Goal: Task Accomplishment & Management: Use online tool/utility

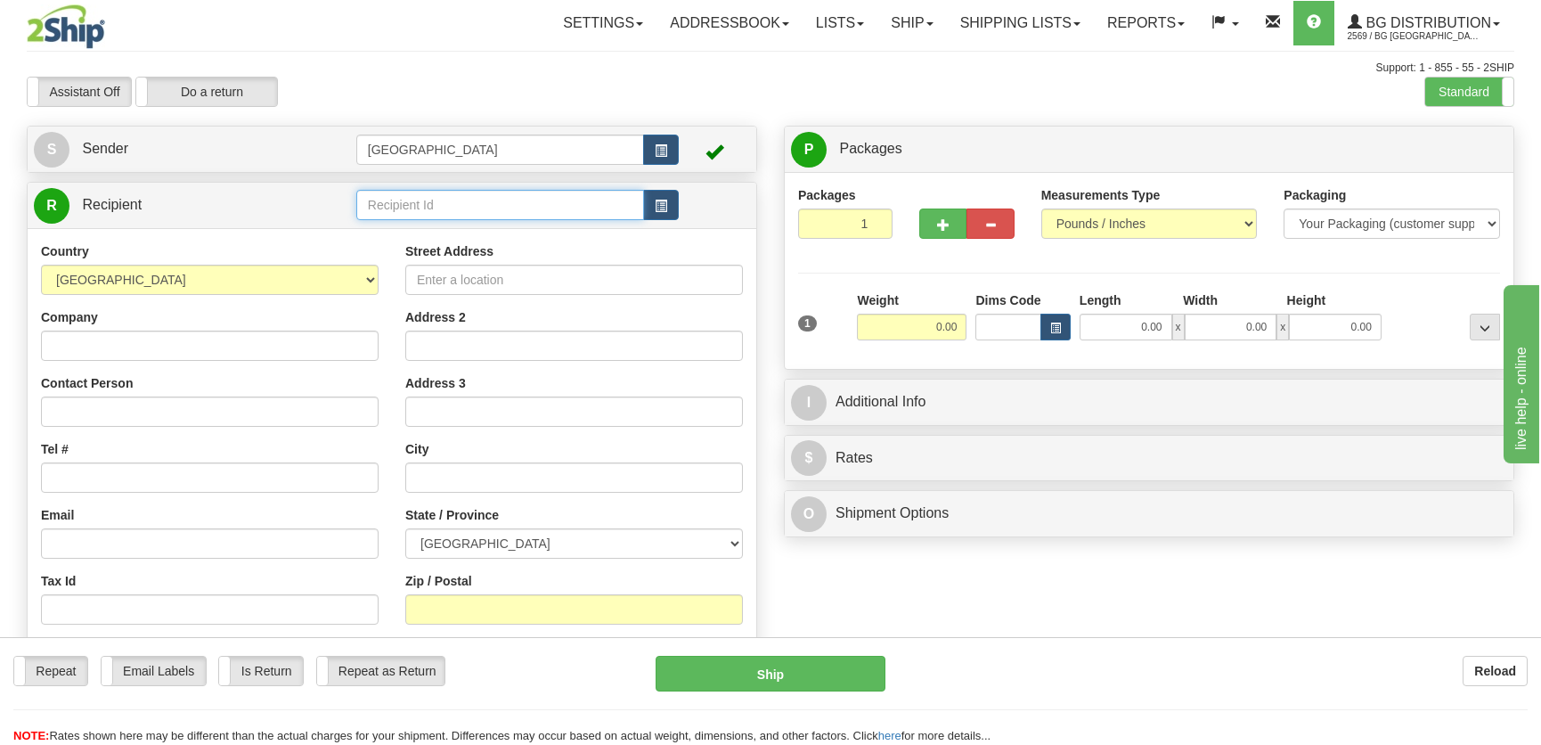
click at [438, 201] on input "text" at bounding box center [500, 205] width 288 height 30
click at [481, 230] on div "4044" at bounding box center [496, 234] width 270 height 20
type input "4044"
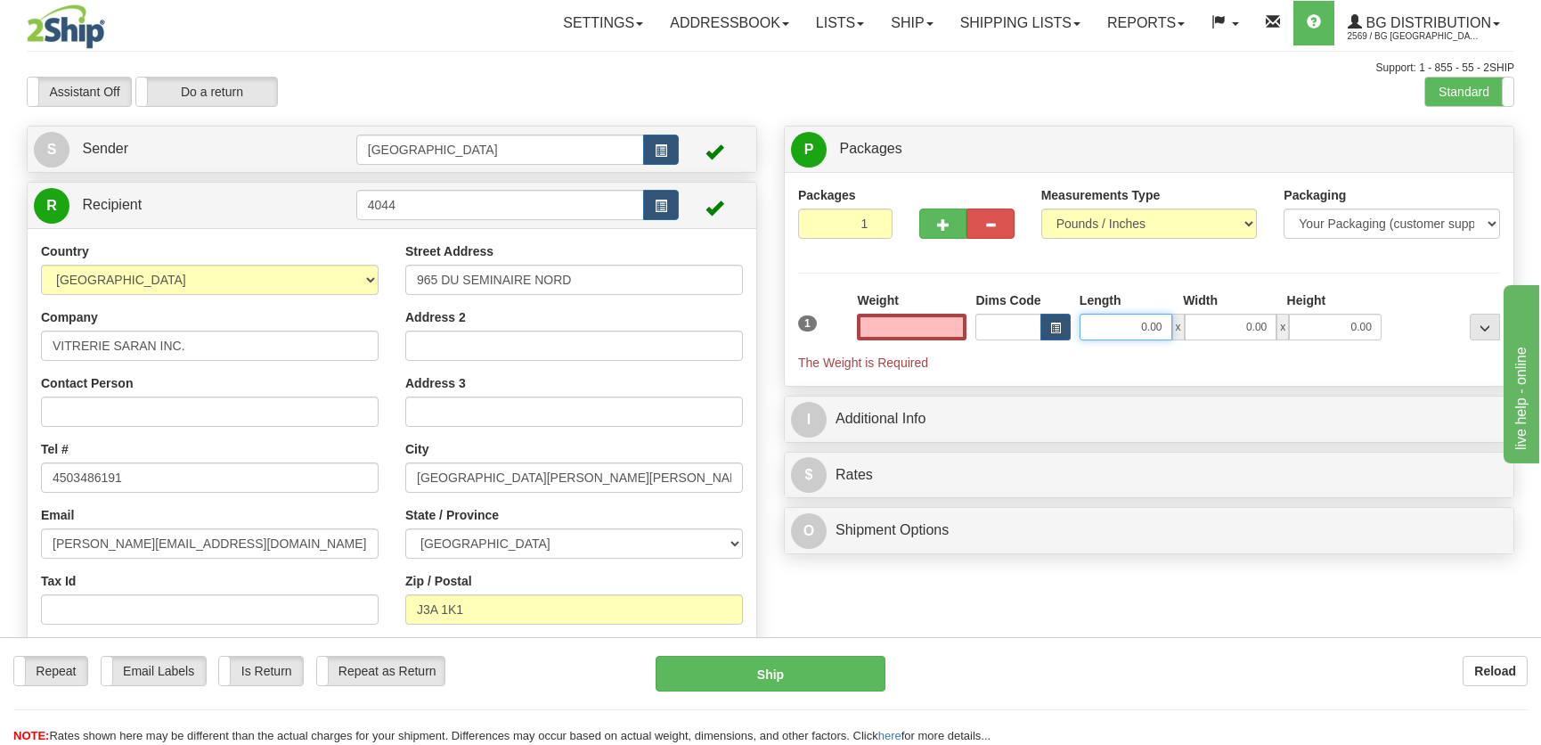
type input "0.00"
click at [1111, 323] on input "0.00" at bounding box center [1125, 326] width 93 height 27
type input "89.00"
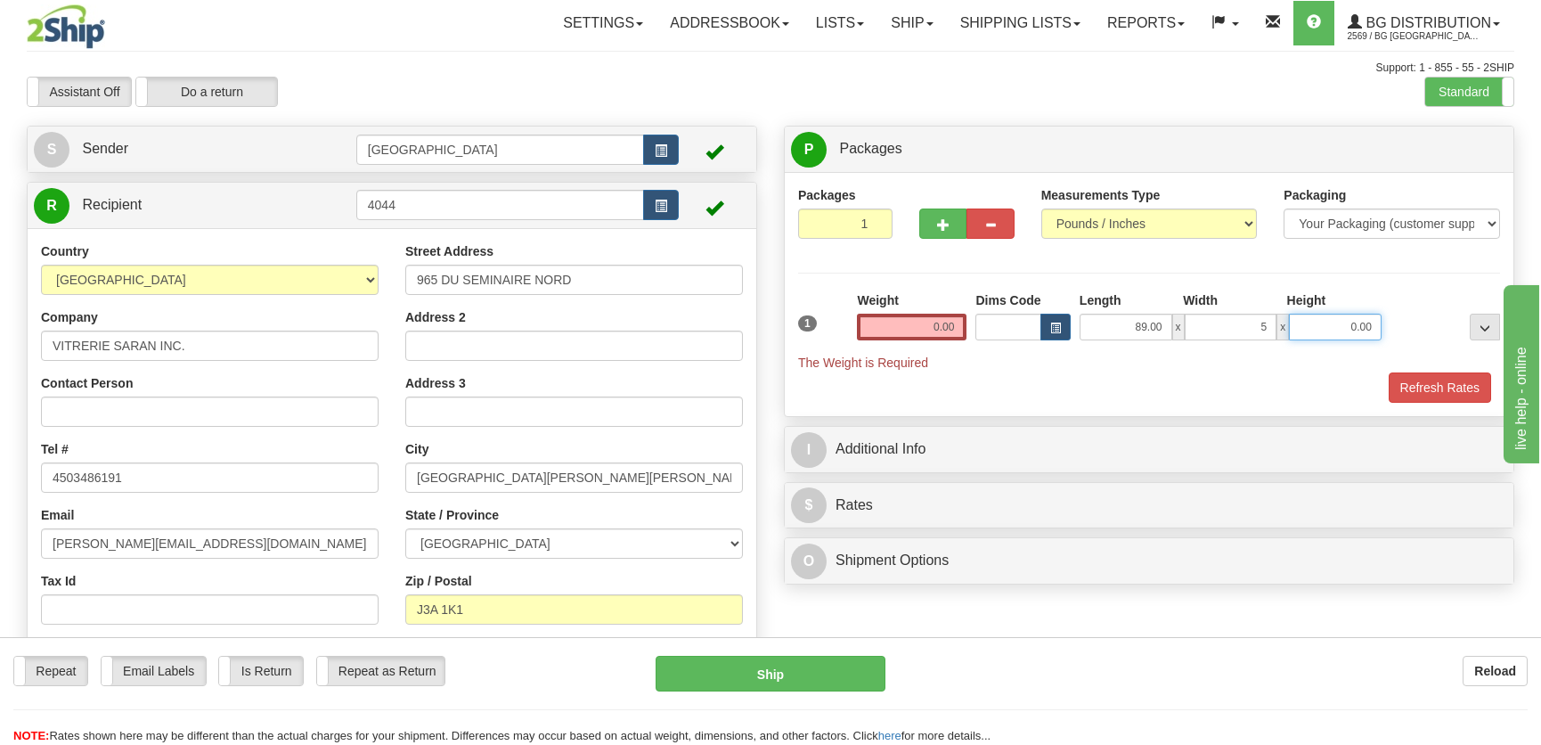
type input "5.00"
type input "9.00"
click at [948, 331] on input "0.00" at bounding box center [912, 326] width 110 height 27
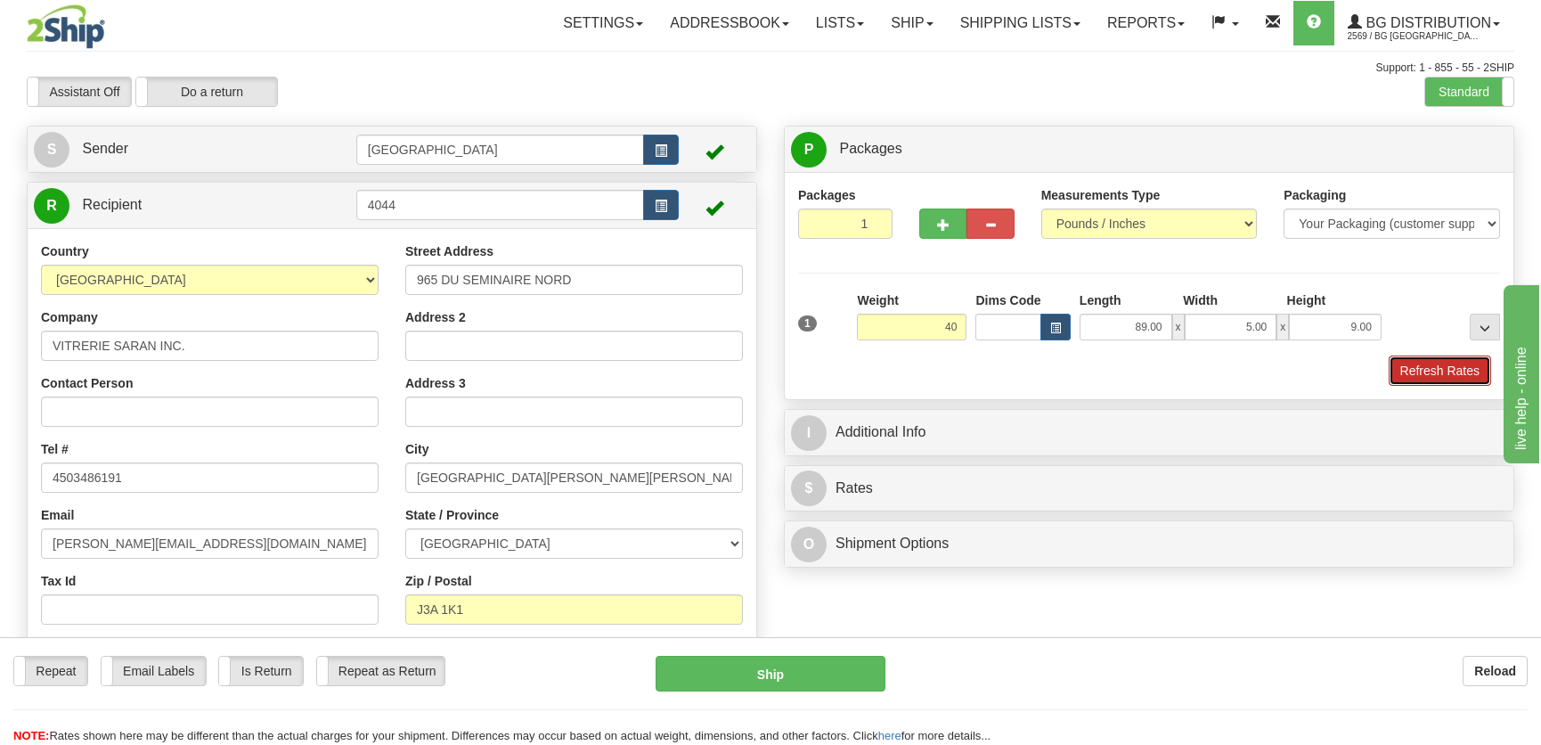
click at [1446, 365] on button "Refresh Rates" at bounding box center [1439, 370] width 102 height 30
type input "40.00"
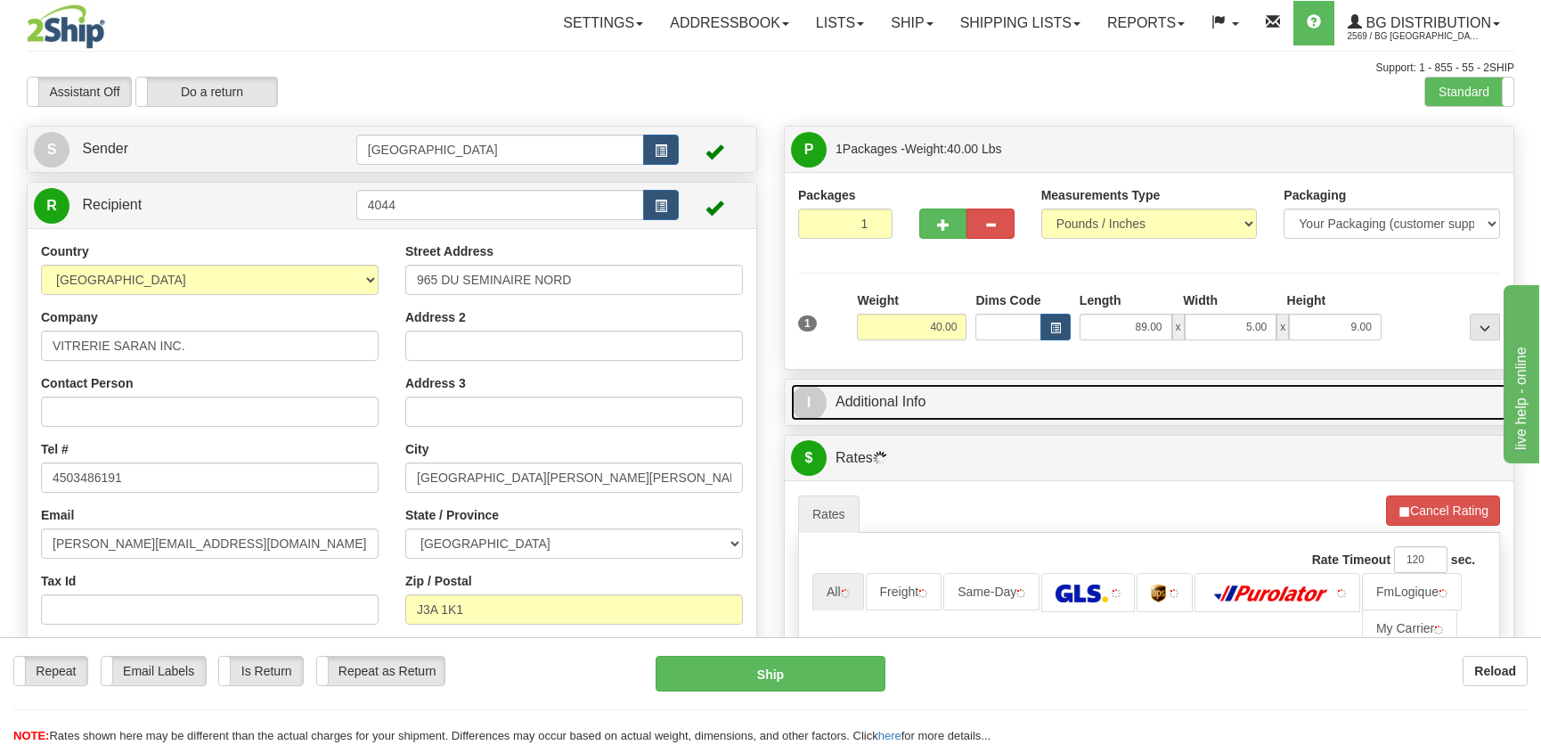
click at [1363, 401] on link "I Additional Info" at bounding box center [1149, 402] width 716 height 37
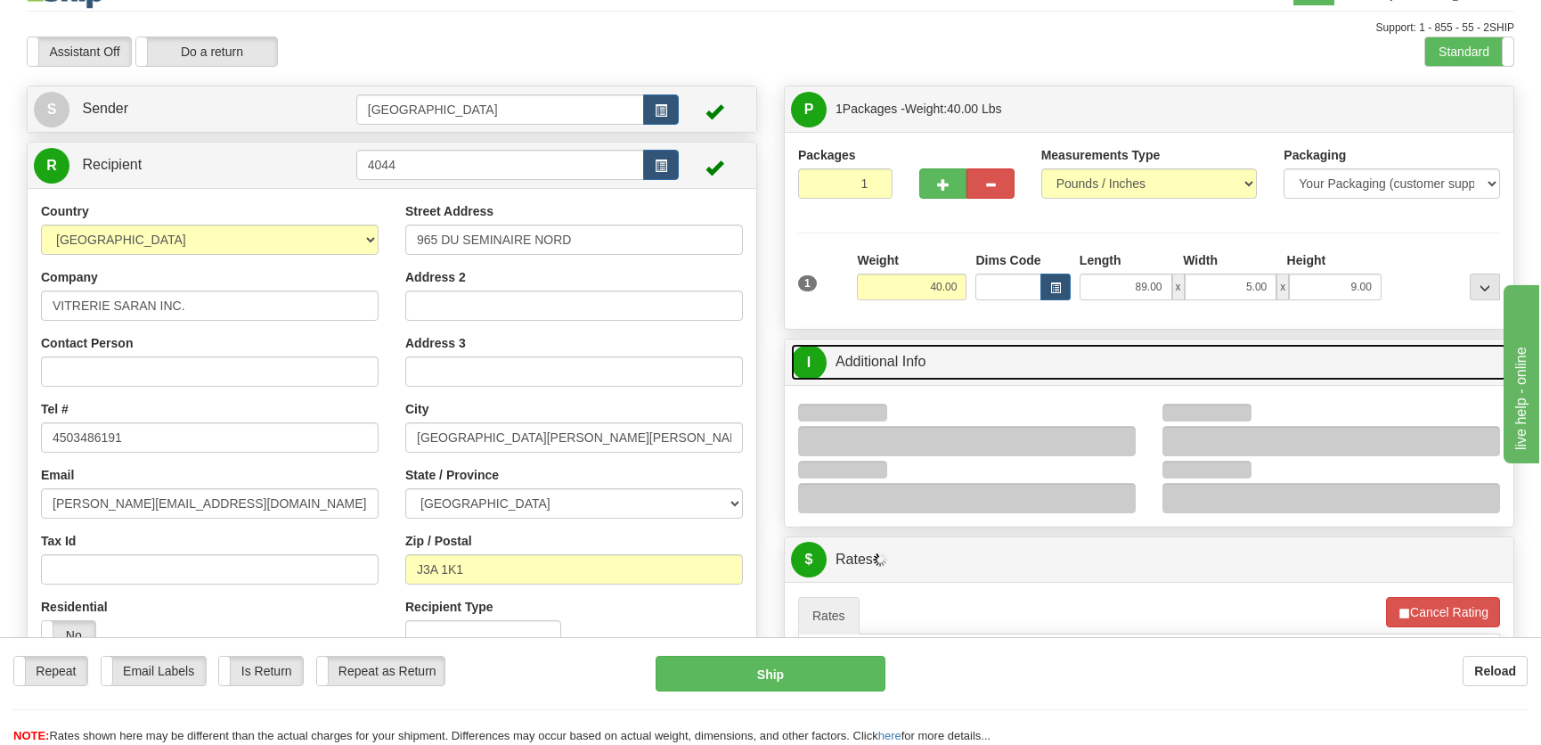
scroll to position [323, 0]
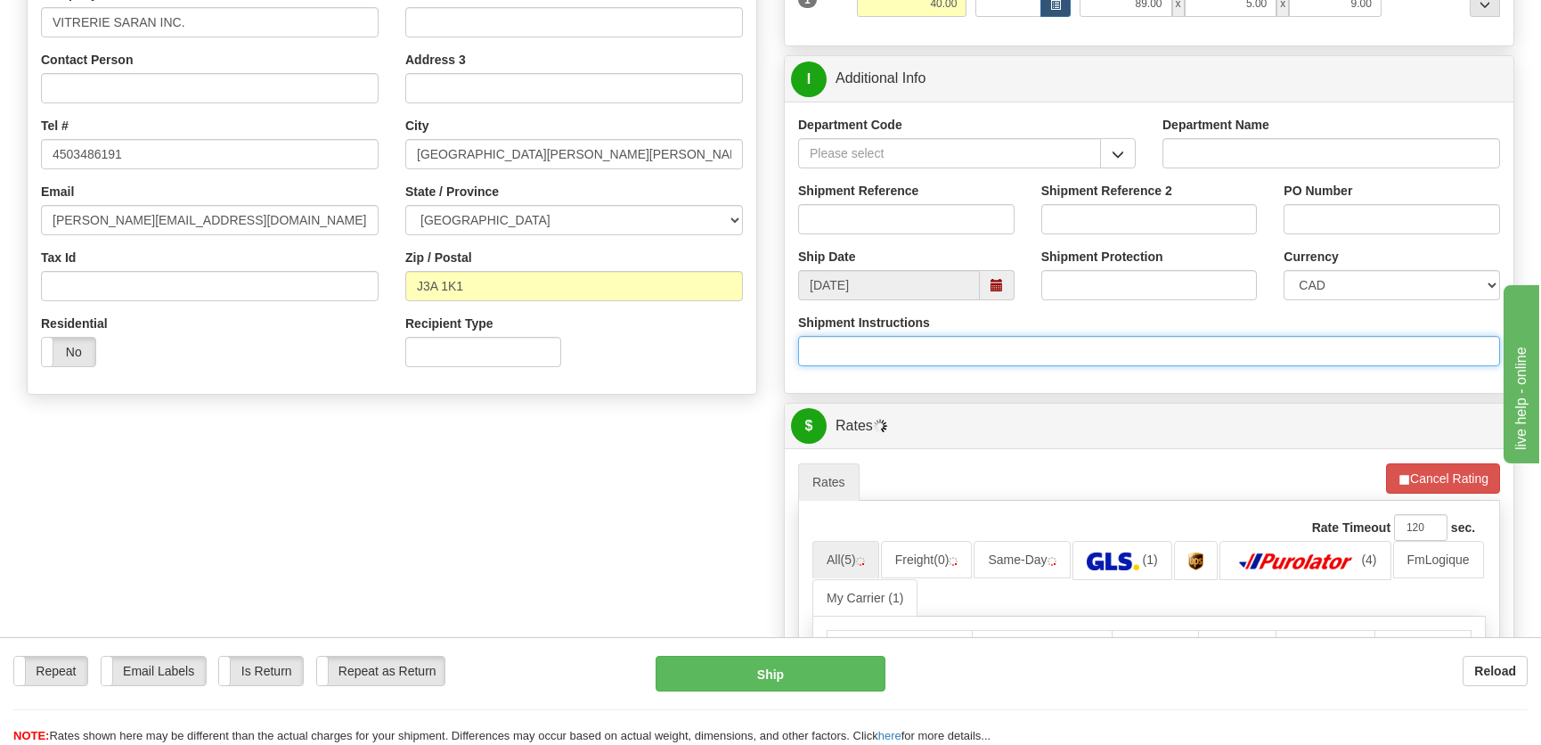
drag, startPoint x: 1006, startPoint y: 345, endPoint x: 1020, endPoint y: 345, distance: 14.2
click at [1006, 345] on input "Shipment Instructions" at bounding box center [1149, 351] width 702 height 30
type input "Longueur 92''"
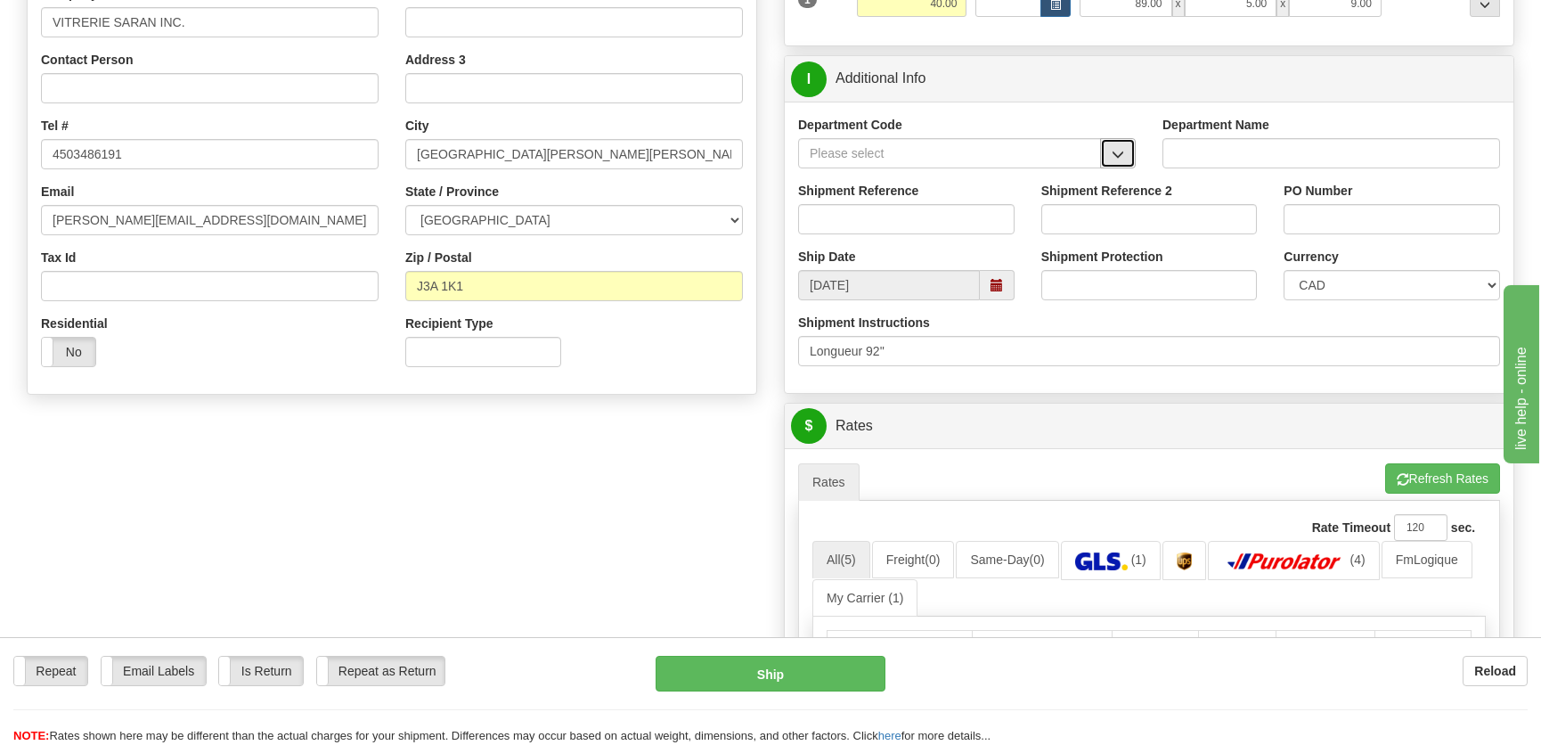
click at [1100, 142] on button "button" at bounding box center [1118, 153] width 36 height 30
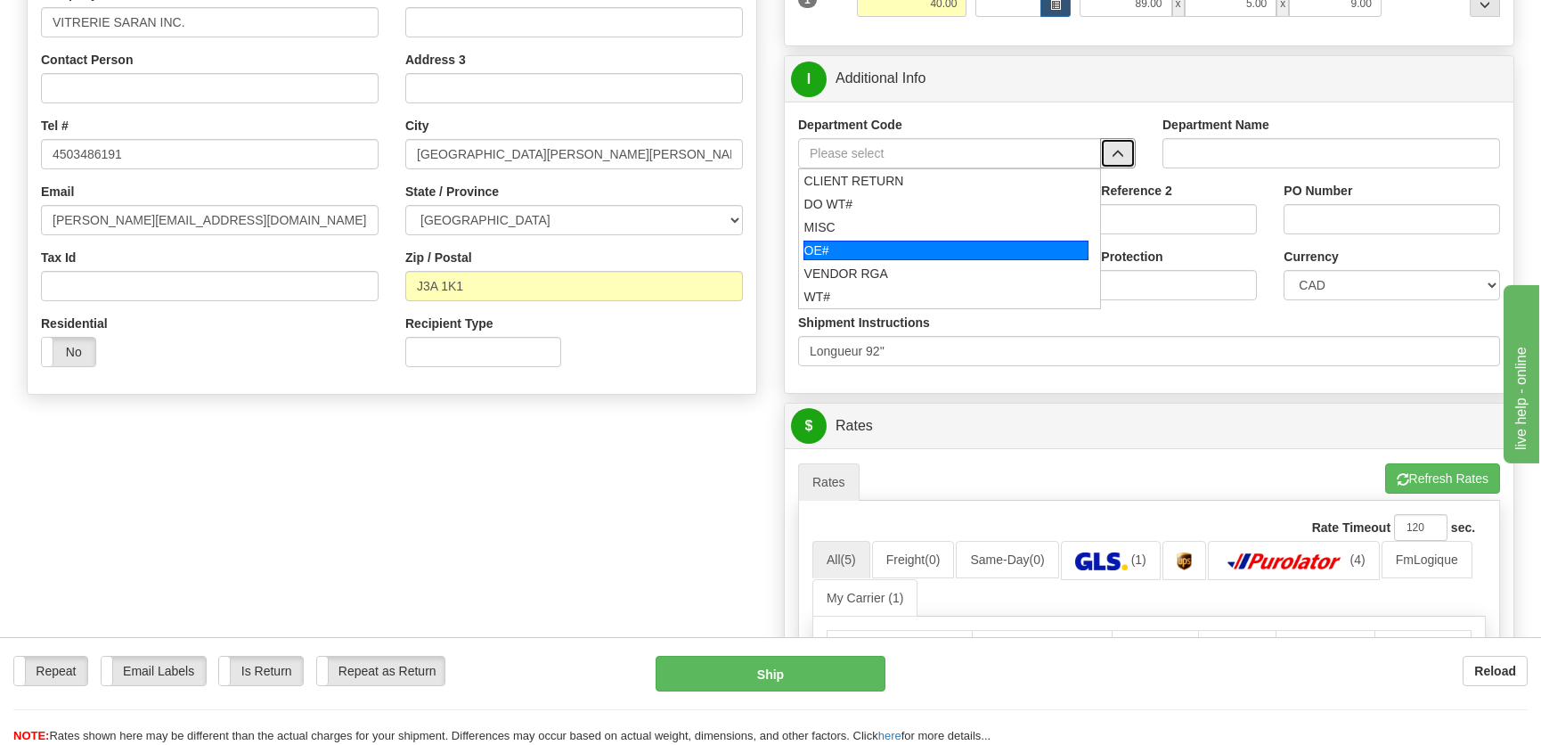
click at [872, 248] on div "OE#" at bounding box center [946, 250] width 286 height 20
type input "OE#"
type input "ORDERS"
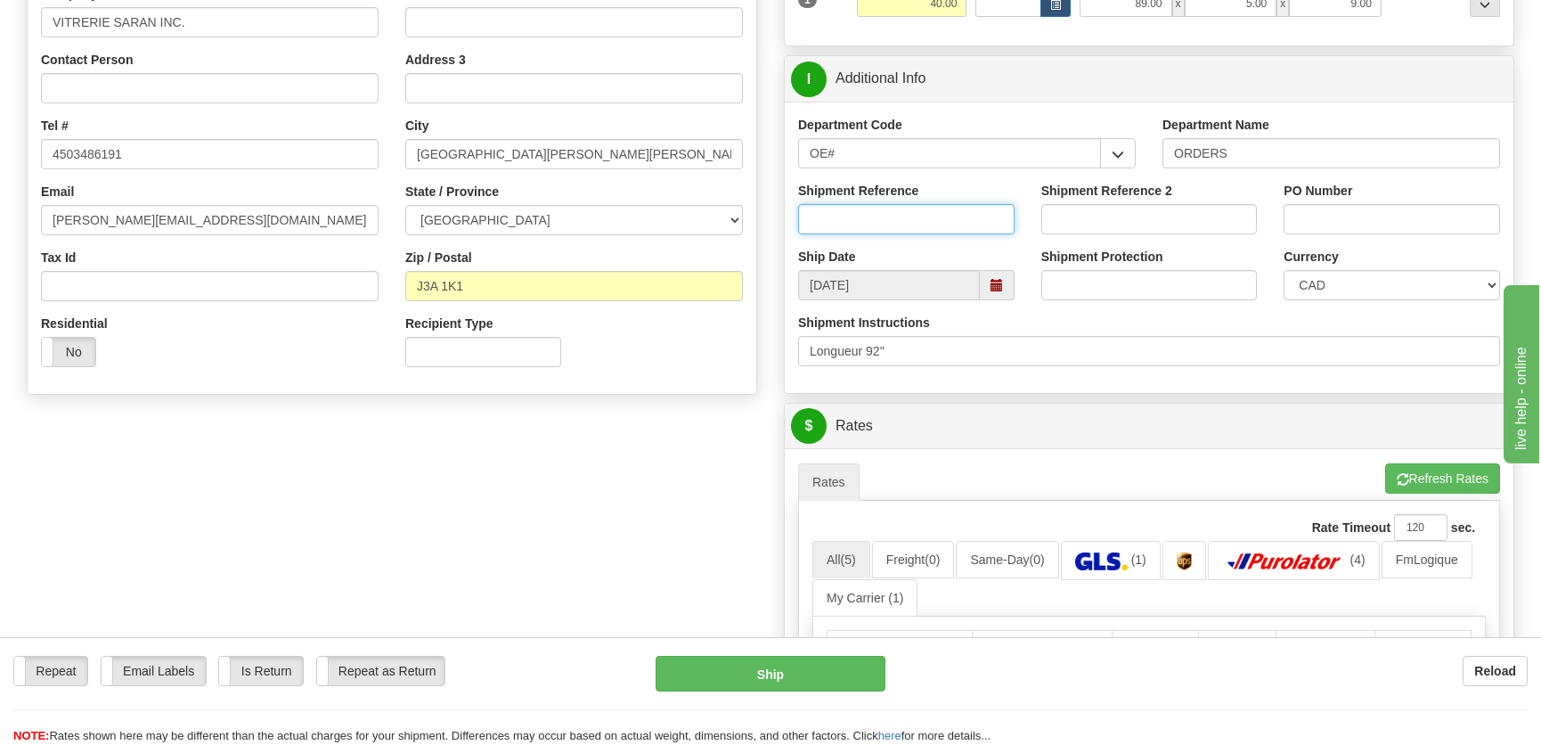
click at [899, 209] on input "Shipment Reference" at bounding box center [906, 219] width 216 height 30
type input "50323443-00"
click at [1320, 211] on input "PO Number" at bounding box center [1391, 219] width 216 height 30
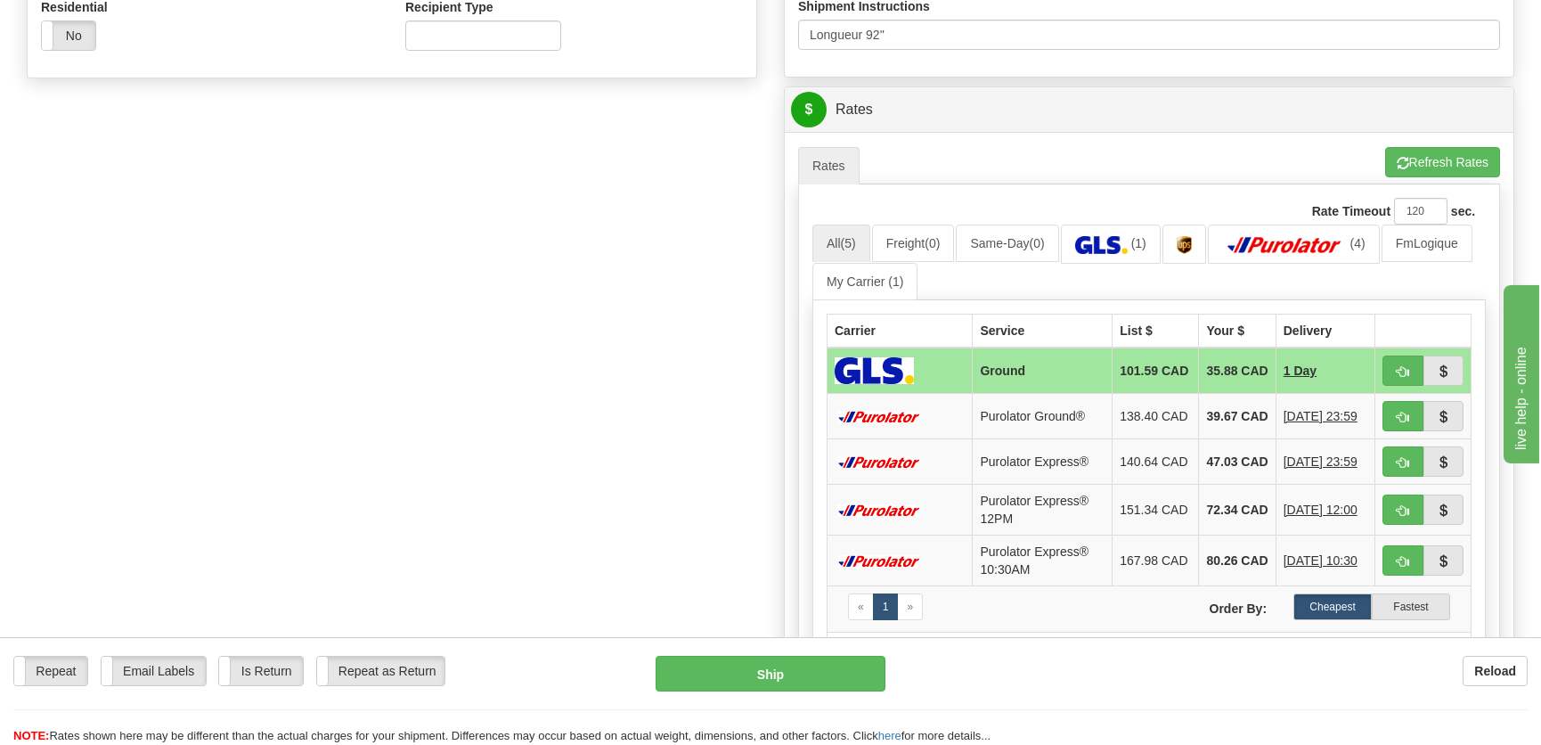
scroll to position [647, 0]
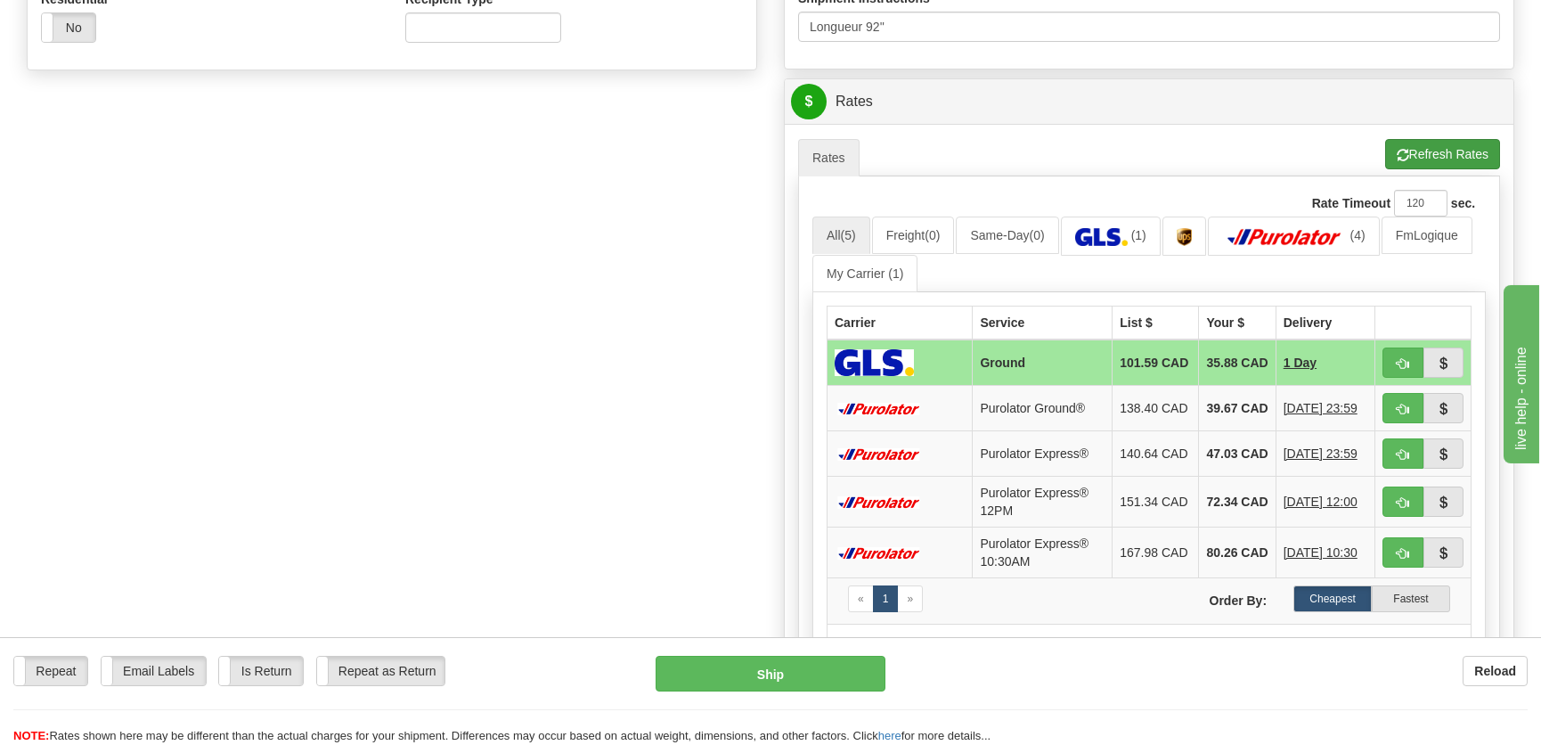
type input "."
click at [1478, 160] on button "Refresh Rates" at bounding box center [1442, 154] width 115 height 30
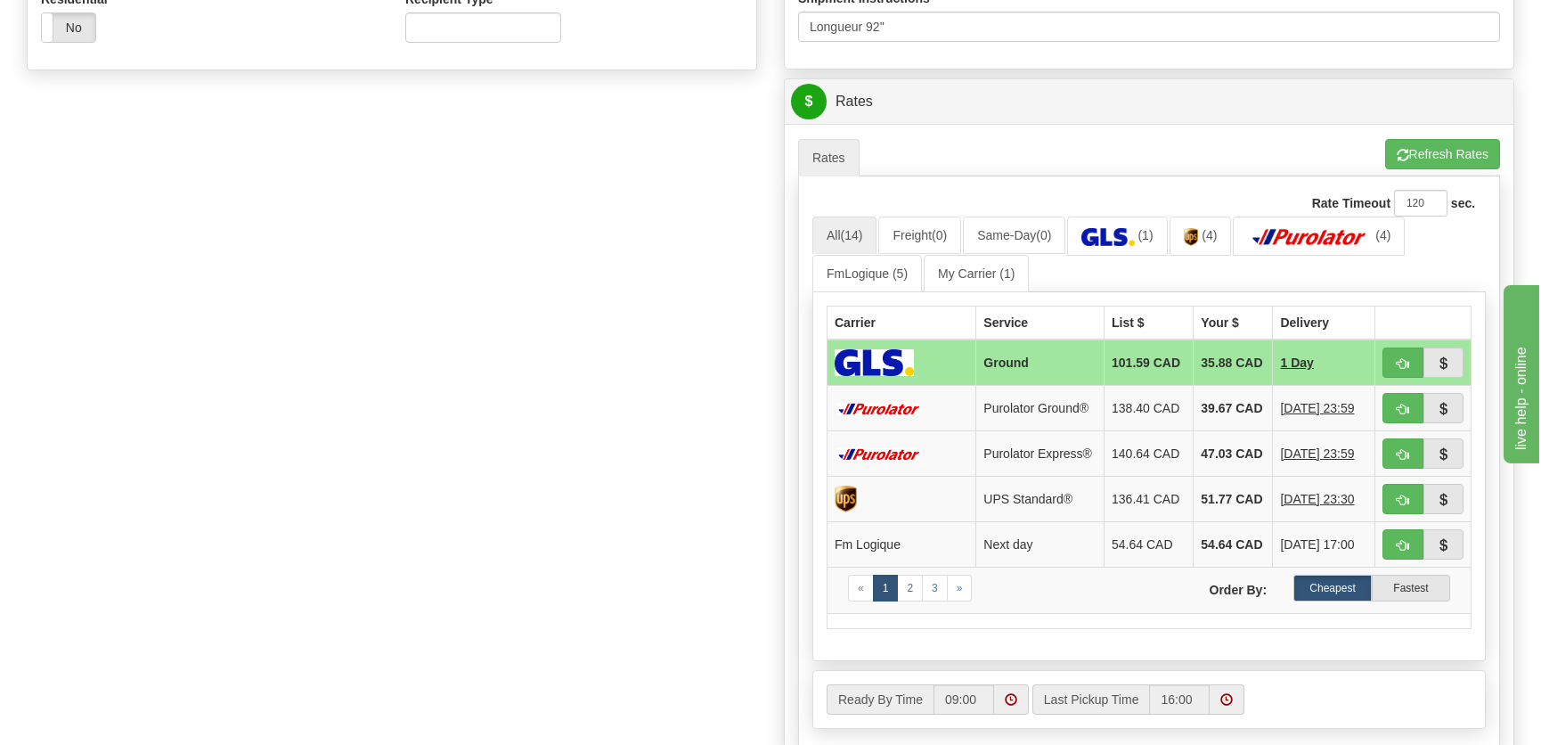
scroll to position [404, 0]
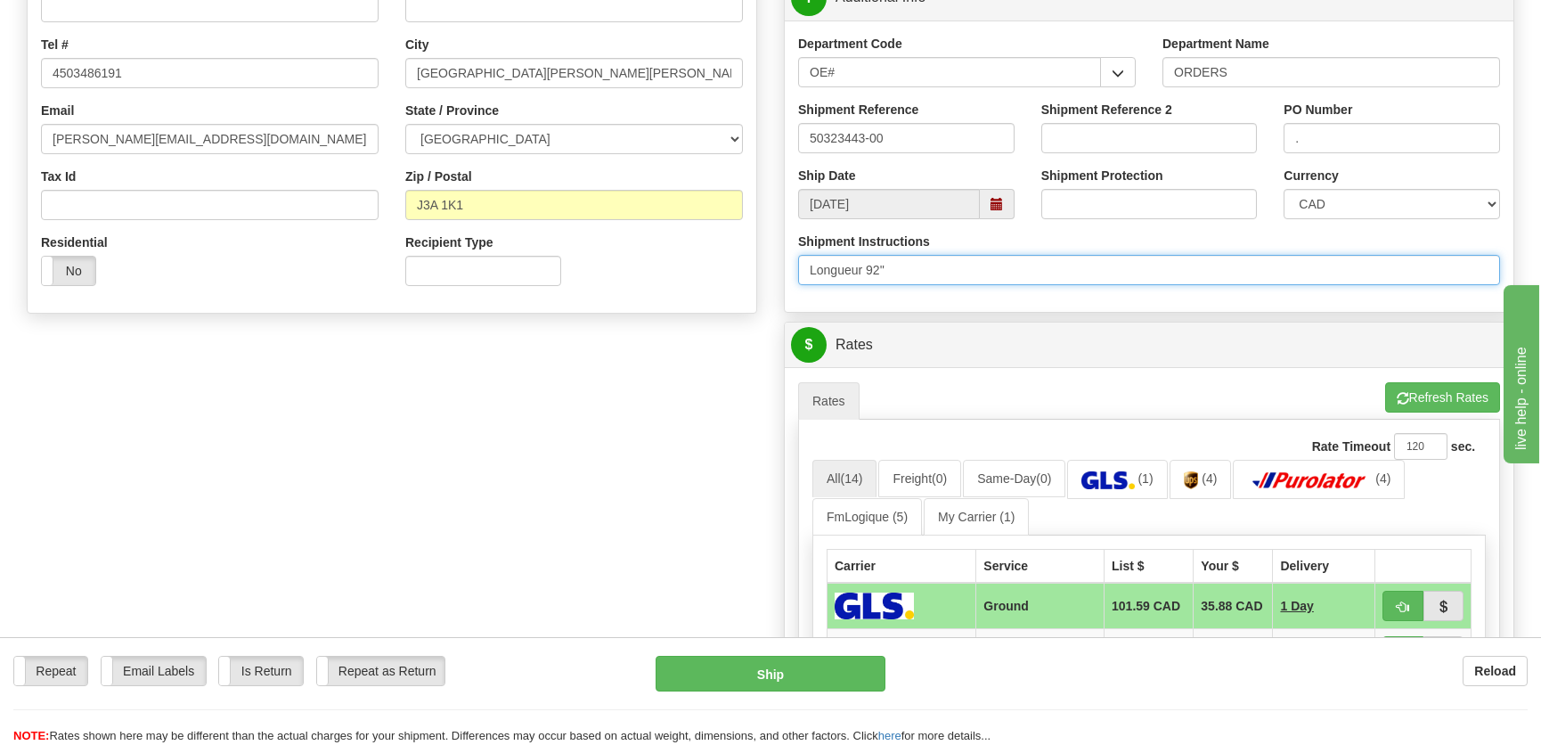
drag, startPoint x: 919, startPoint y: 267, endPoint x: 688, endPoint y: 270, distance: 231.6
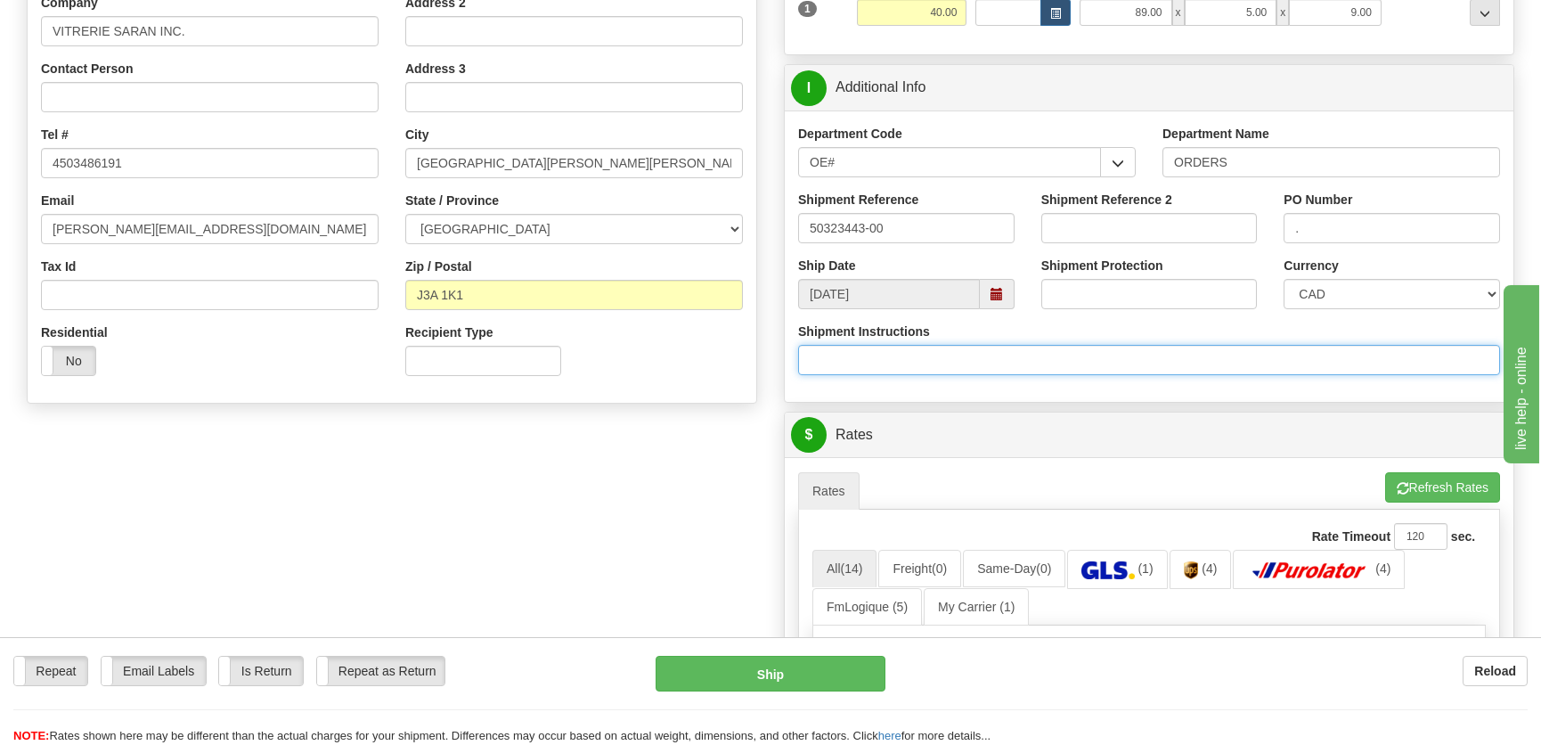
scroll to position [0, 0]
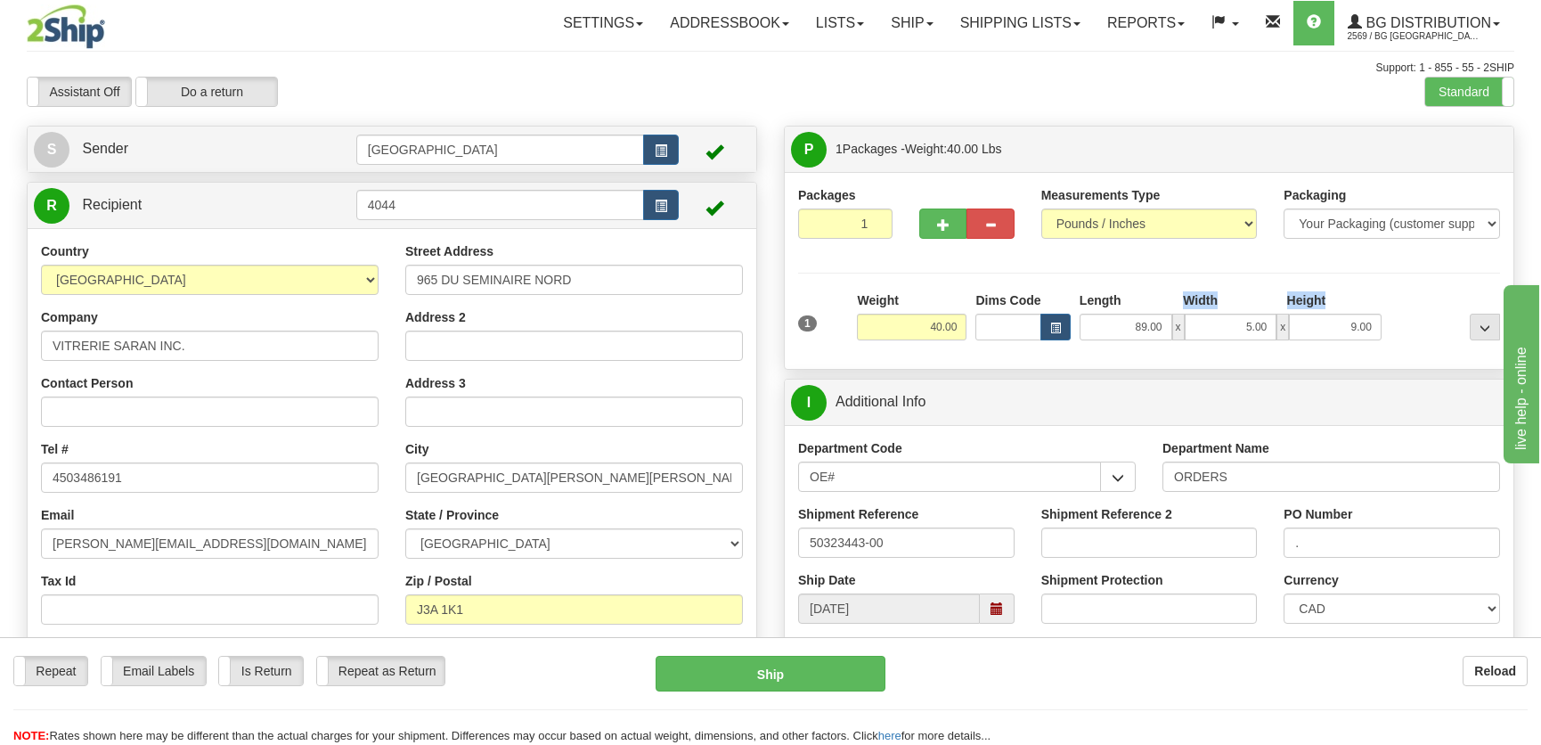
drag, startPoint x: 1111, startPoint y: 311, endPoint x: 1169, endPoint y: 323, distance: 60.1
click at [1169, 323] on div "Length Width Height 89.00 x 5.00 x 9.00" at bounding box center [1230, 315] width 311 height 49
drag, startPoint x: 1125, startPoint y: 328, endPoint x: 1203, endPoint y: 331, distance: 78.5
click at [1203, 331] on div "89.00 x 5.00 x 9.00" at bounding box center [1230, 326] width 302 height 27
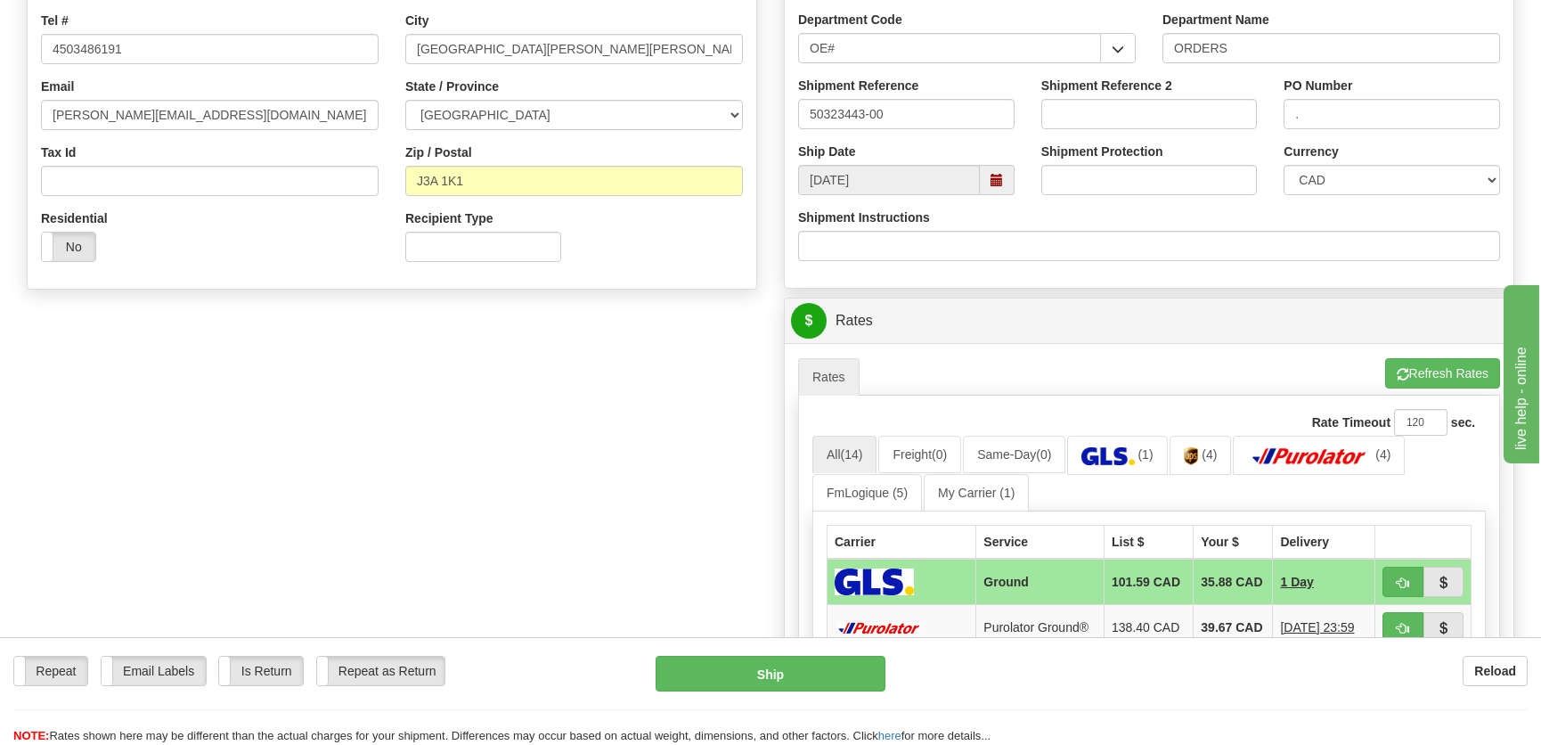
scroll to position [566, 0]
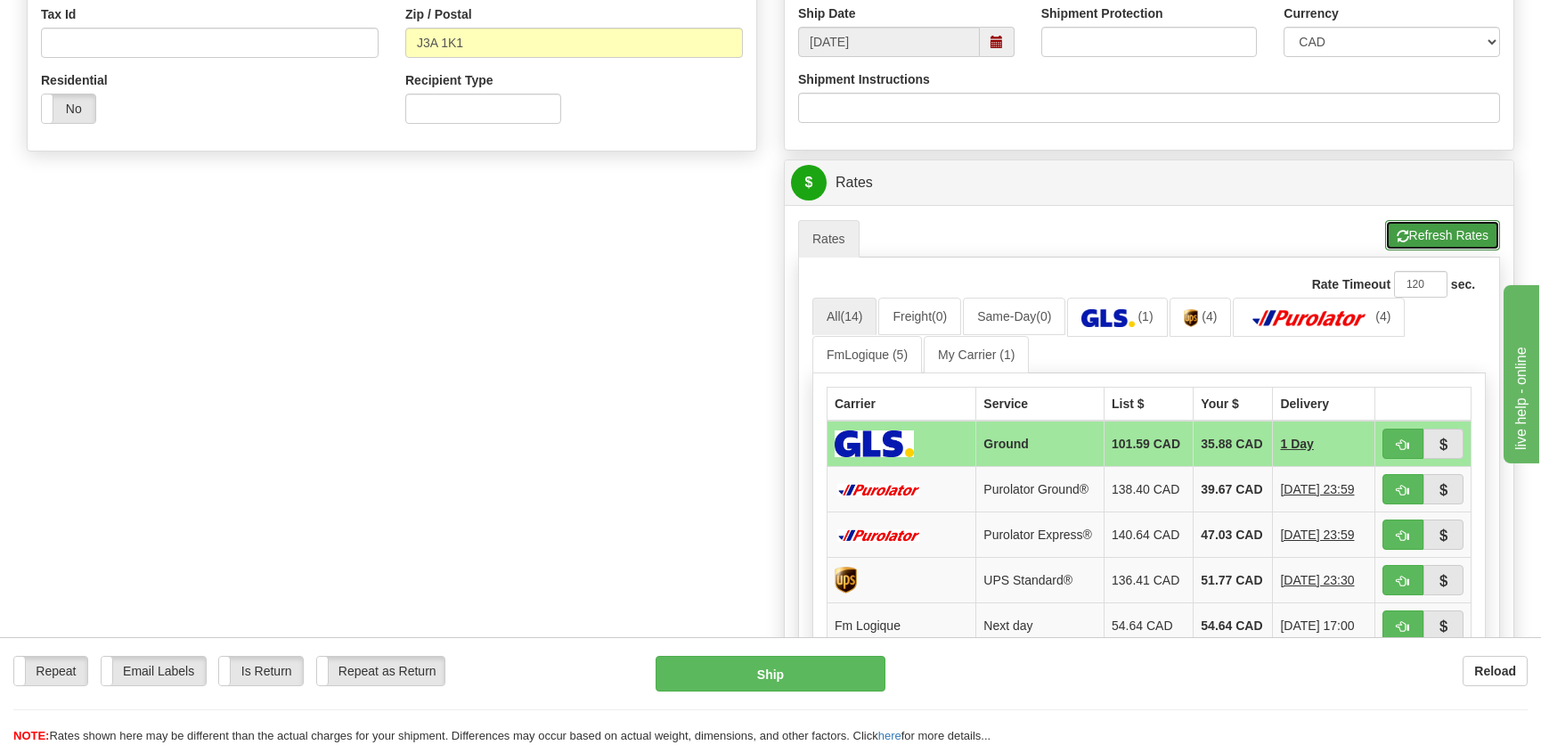
click at [1433, 232] on button "Refresh Rates" at bounding box center [1442, 235] width 115 height 30
type input "92.00"
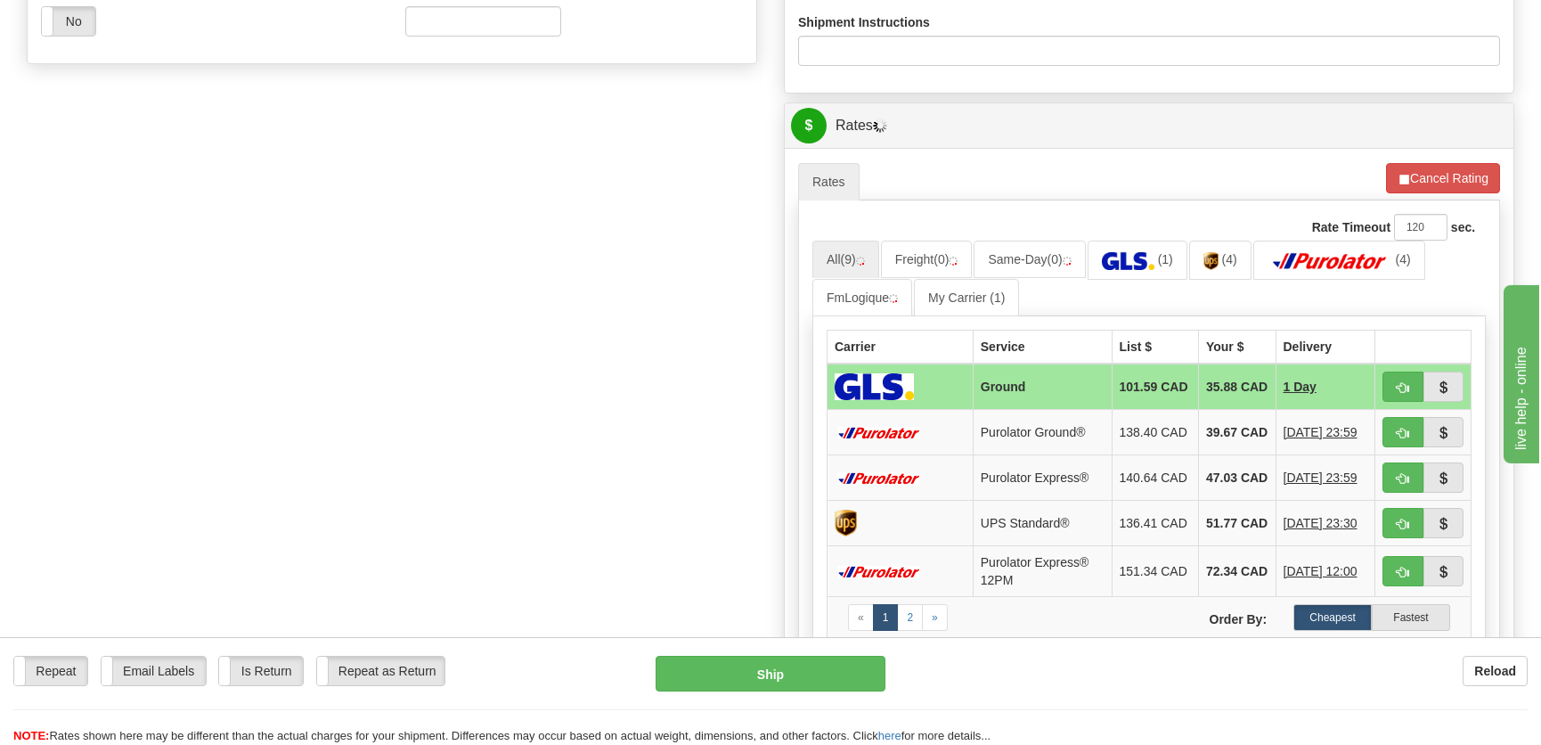
scroll to position [891, 0]
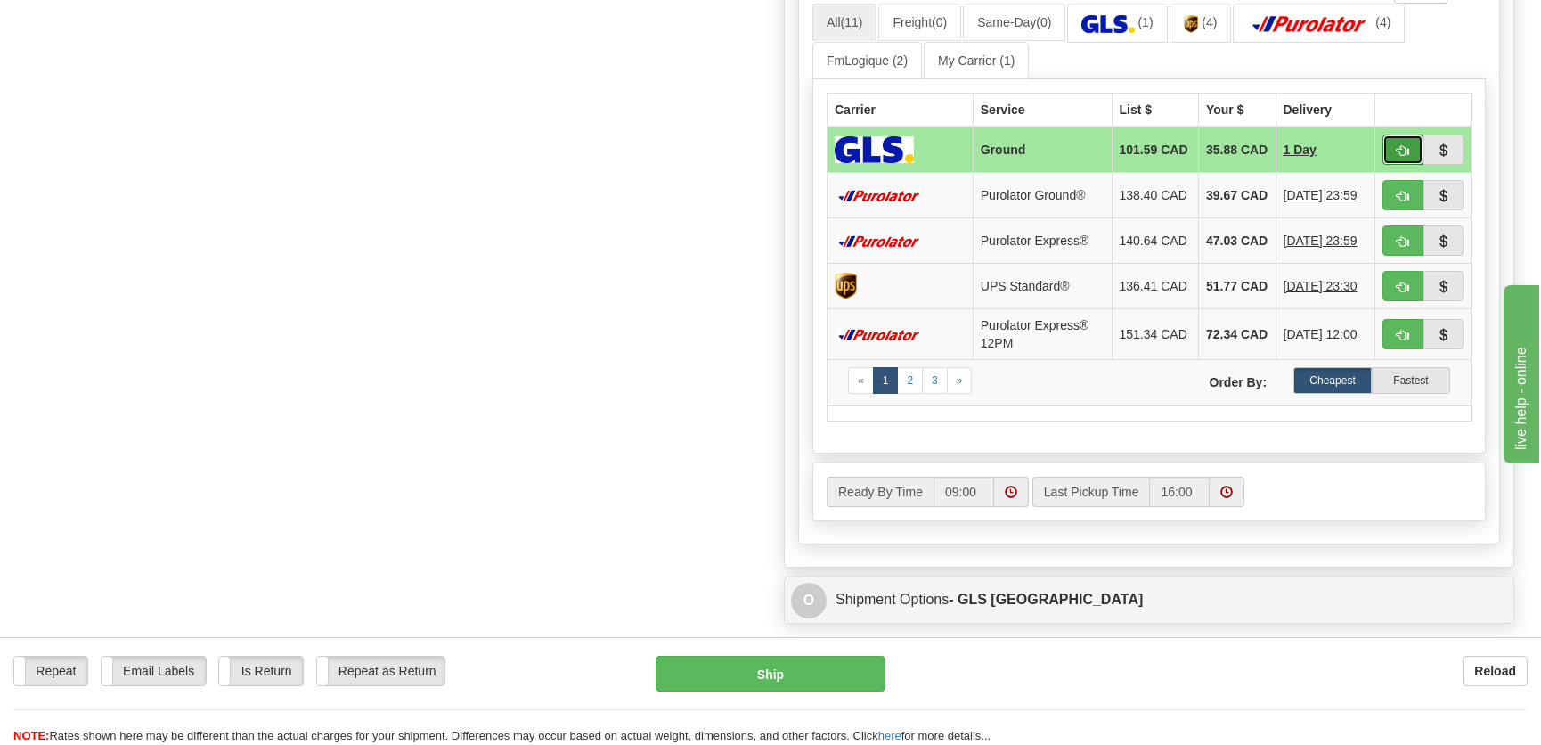
click at [1402, 157] on span "button" at bounding box center [1402, 151] width 12 height 12
type input "1"
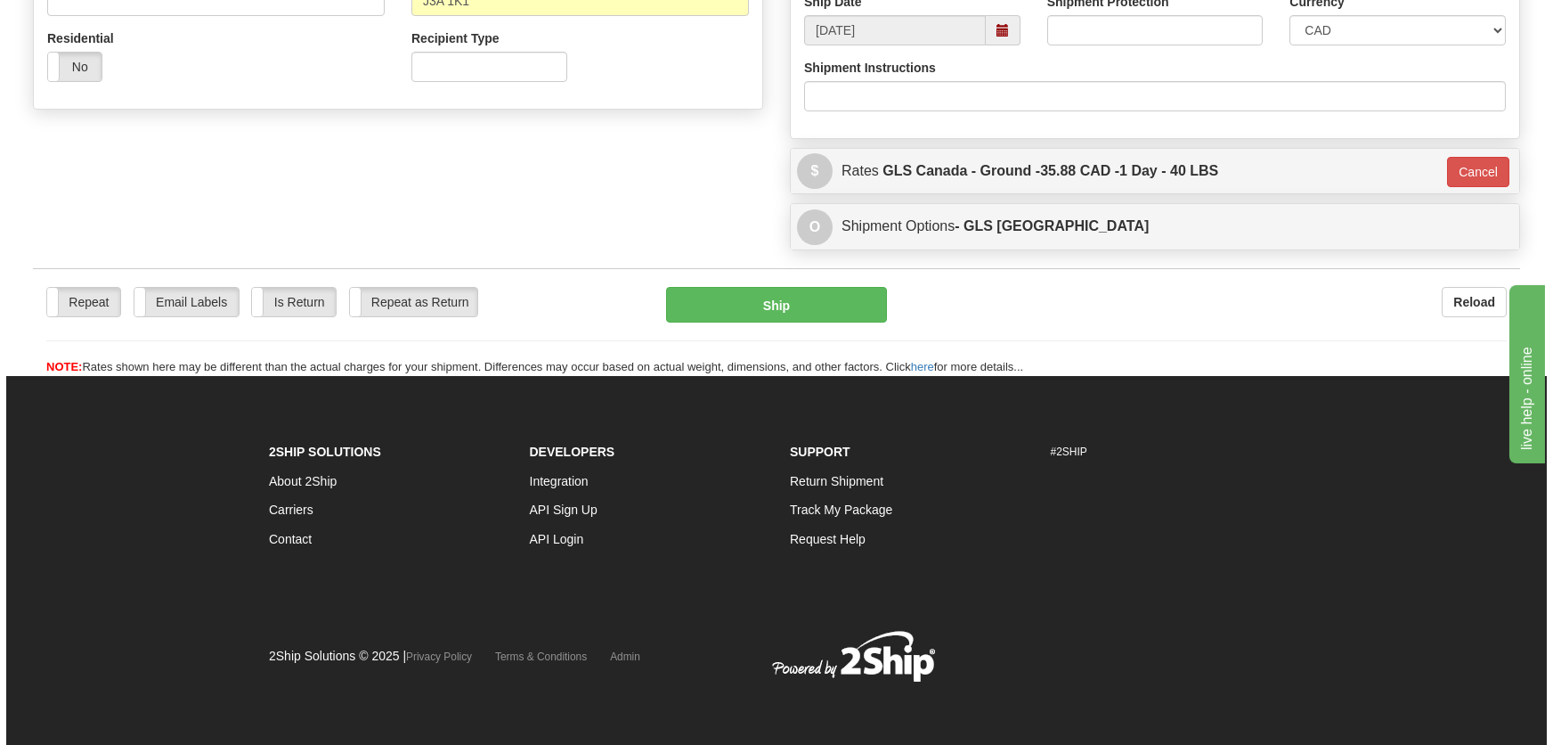
scroll to position [607, 0]
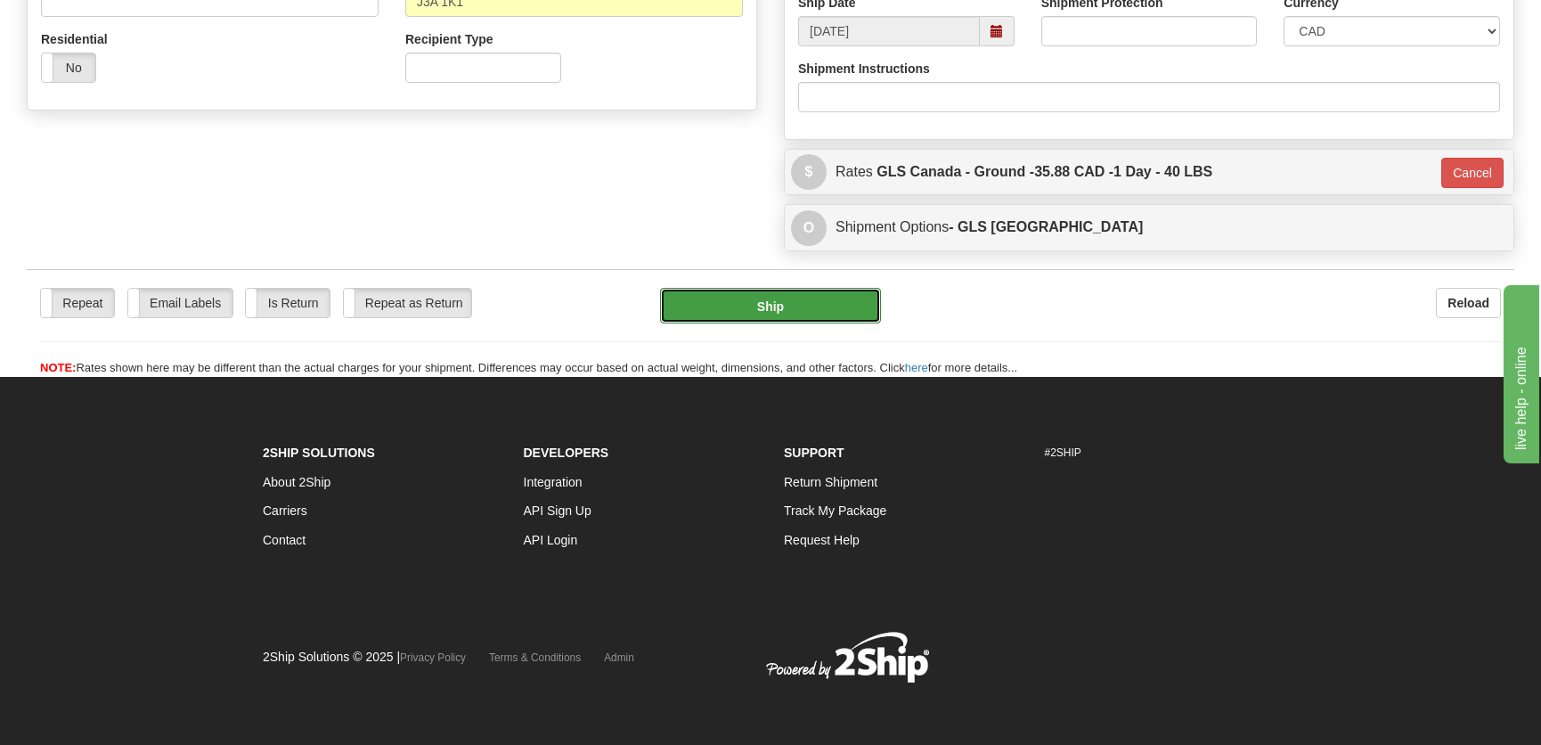
click at [830, 298] on button "Ship" at bounding box center [770, 306] width 221 height 36
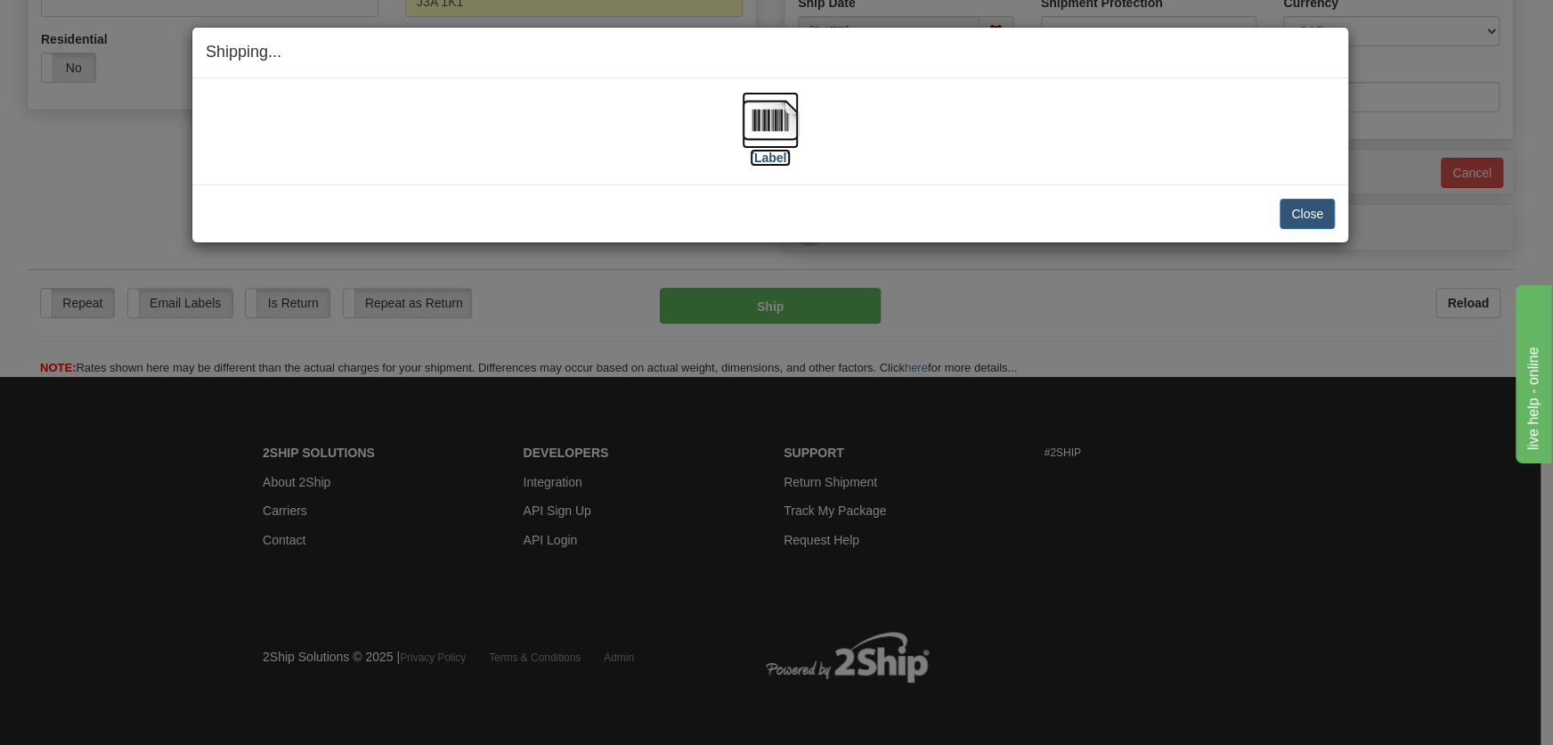
click at [763, 142] on img at bounding box center [770, 120] width 57 height 57
click at [1309, 210] on button "Close" at bounding box center [1307, 214] width 55 height 30
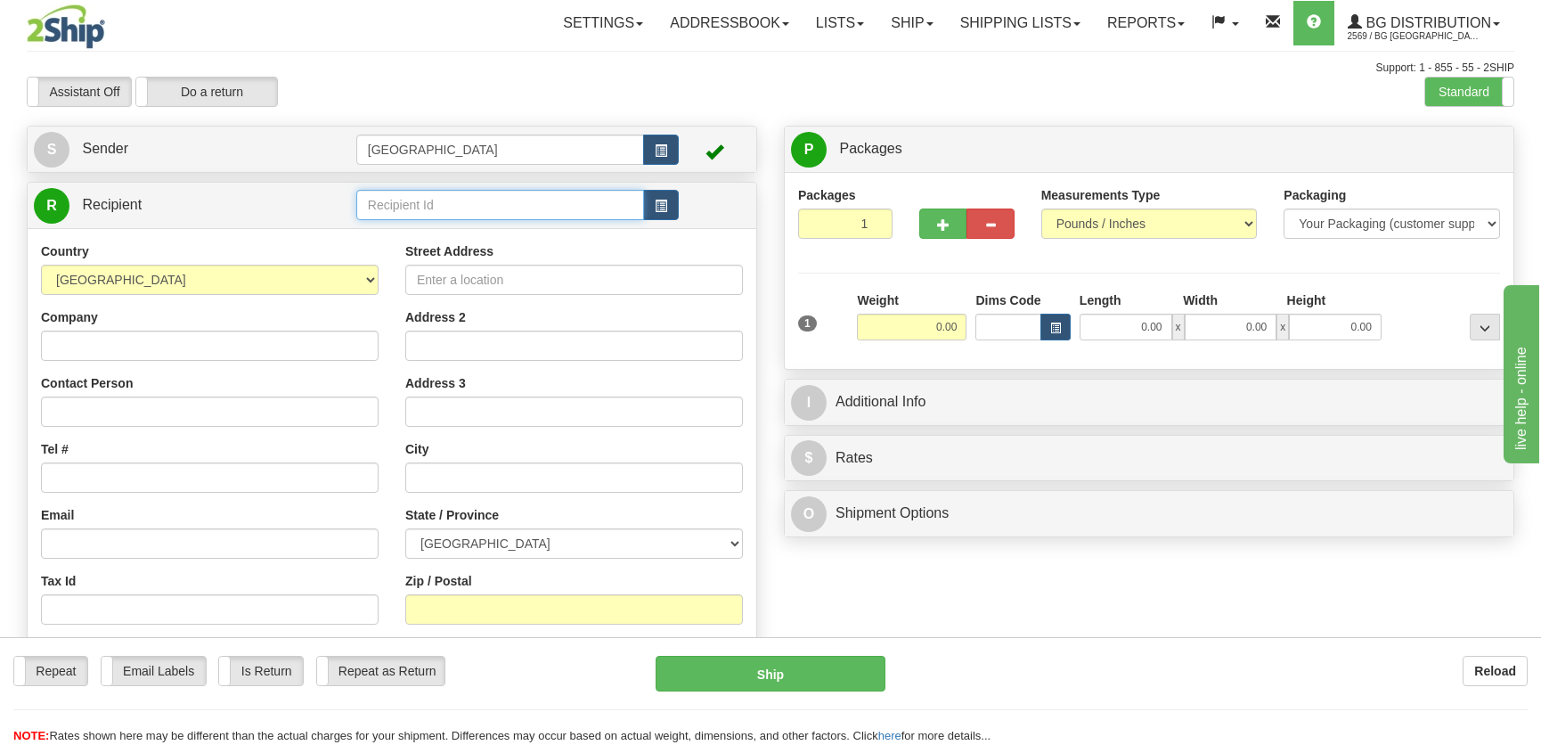
click at [400, 204] on input "text" at bounding box center [500, 205] width 288 height 30
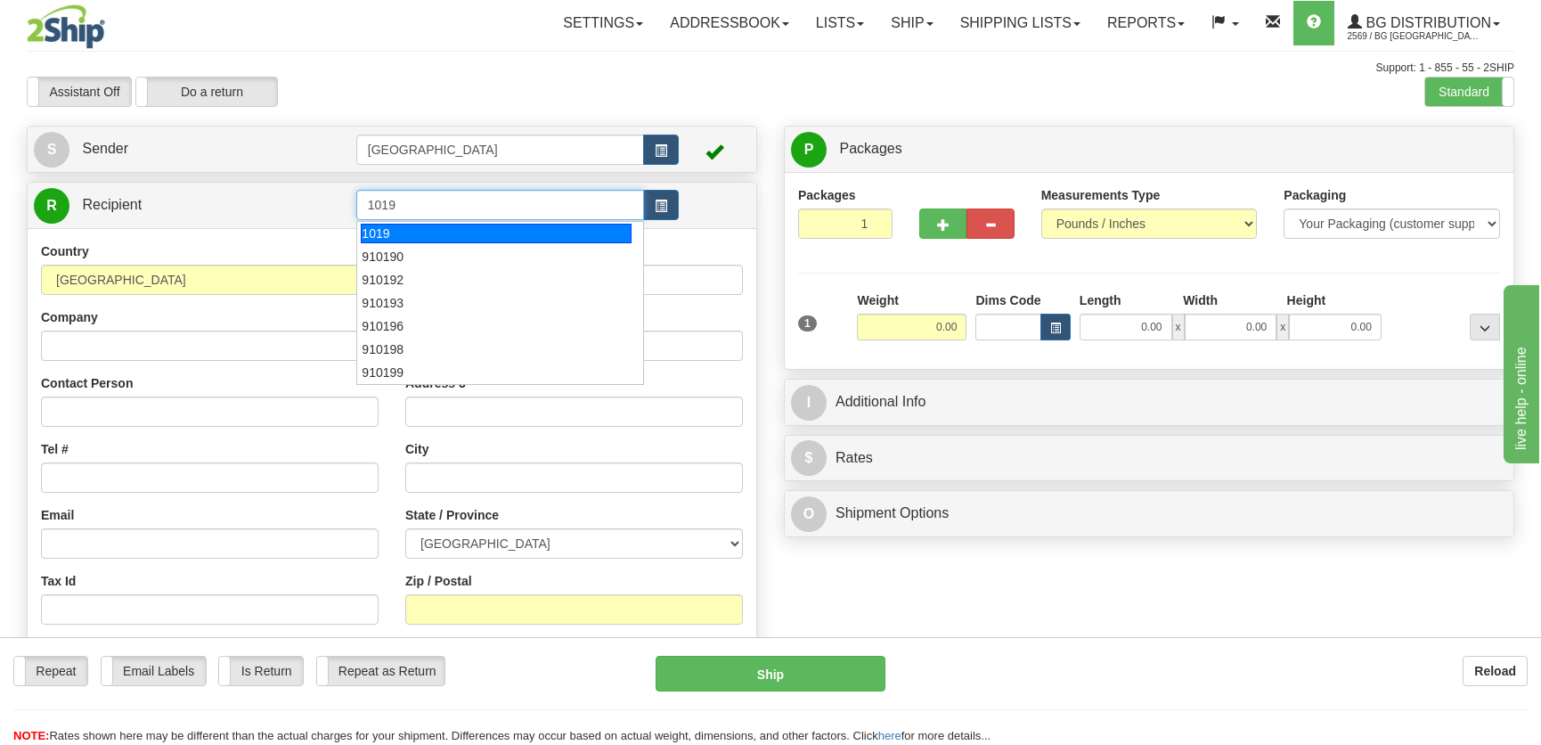
click at [479, 237] on div "1019" at bounding box center [496, 234] width 270 height 20
type input "1019"
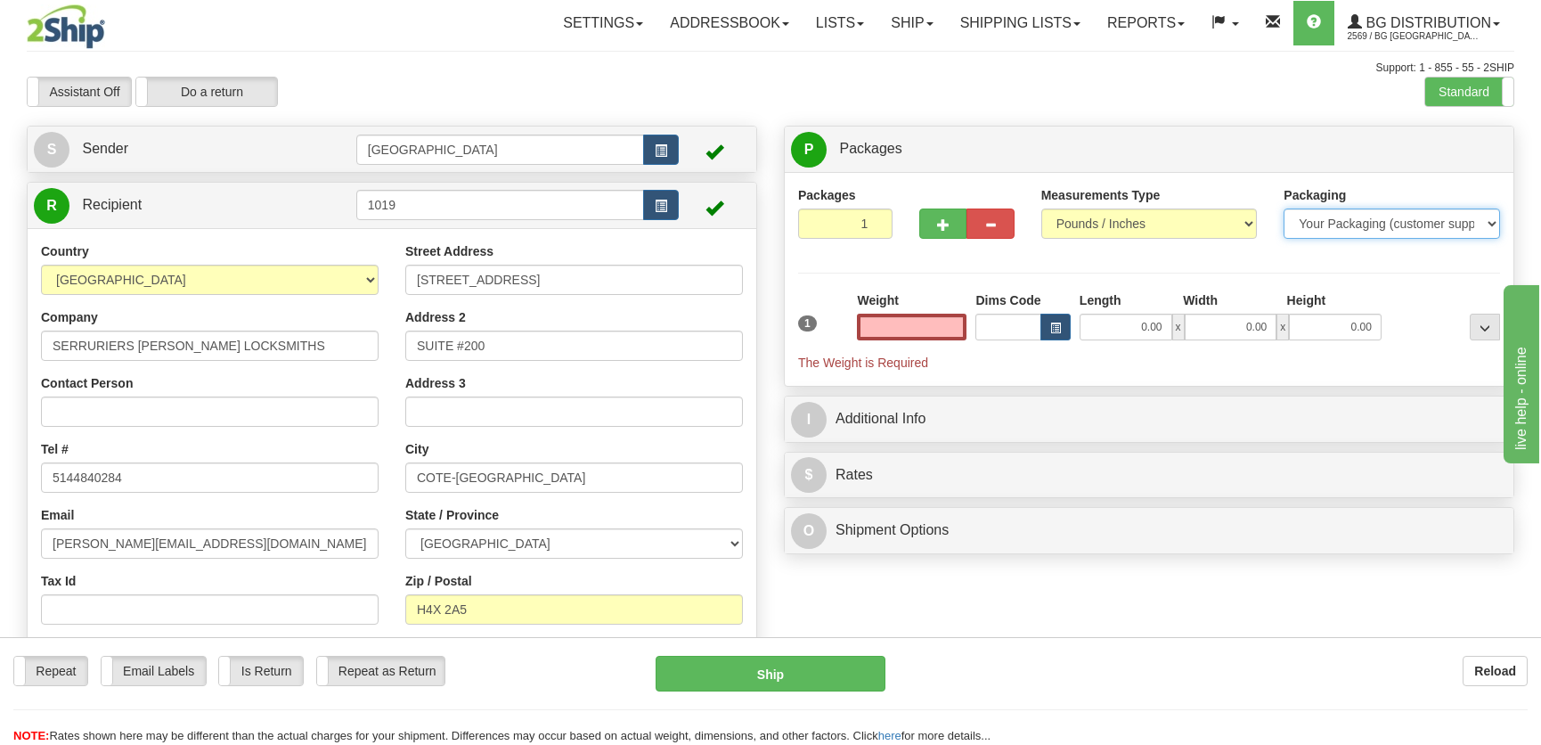
type input "0.00"
click at [1338, 222] on select "Your Packaging (customer supplied) Envelope (carrier supplied) Pack (carrier su…" at bounding box center [1391, 223] width 216 height 30
select select "2"
click at [1283, 208] on select "Your Packaging (customer supplied) Envelope (carrier supplied) Pack (carrier su…" at bounding box center [1391, 223] width 216 height 30
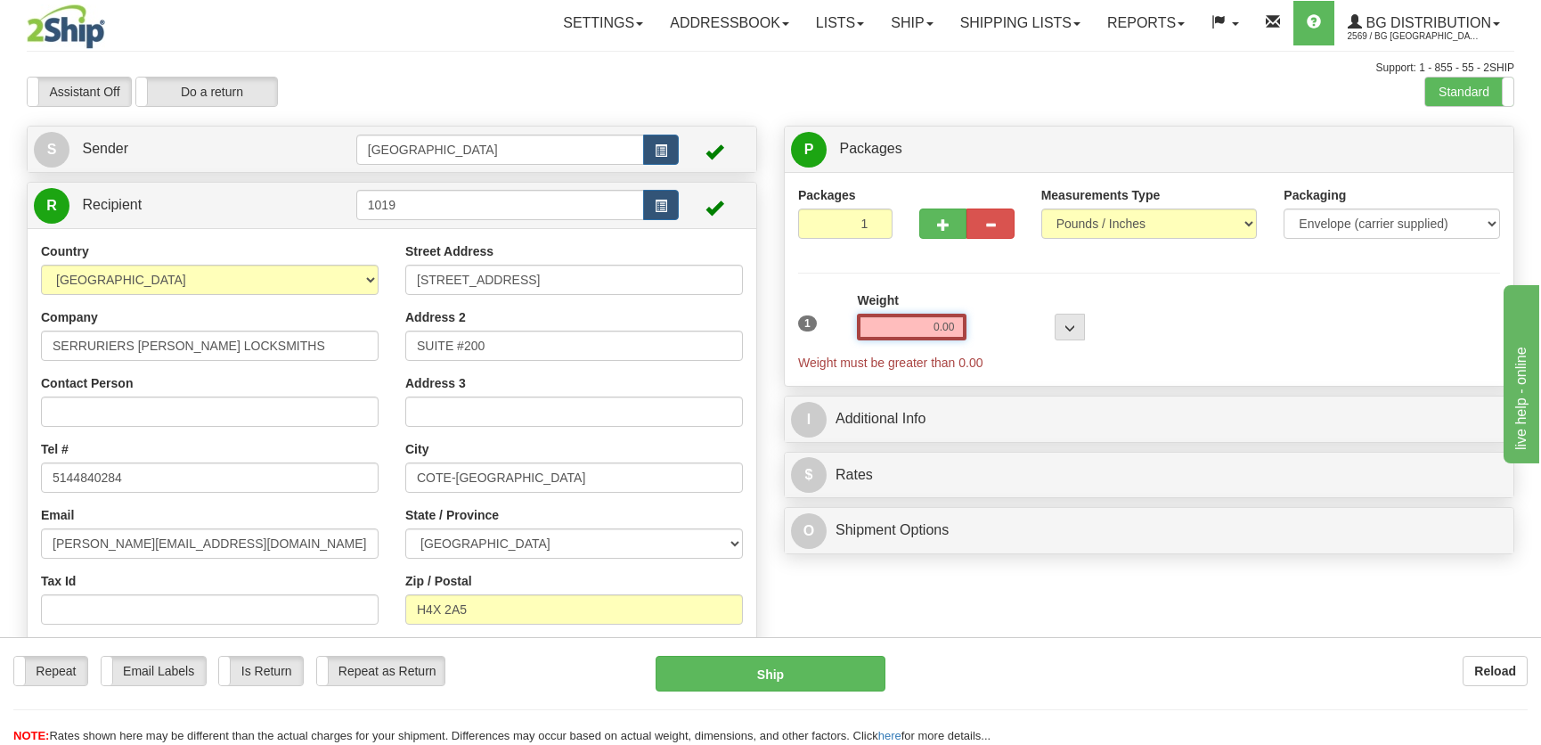
click at [908, 330] on input "0.00" at bounding box center [912, 326] width 110 height 27
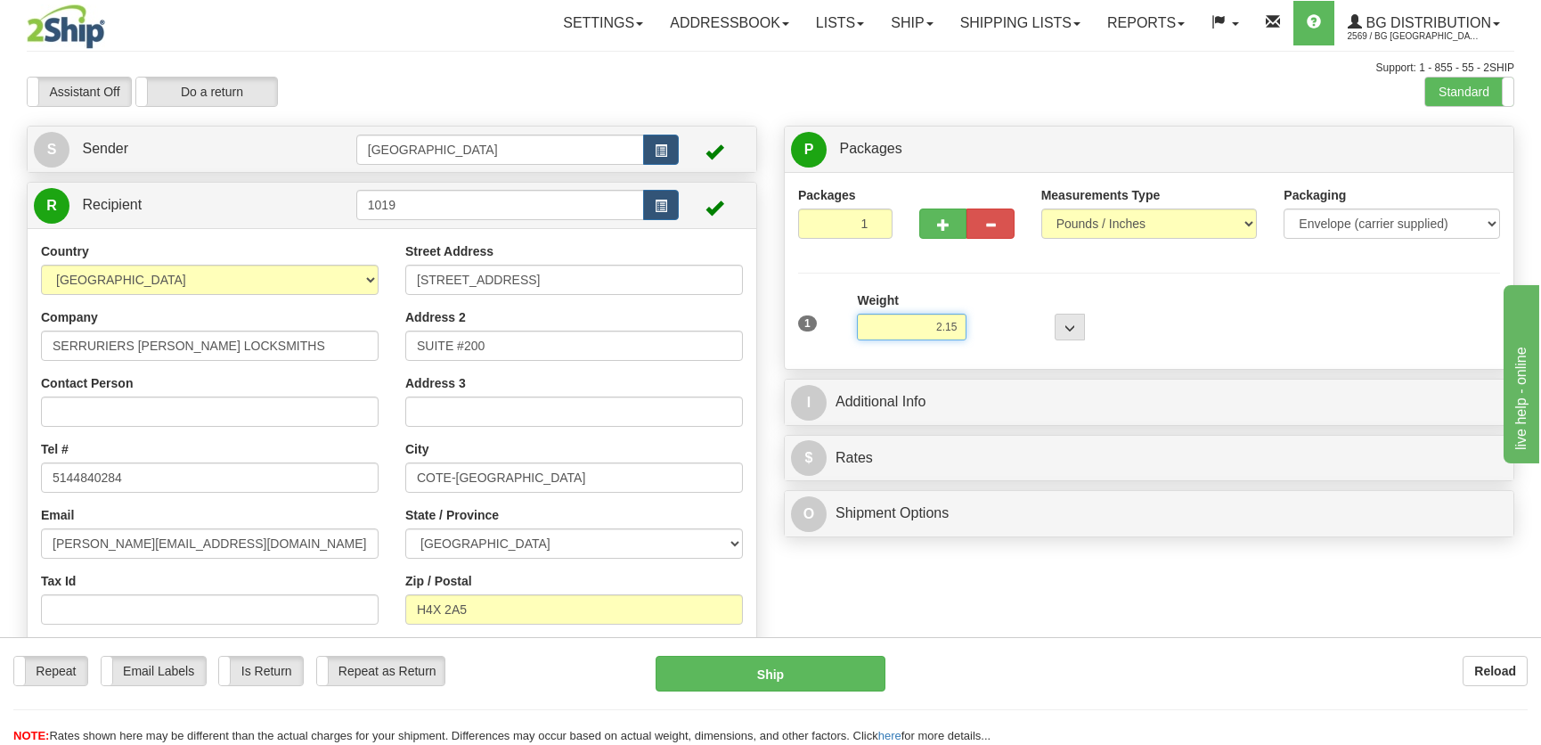
type input "2.15"
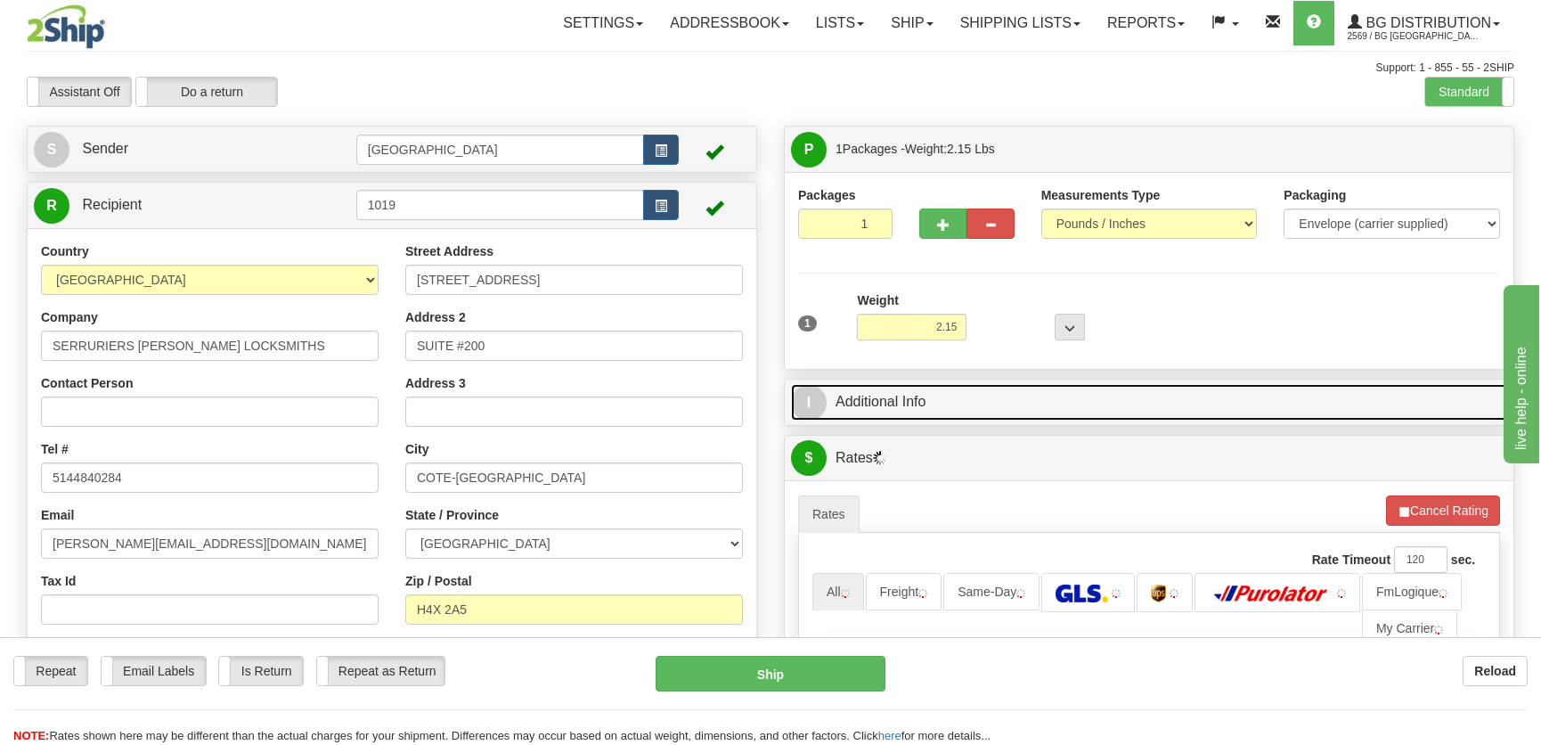
click at [953, 396] on link "I Additional Info" at bounding box center [1149, 402] width 716 height 37
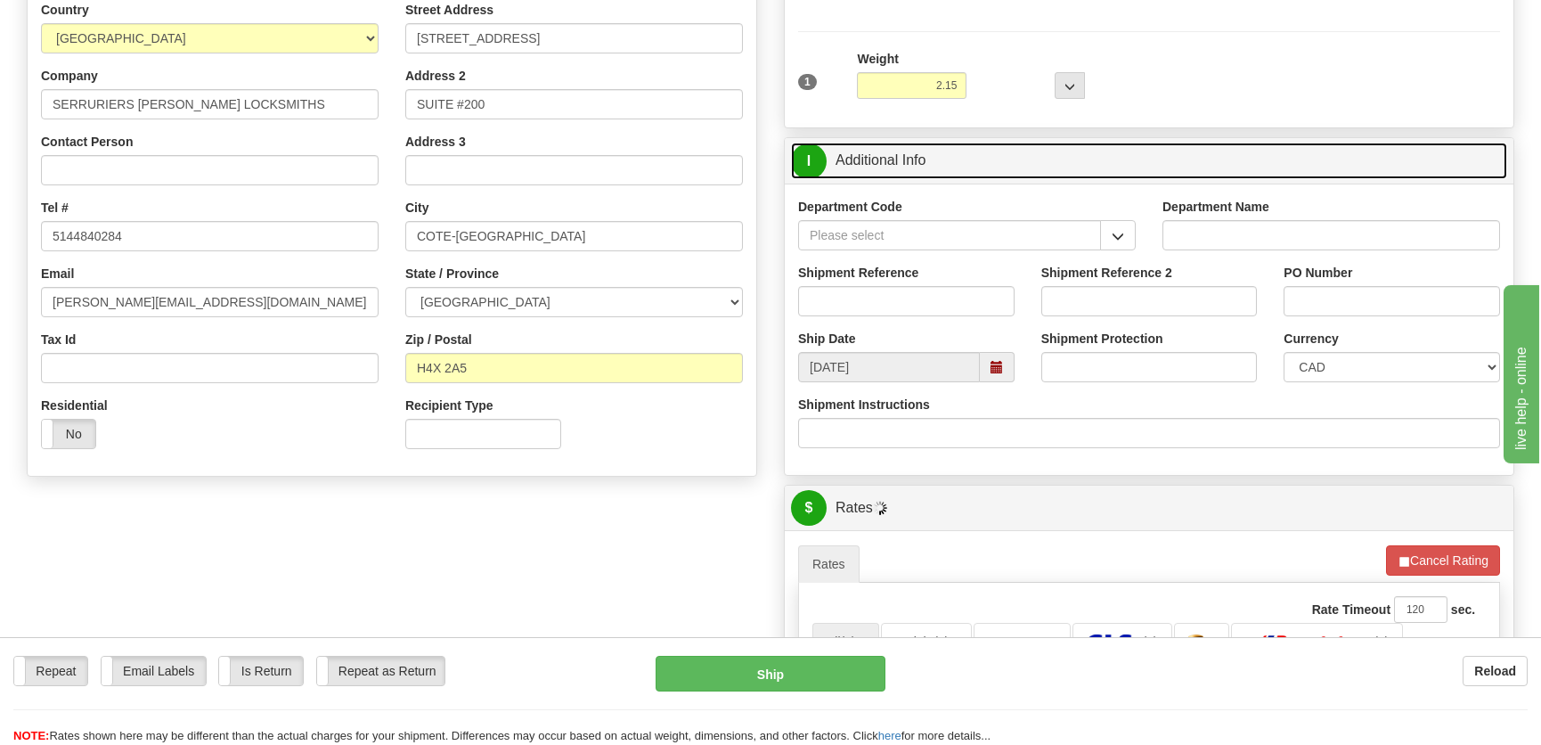
scroll to position [242, 0]
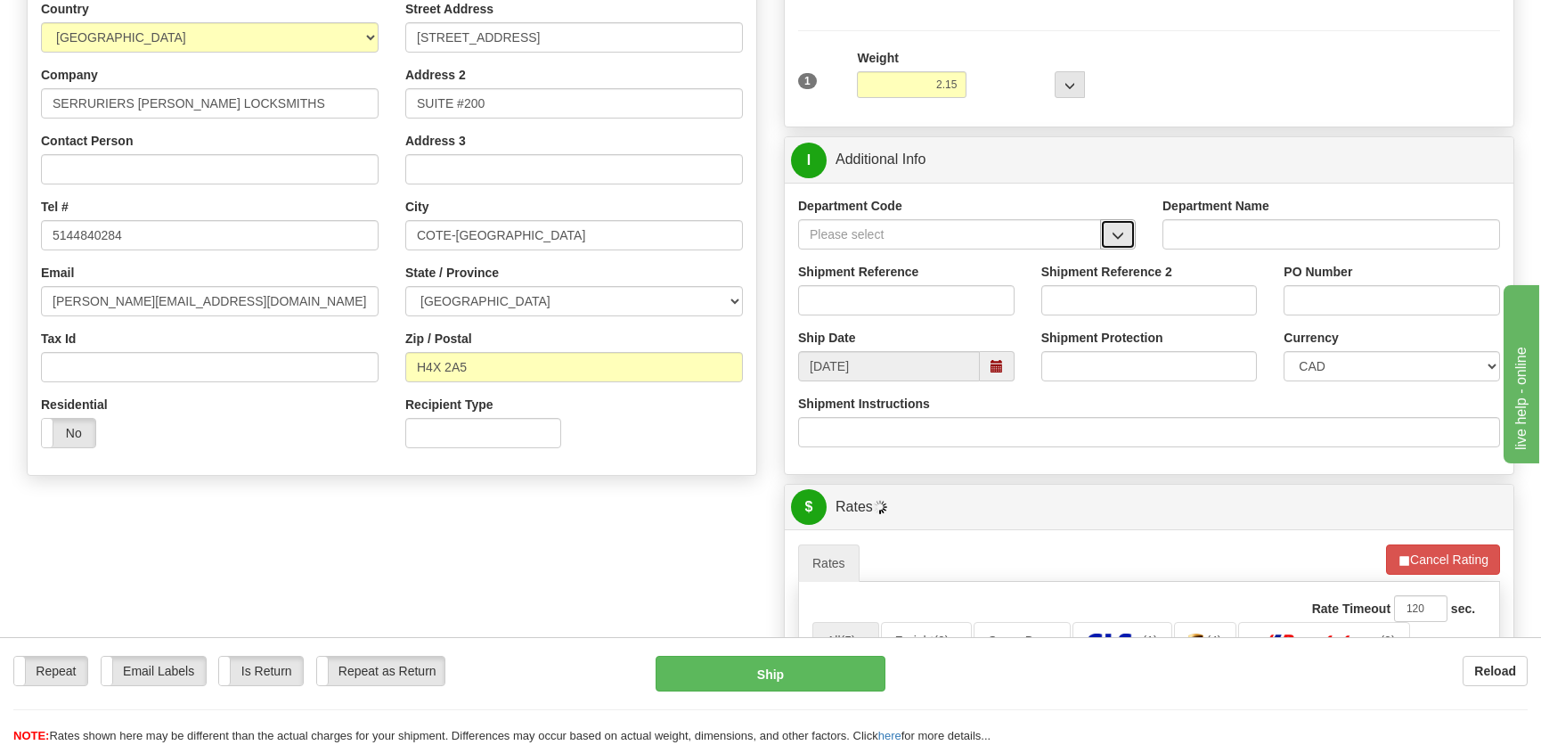
click at [1117, 230] on span "button" at bounding box center [1117, 236] width 12 height 12
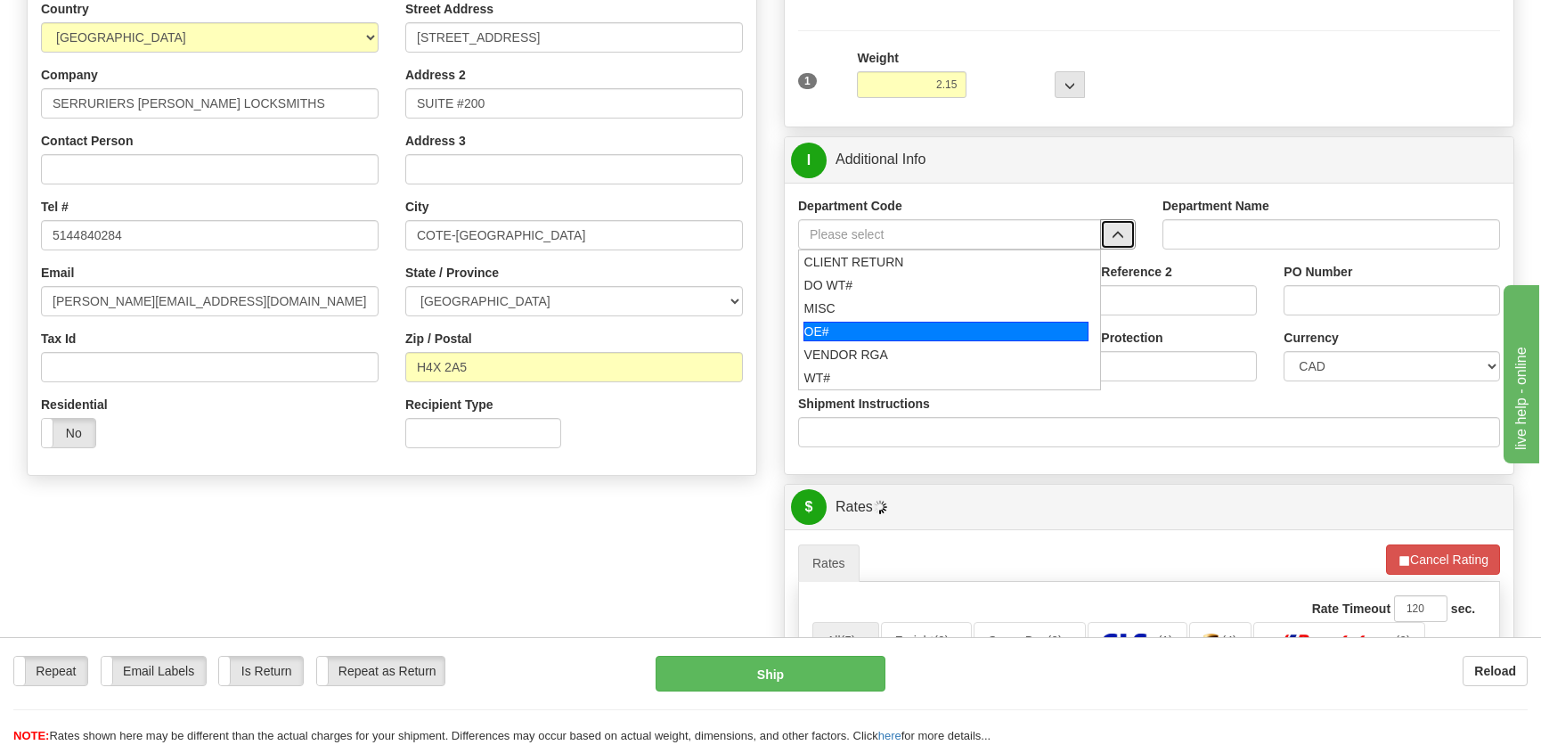
click at [924, 327] on div "OE#" at bounding box center [946, 332] width 286 height 20
type input "OE#"
type input "ORDERS"
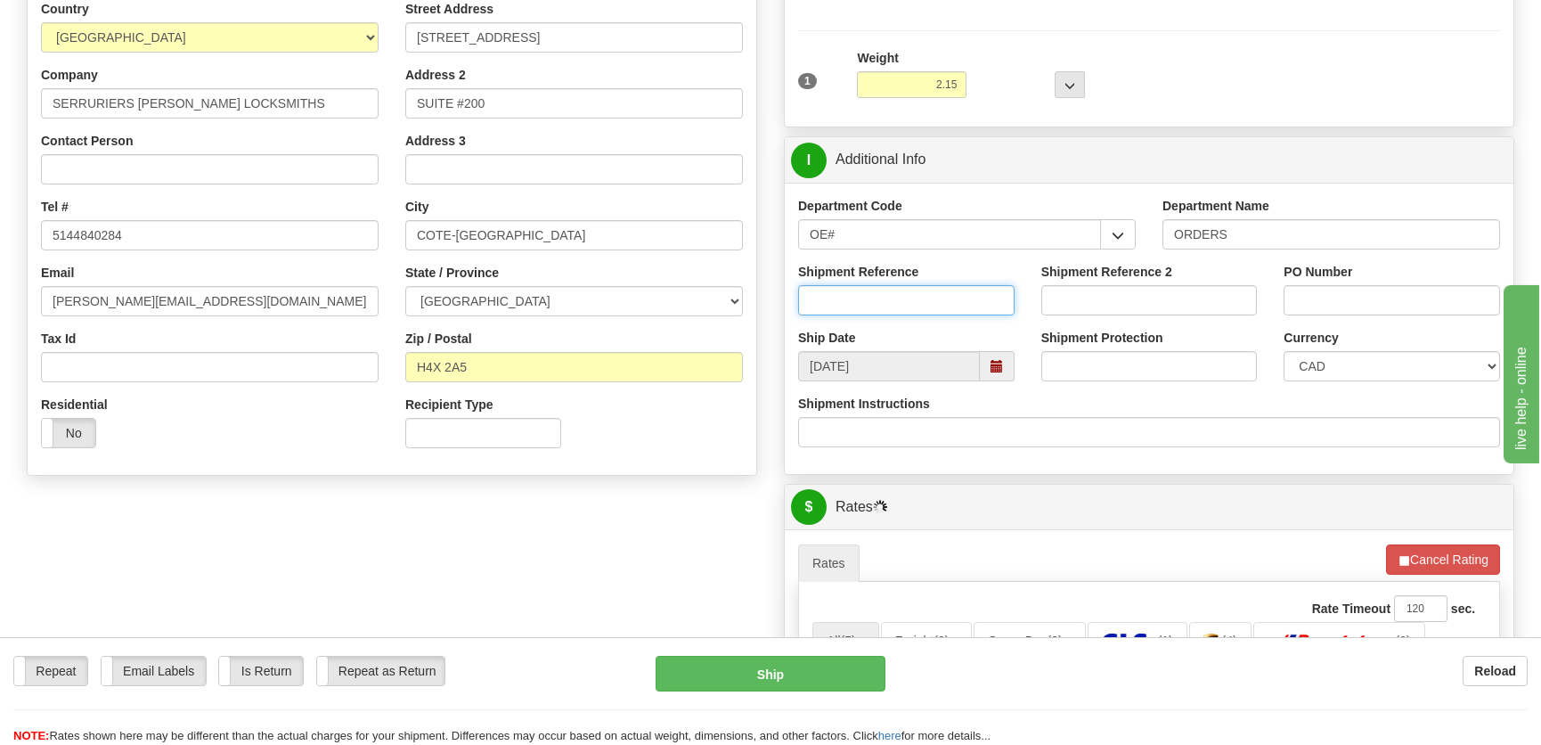
click at [939, 307] on input "Shipment Reference" at bounding box center [906, 300] width 216 height 30
type input "50323457-00"
click at [1315, 298] on input "PO Number" at bounding box center [1391, 300] width 216 height 30
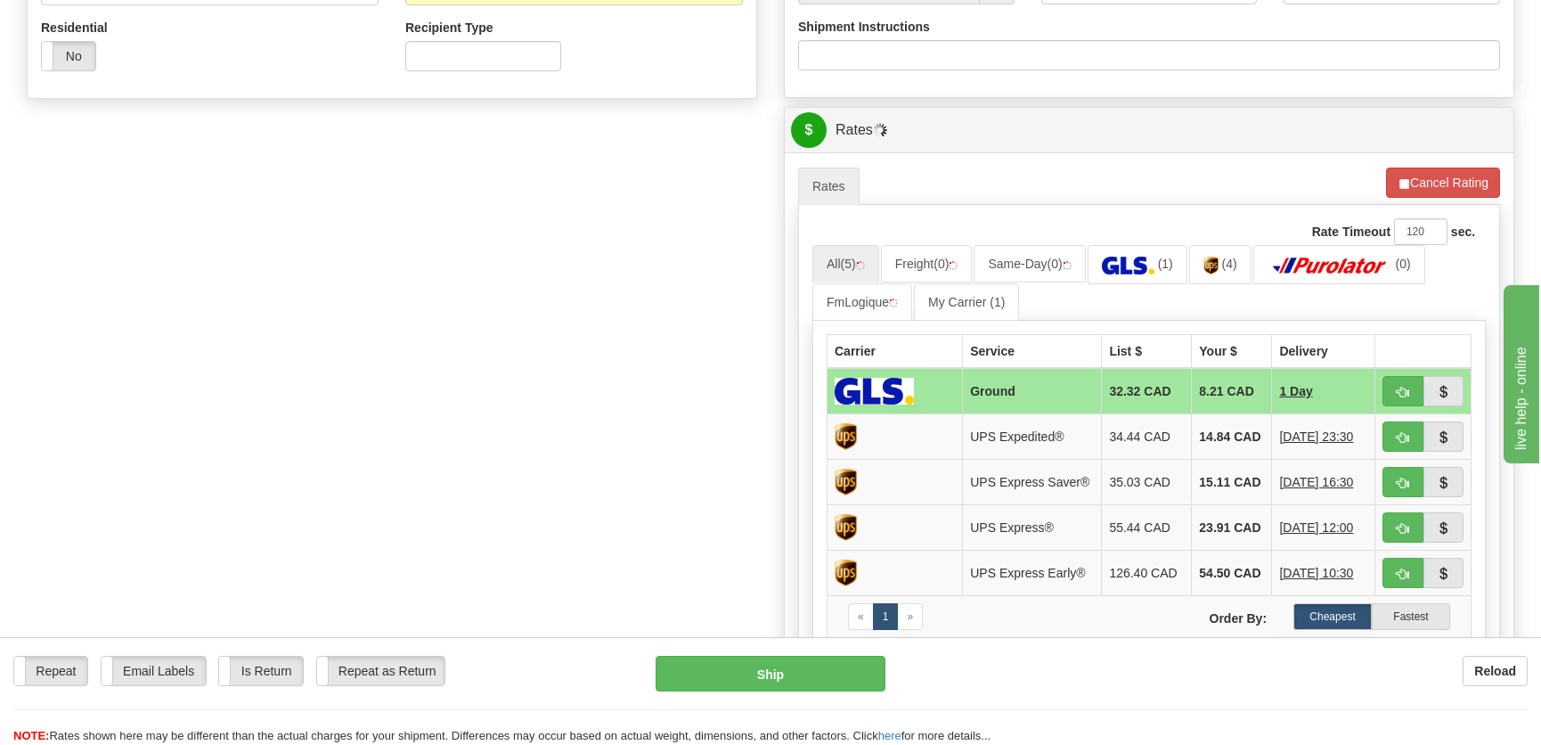
scroll to position [647, 0]
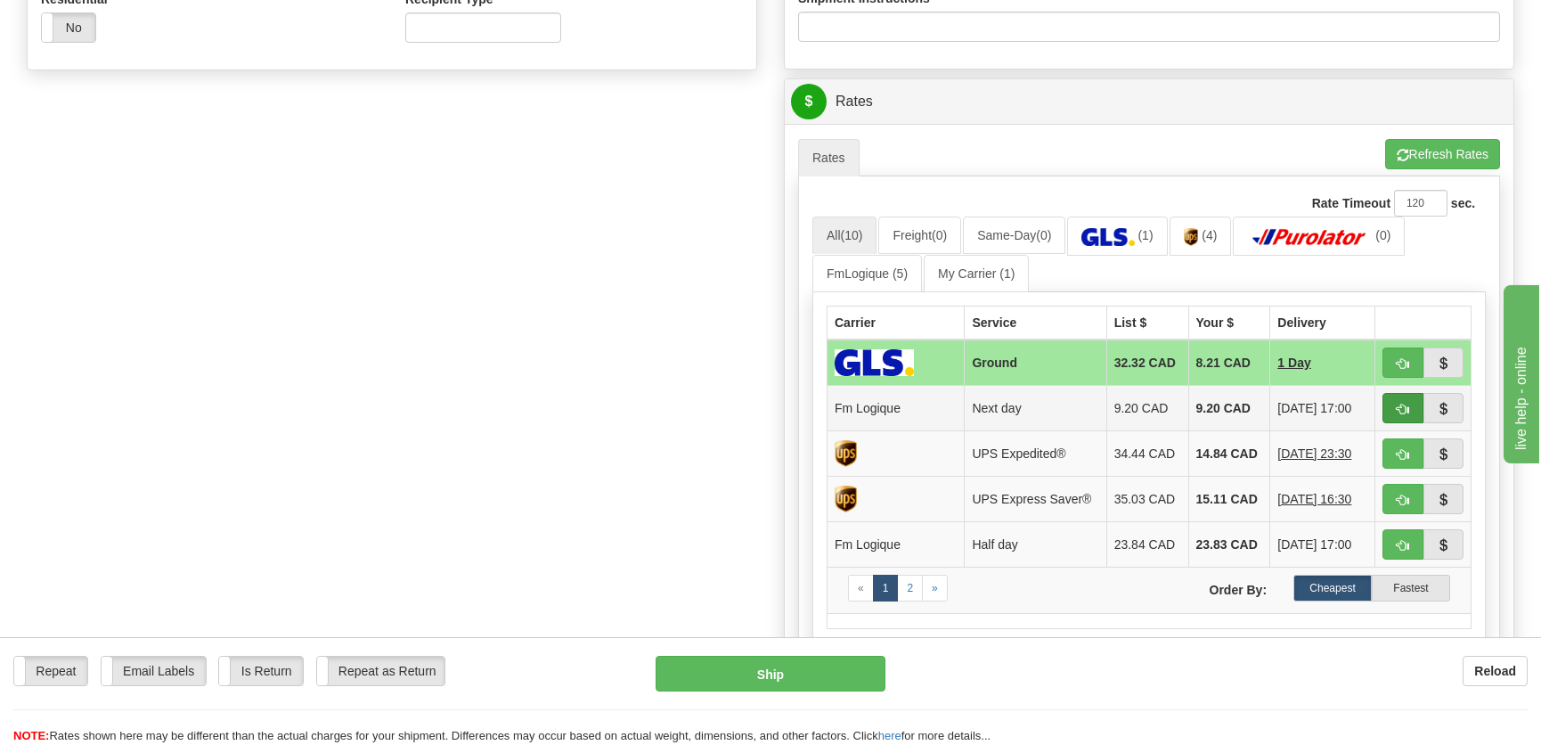
type input "."
click at [1396, 409] on span "button" at bounding box center [1402, 409] width 12 height 12
type input "jour"
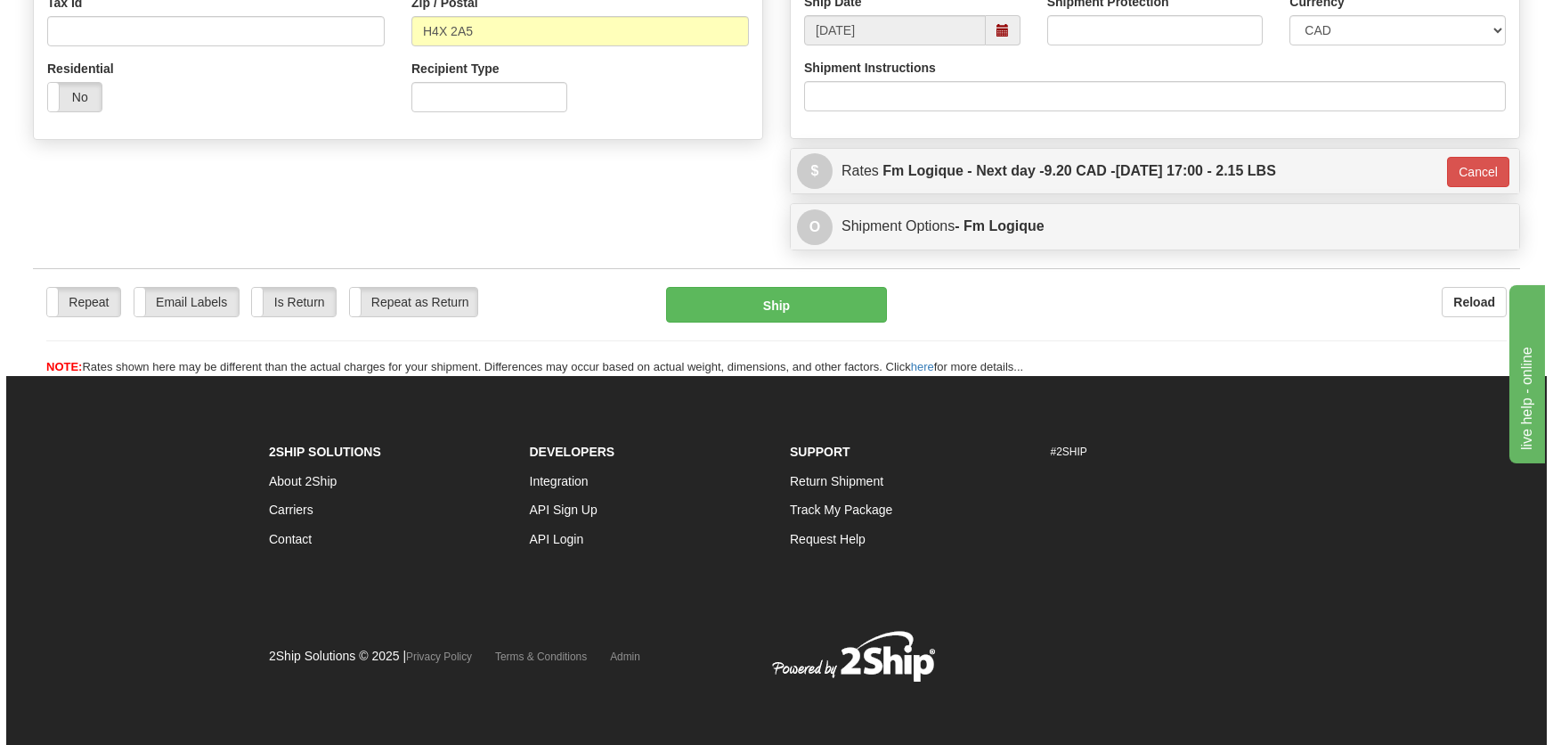
scroll to position [578, 0]
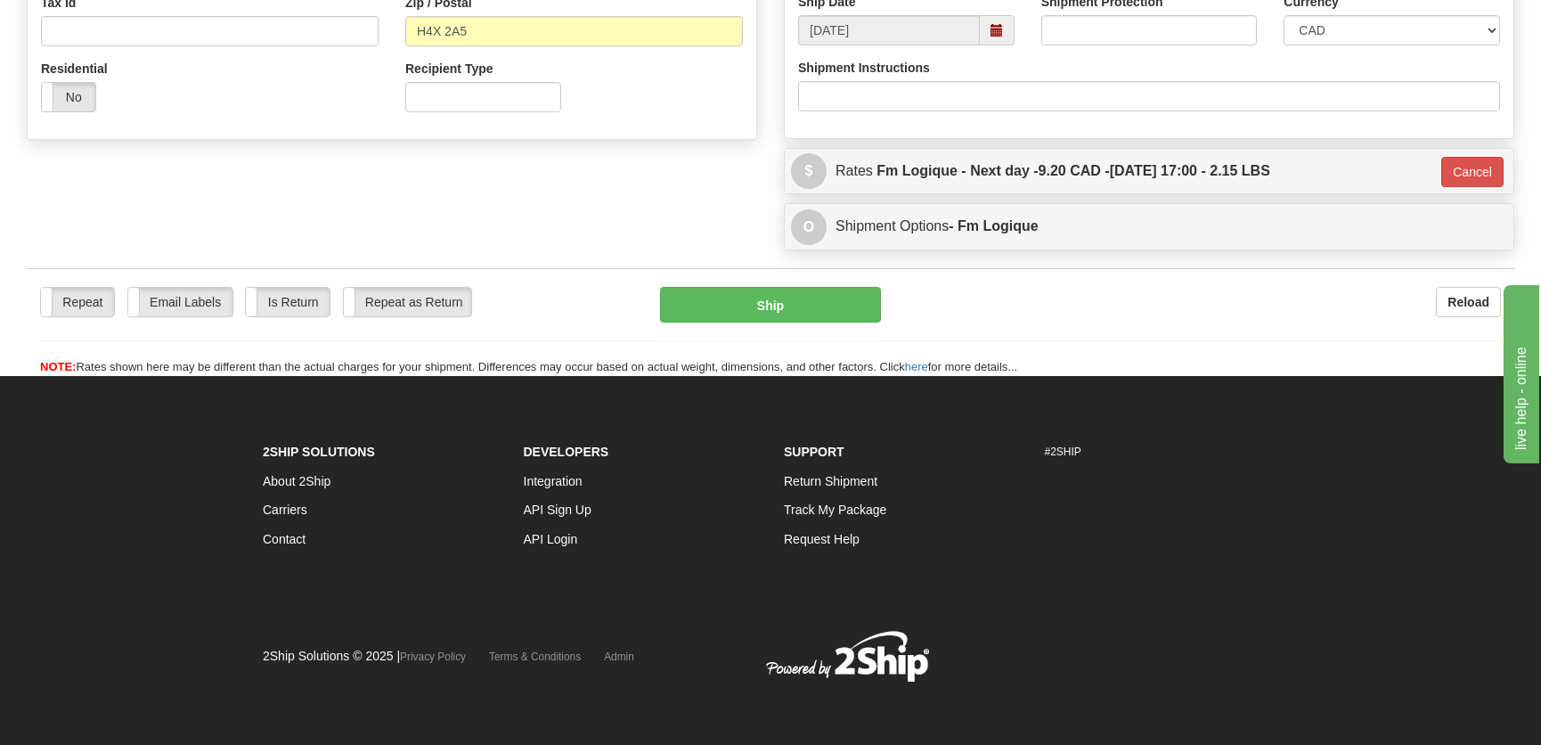
drag, startPoint x: 749, startPoint y: 338, endPoint x: 756, endPoint y: 329, distance: 12.1
click at [749, 338] on div "Repeat Repeat Email Labels Email Labels Edit Is Return Is Return Repeat as Retu…" at bounding box center [770, 331] width 1487 height 89
click at [757, 325] on div "Repeat Repeat Email Labels Email Labels Edit Is Return Is Return Repeat as Retu…" at bounding box center [770, 331] width 1487 height 89
click at [765, 319] on button "Ship" at bounding box center [770, 305] width 221 height 36
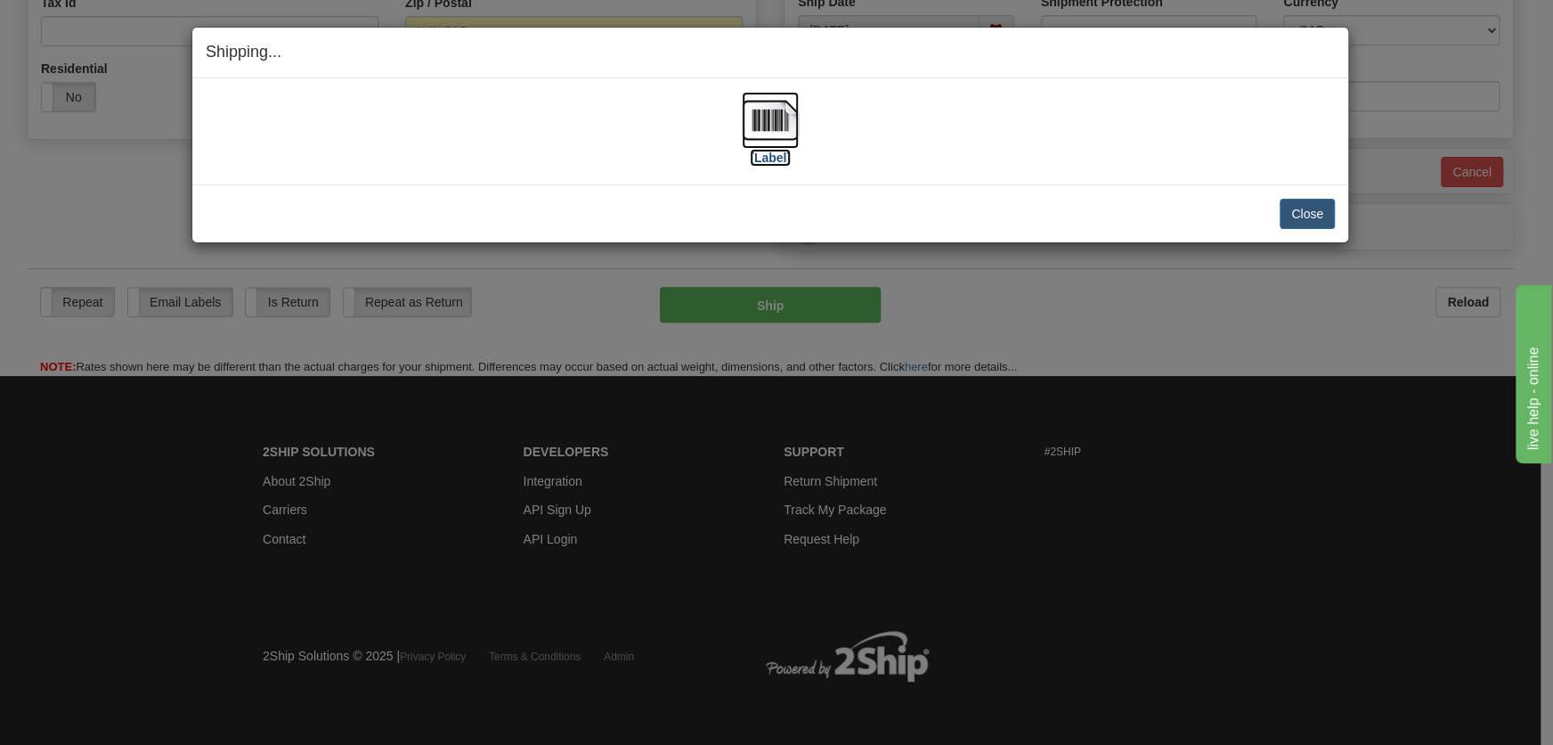
click at [751, 107] on img at bounding box center [770, 120] width 57 height 57
click at [1309, 216] on button "Close" at bounding box center [1307, 214] width 55 height 30
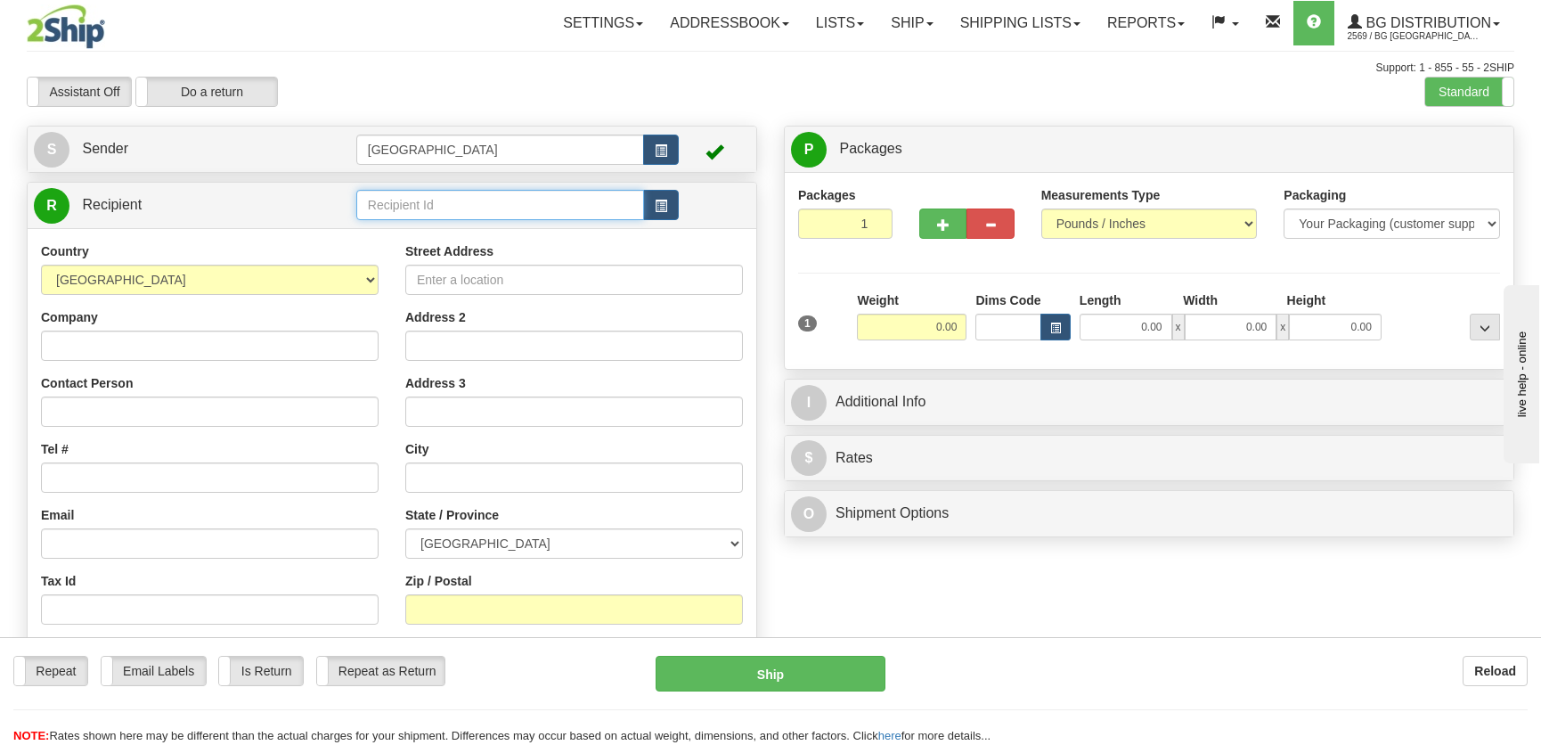
click at [430, 199] on input "text" at bounding box center [500, 205] width 288 height 30
click at [452, 231] on div "1186" at bounding box center [496, 233] width 268 height 18
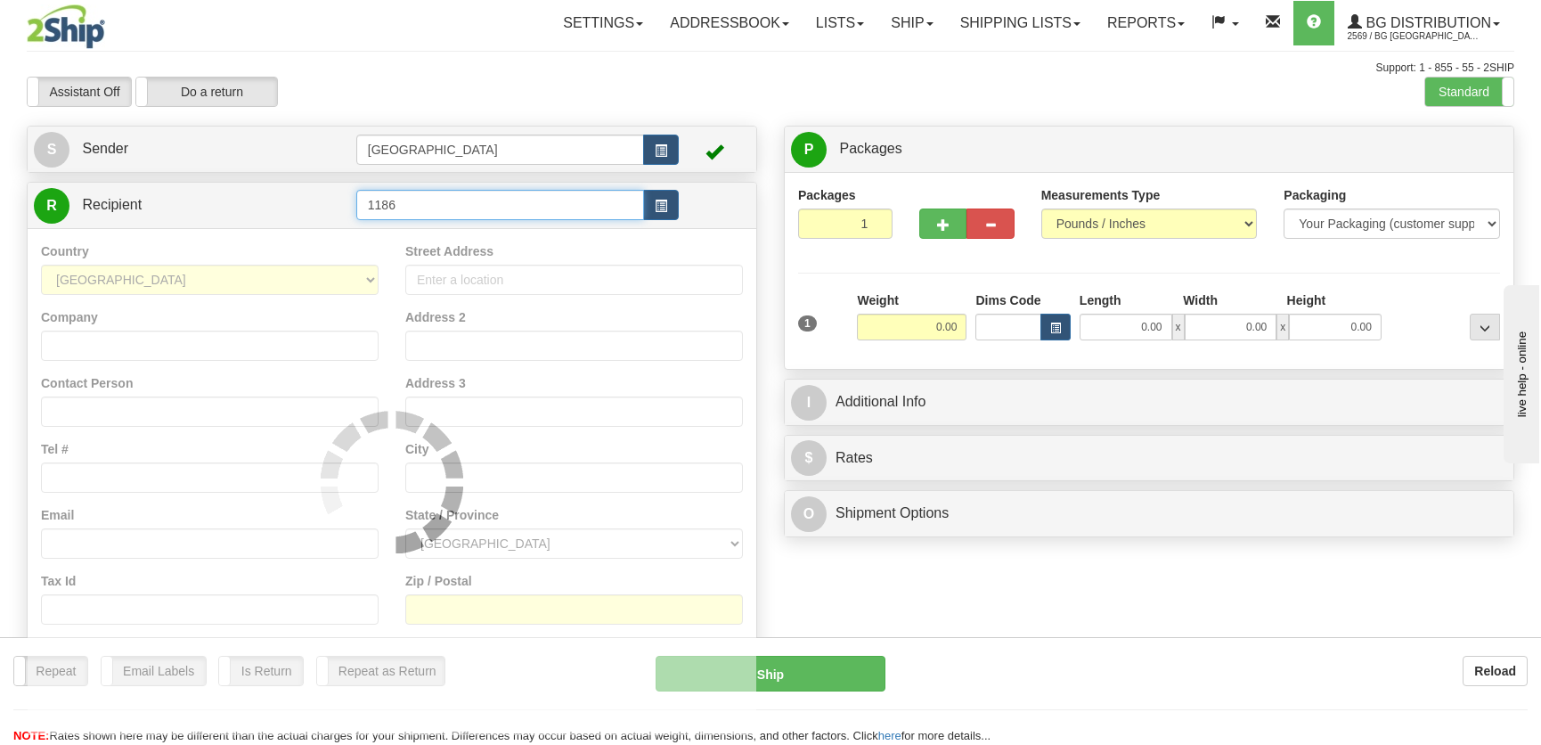
type input "1186"
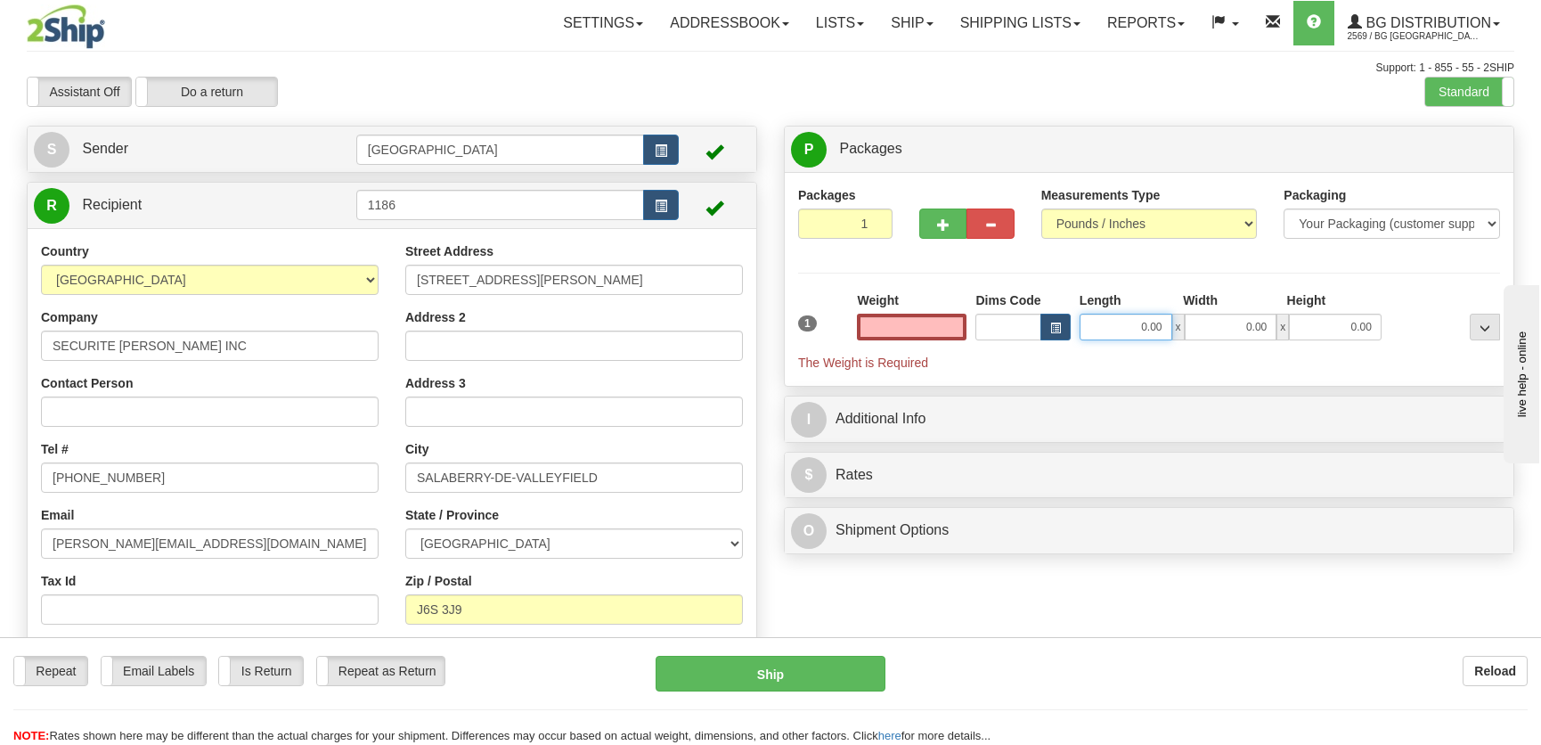
type input "0.00"
click at [1134, 330] on input "0.00" at bounding box center [1125, 326] width 93 height 27
type input "0.00"
click at [1154, 333] on input "0.00" at bounding box center [1125, 326] width 93 height 27
type input "21.00"
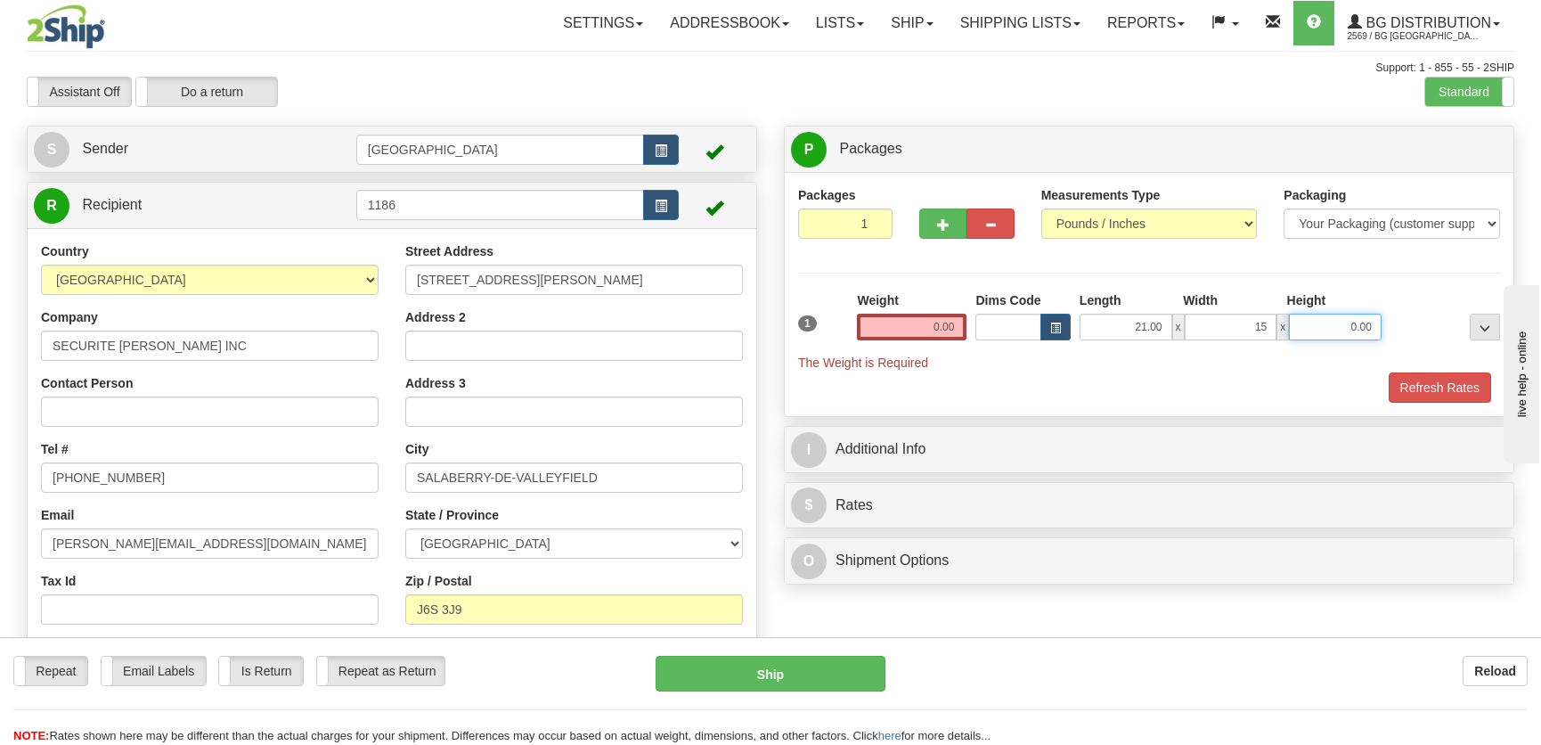
type input "15.00"
type input "10.00"
click at [936, 324] on input "0.00" at bounding box center [912, 326] width 110 height 27
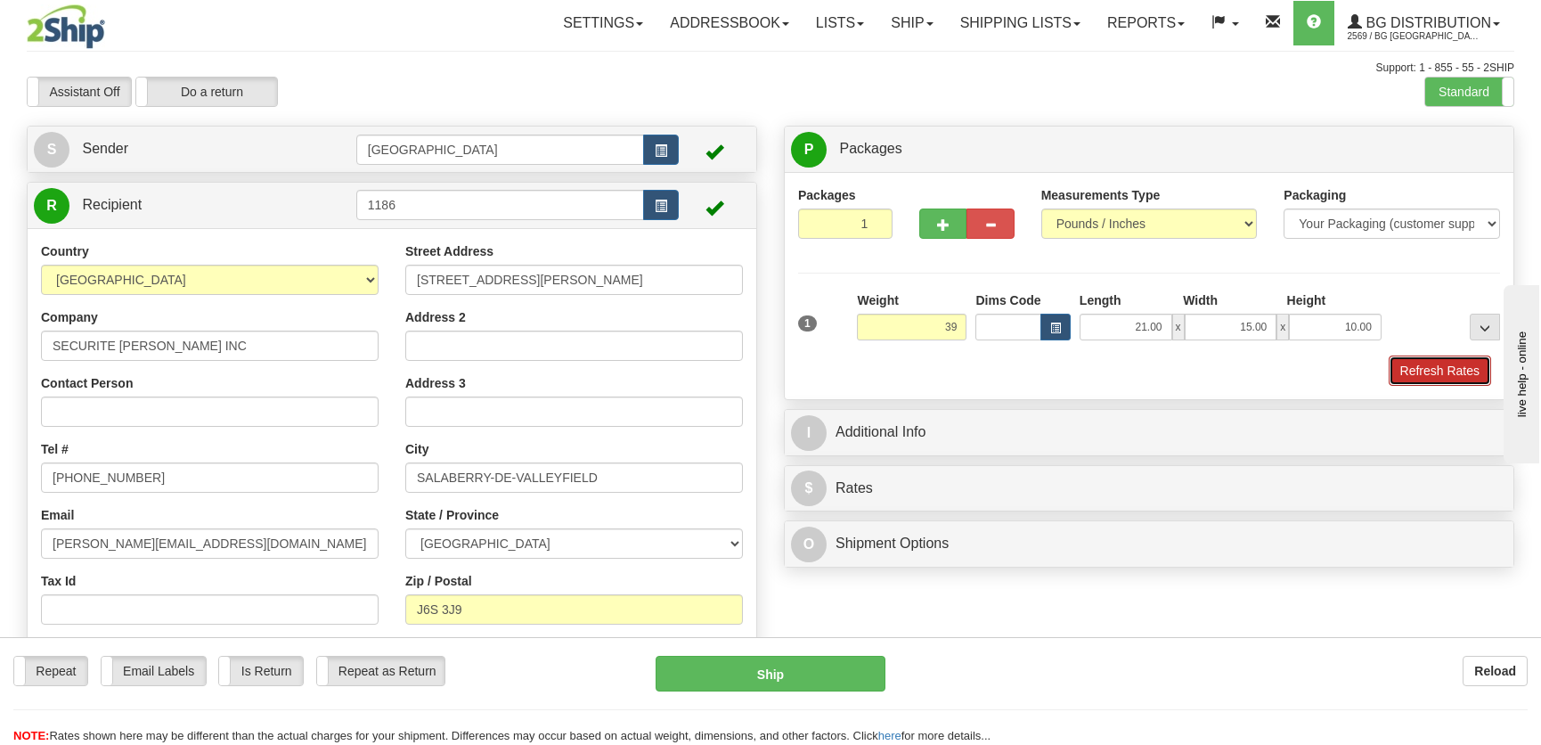
click at [1445, 362] on button "Refresh Rates" at bounding box center [1439, 370] width 102 height 30
type input "39.00"
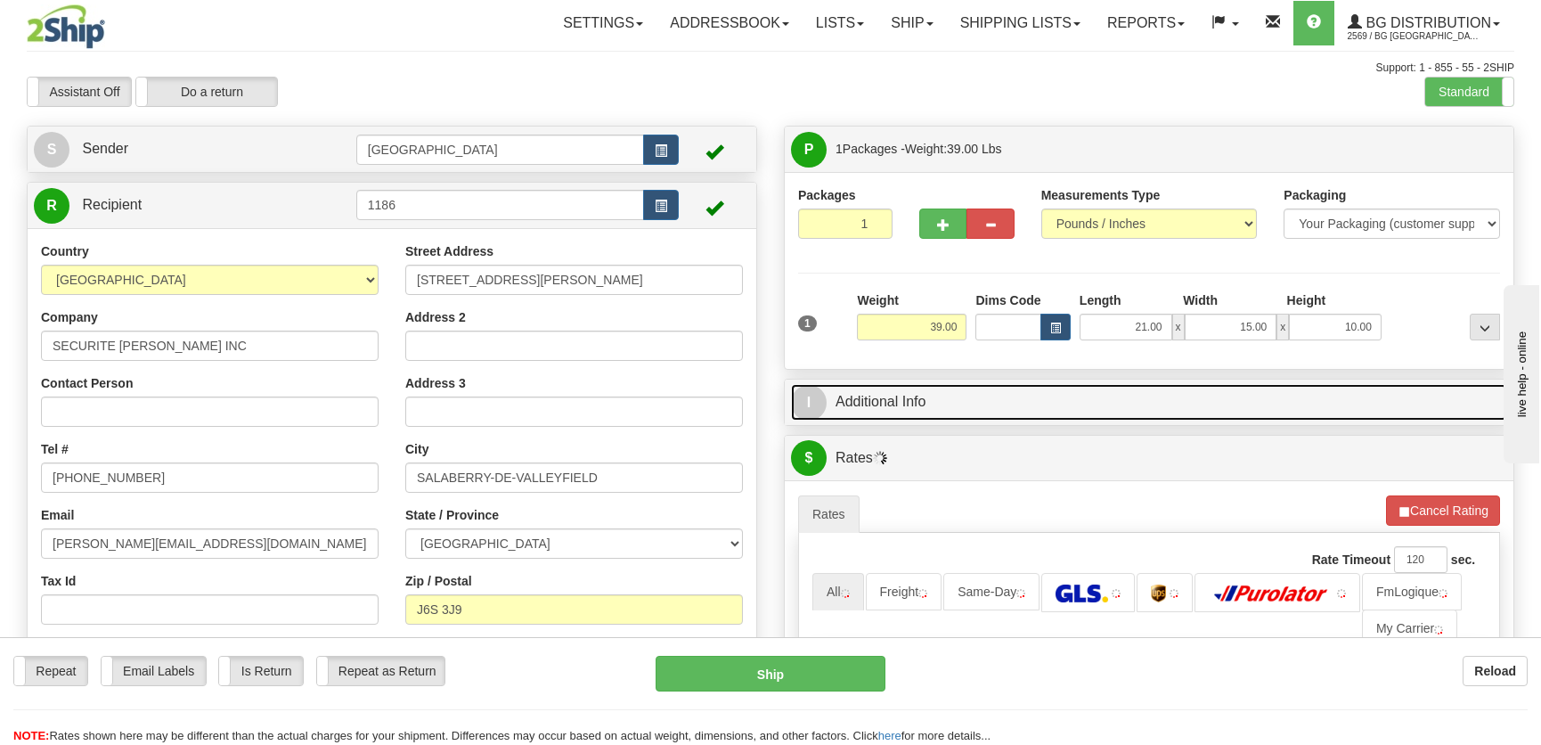
click at [1224, 407] on link "I Additional Info" at bounding box center [1149, 402] width 716 height 37
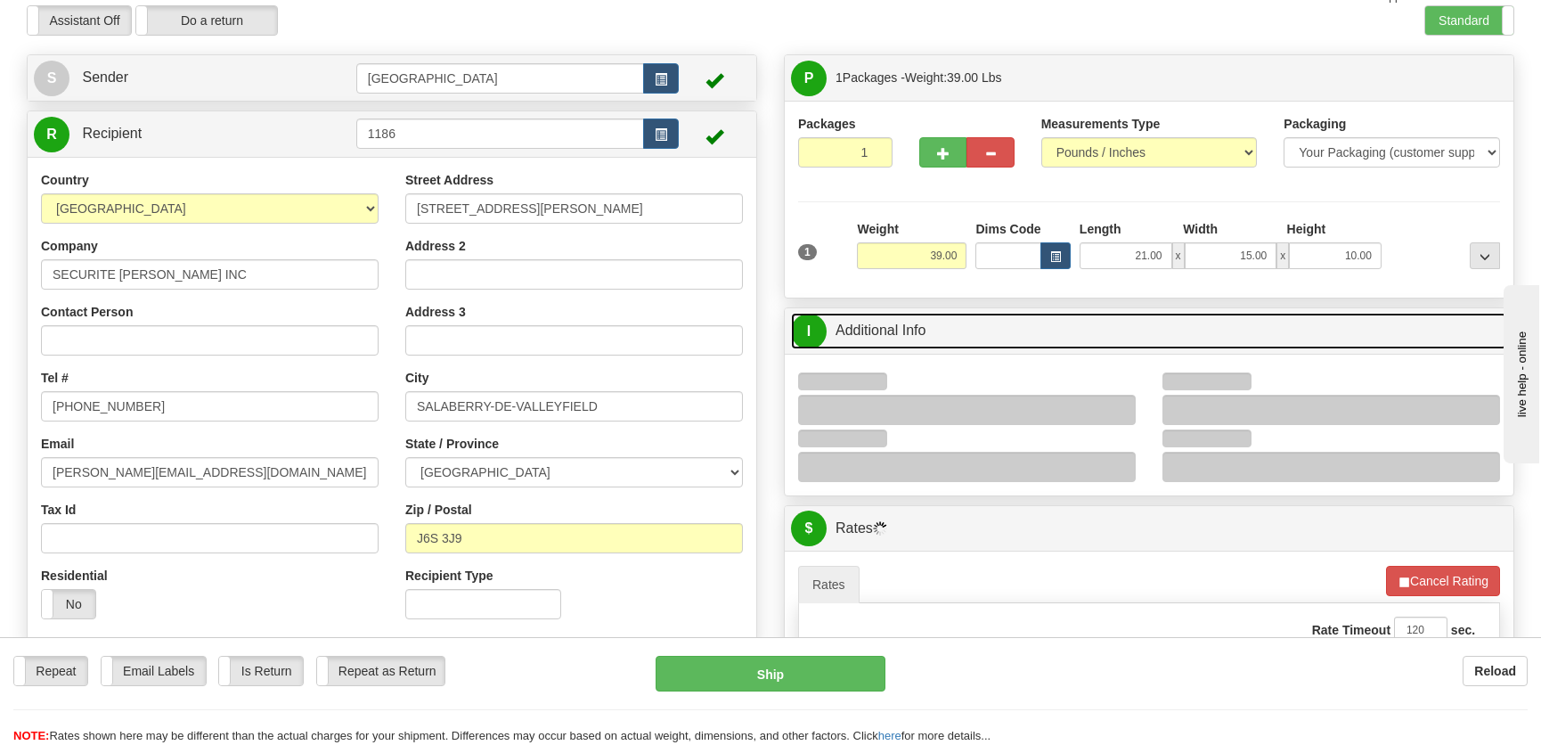
scroll to position [80, 0]
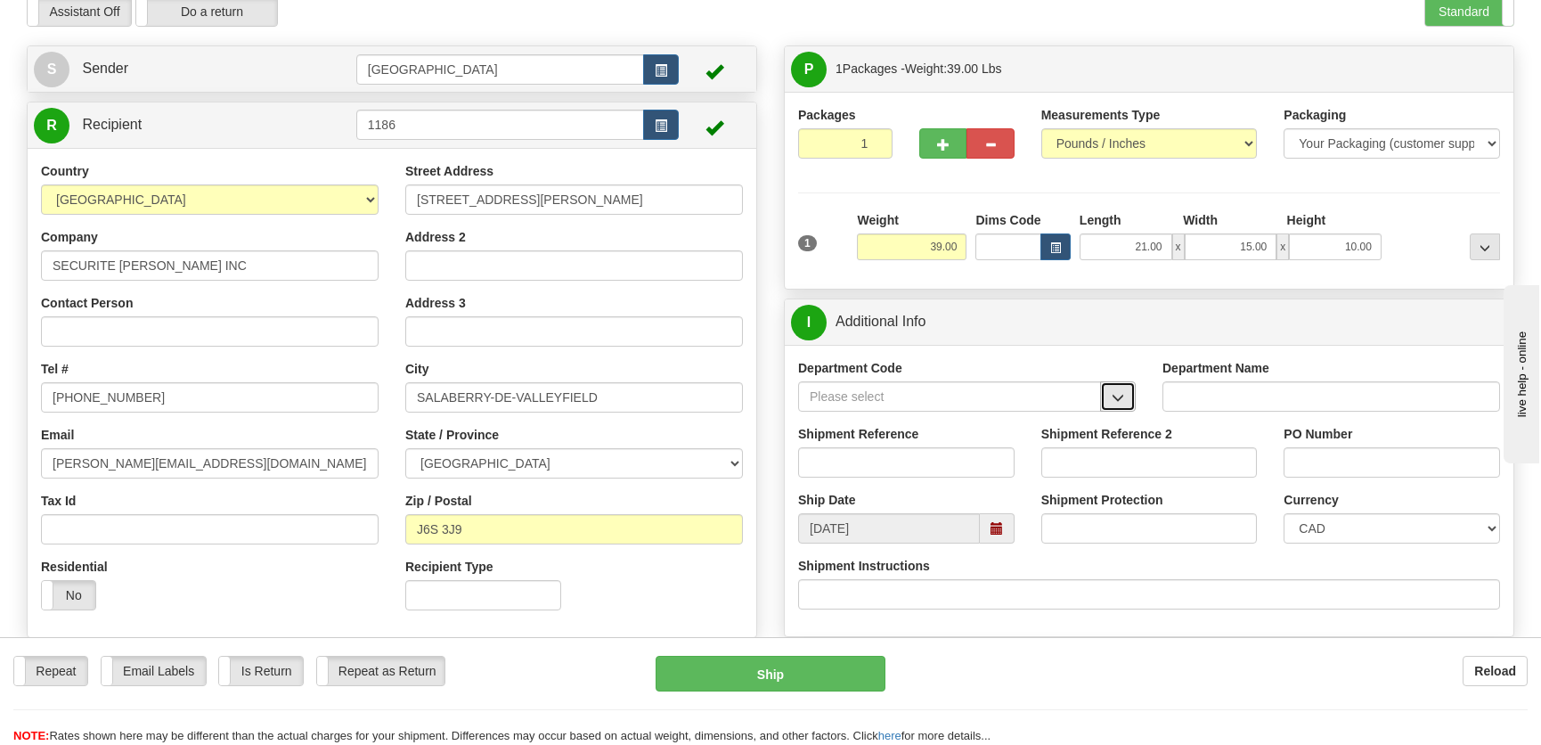
click at [1113, 399] on span "button" at bounding box center [1117, 398] width 12 height 12
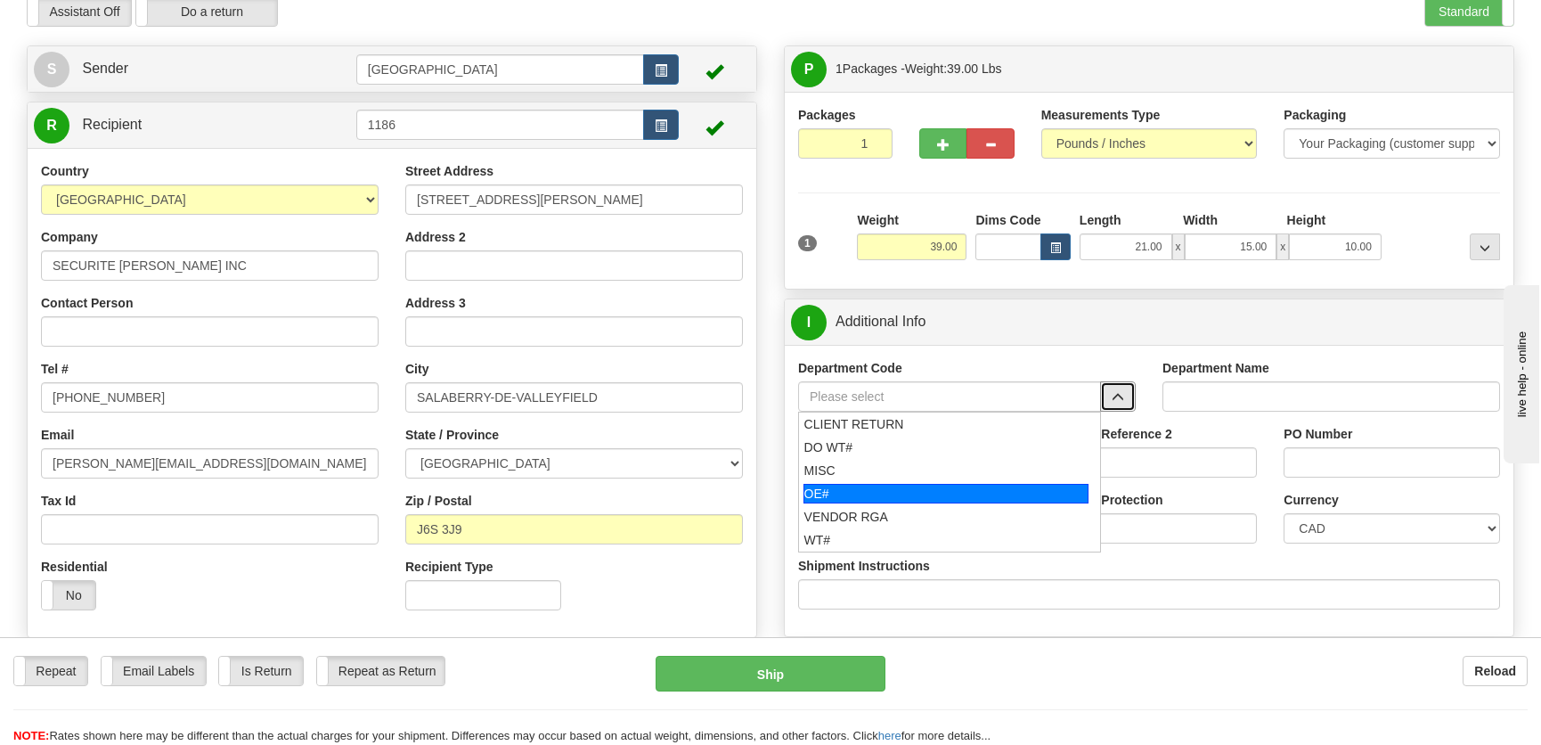
click at [894, 493] on div "OE#" at bounding box center [946, 494] width 286 height 20
type input "OE#"
type input "ORDERS"
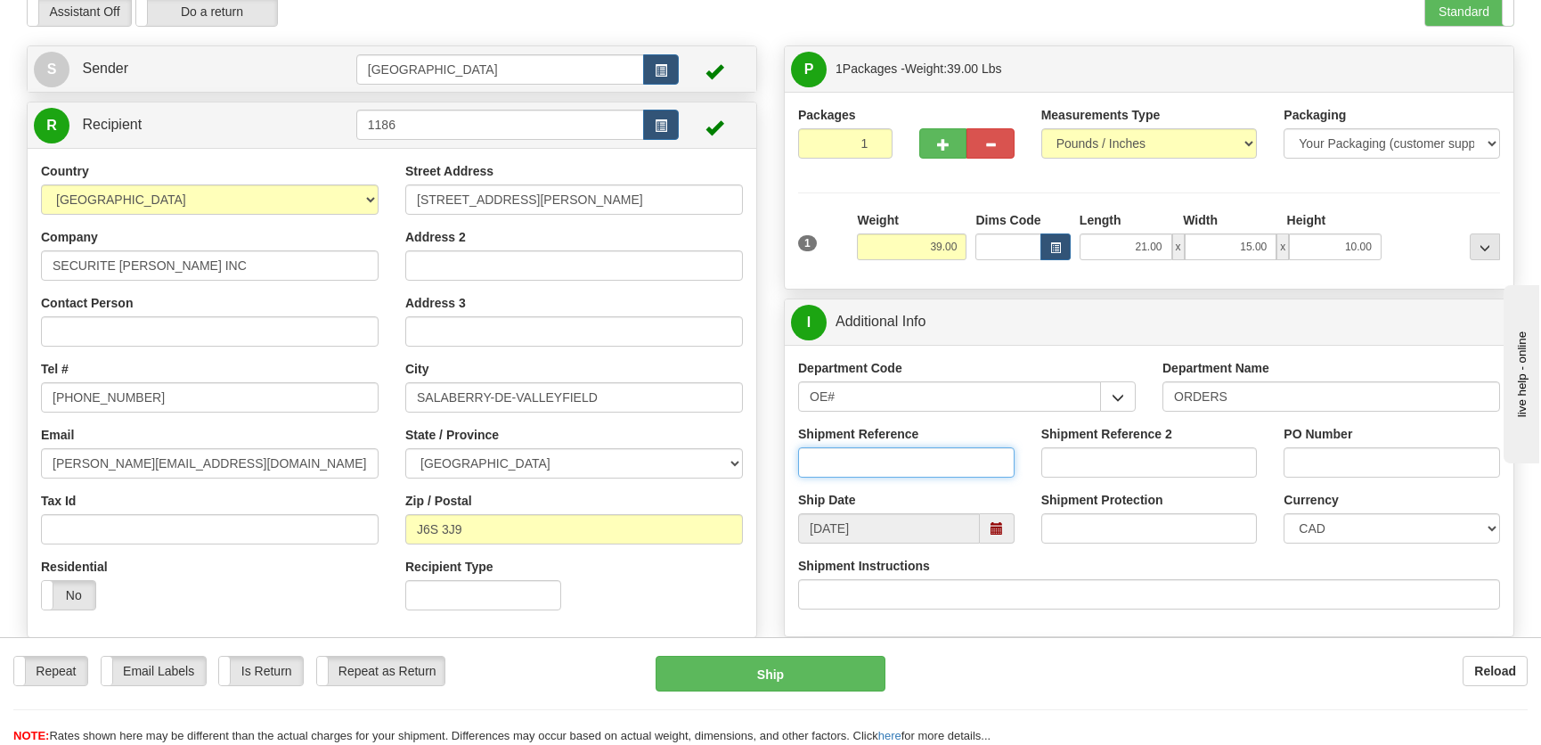
click at [917, 462] on input "Shipment Reference" at bounding box center [906, 462] width 216 height 30
type input "50323450-00"
click at [1418, 467] on input "PO Number" at bounding box center [1391, 462] width 216 height 30
type input "."
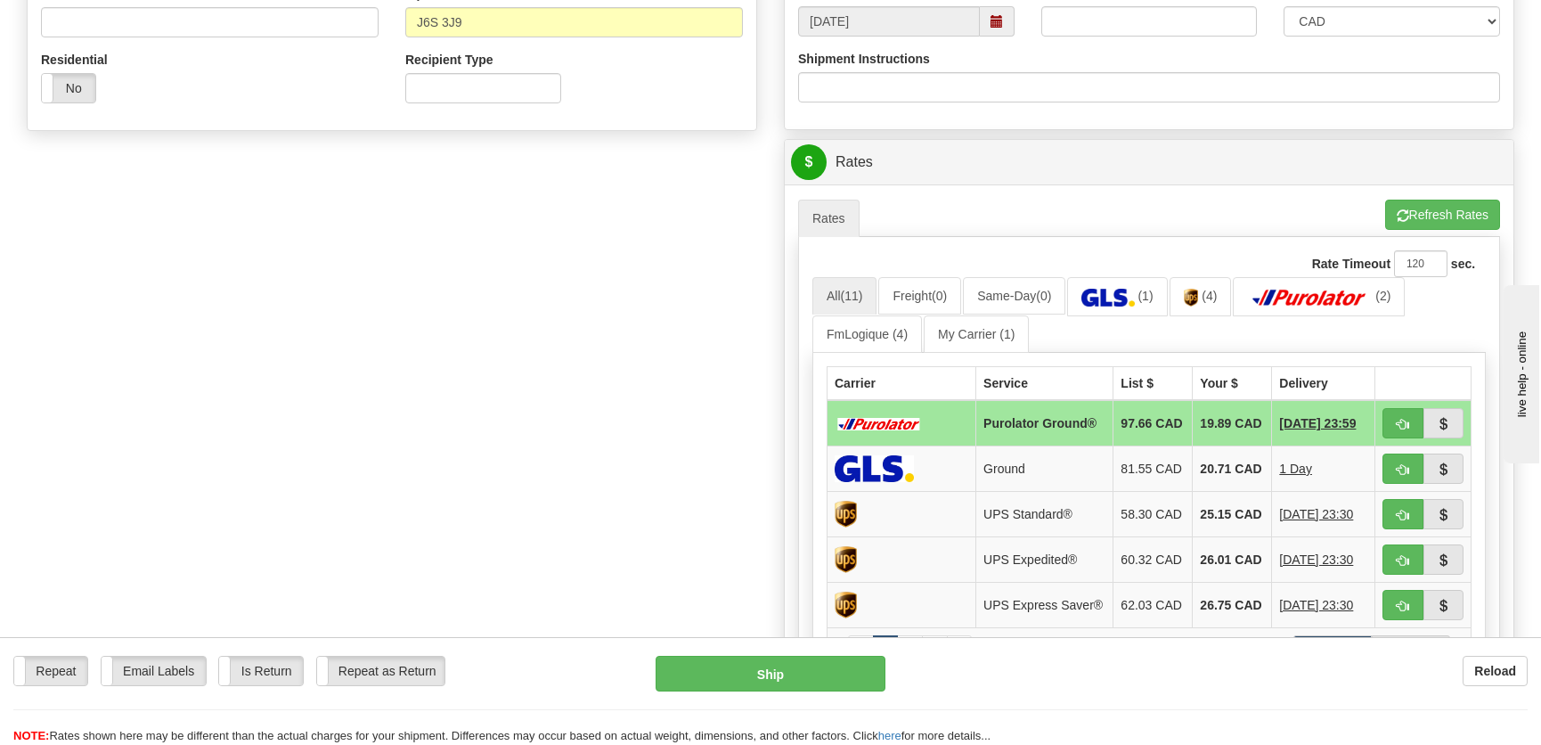
scroll to position [647, 0]
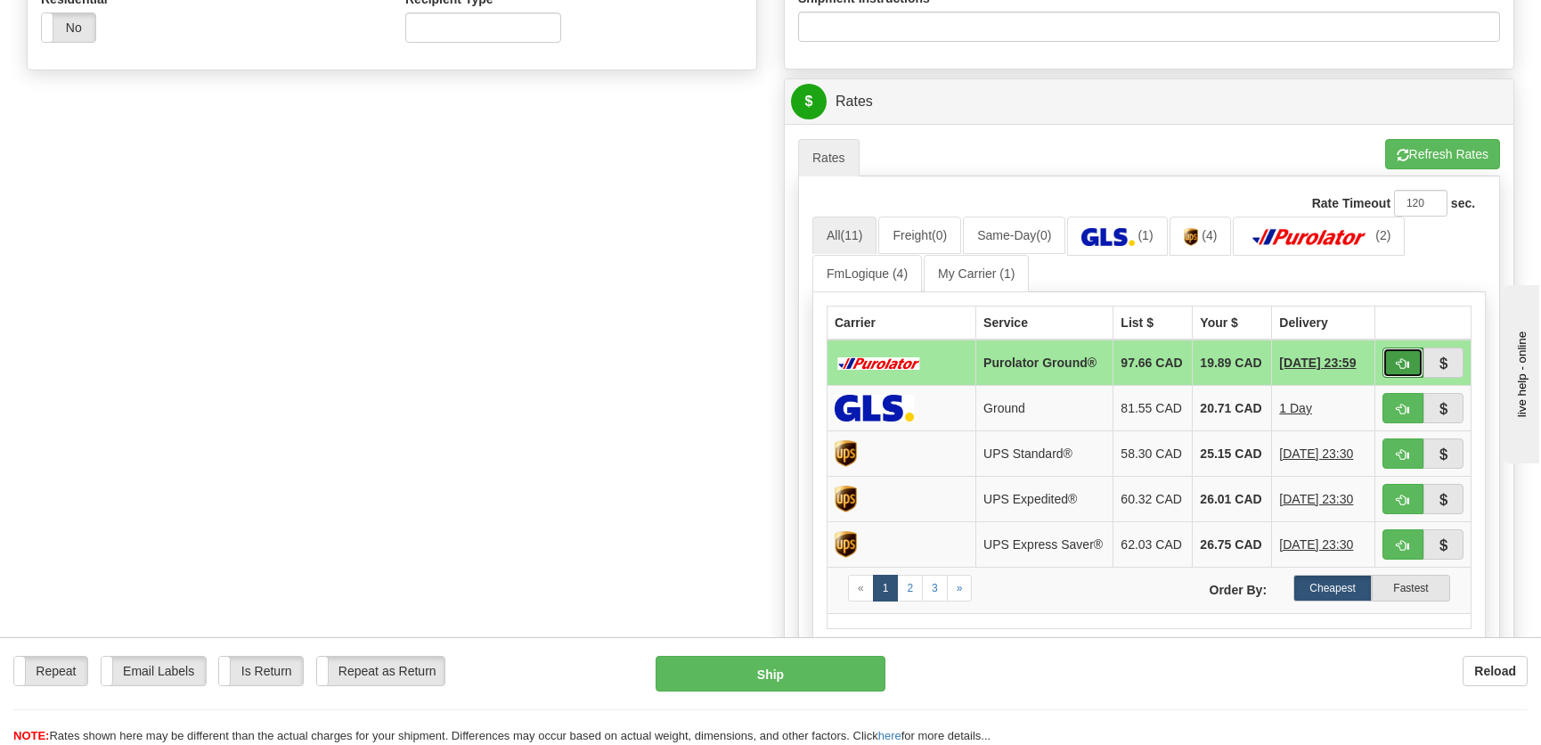
click at [1391, 363] on button "button" at bounding box center [1402, 362] width 41 height 30
type input "260"
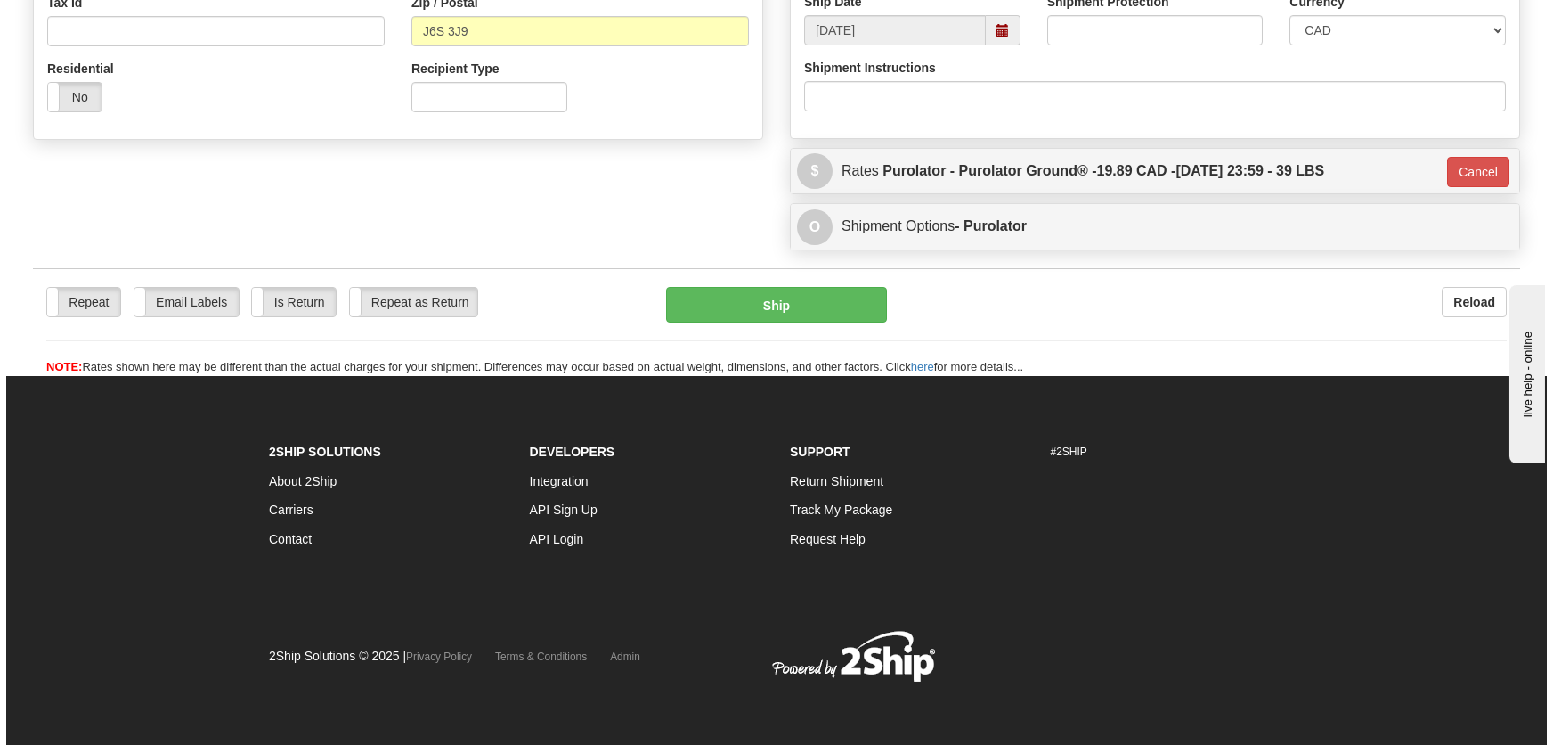
scroll to position [578, 0]
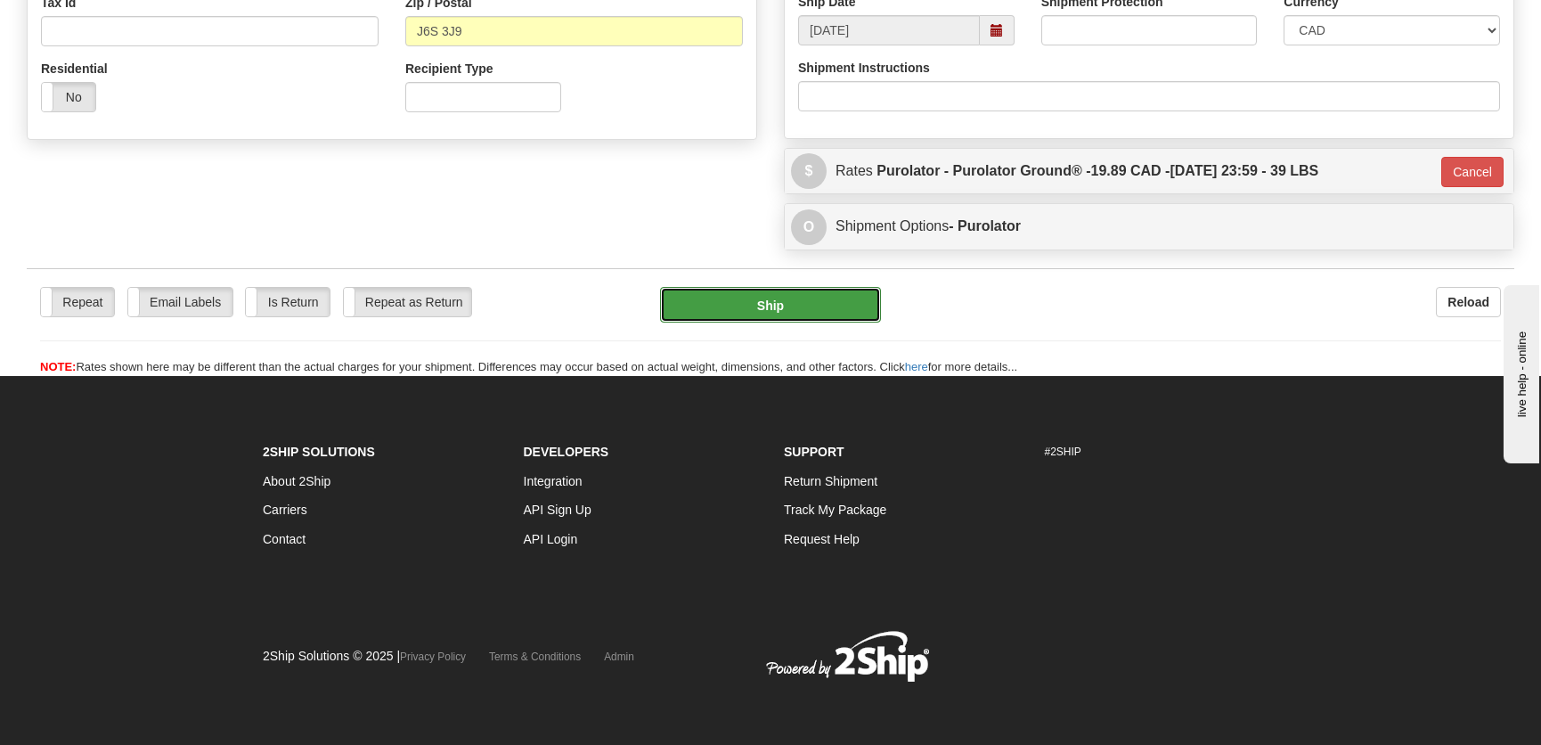
click at [792, 312] on button "Ship" at bounding box center [770, 305] width 221 height 36
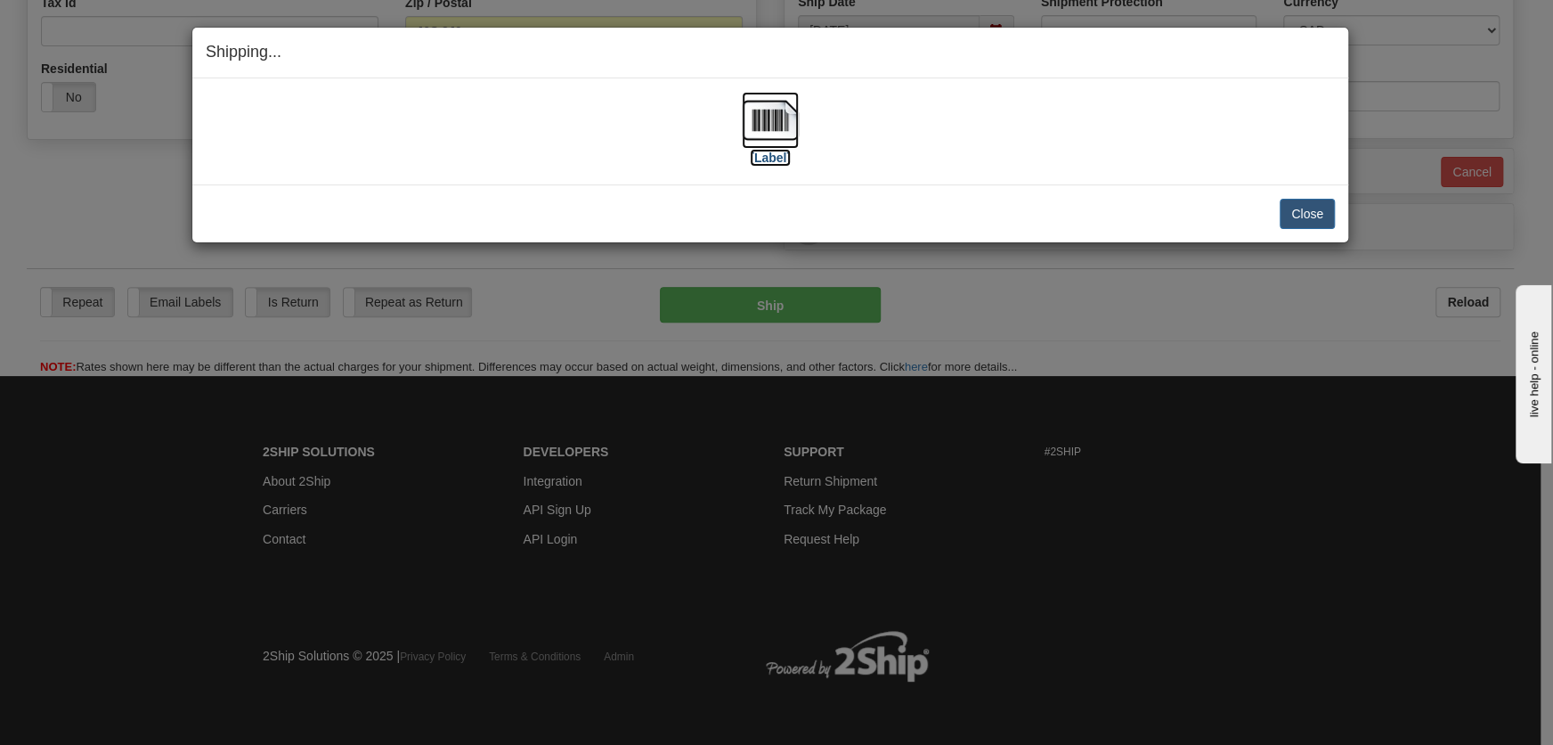
click at [768, 151] on label "[Label]" at bounding box center [770, 158] width 41 height 18
click at [1304, 207] on button "Close" at bounding box center [1307, 214] width 55 height 30
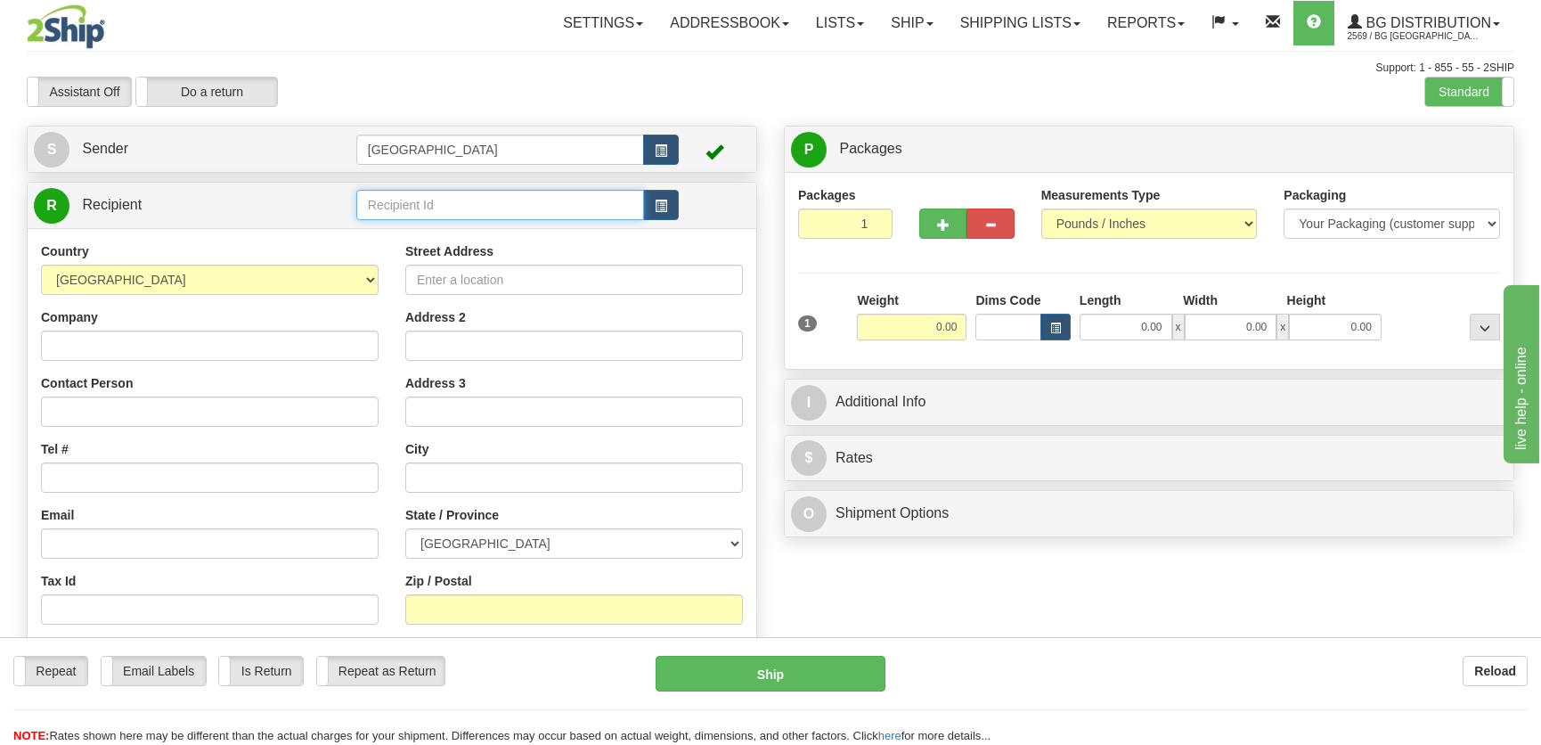
click at [436, 212] on input "text" at bounding box center [500, 205] width 288 height 30
click at [456, 233] on div "7116" at bounding box center [496, 234] width 270 height 20
type input "7116"
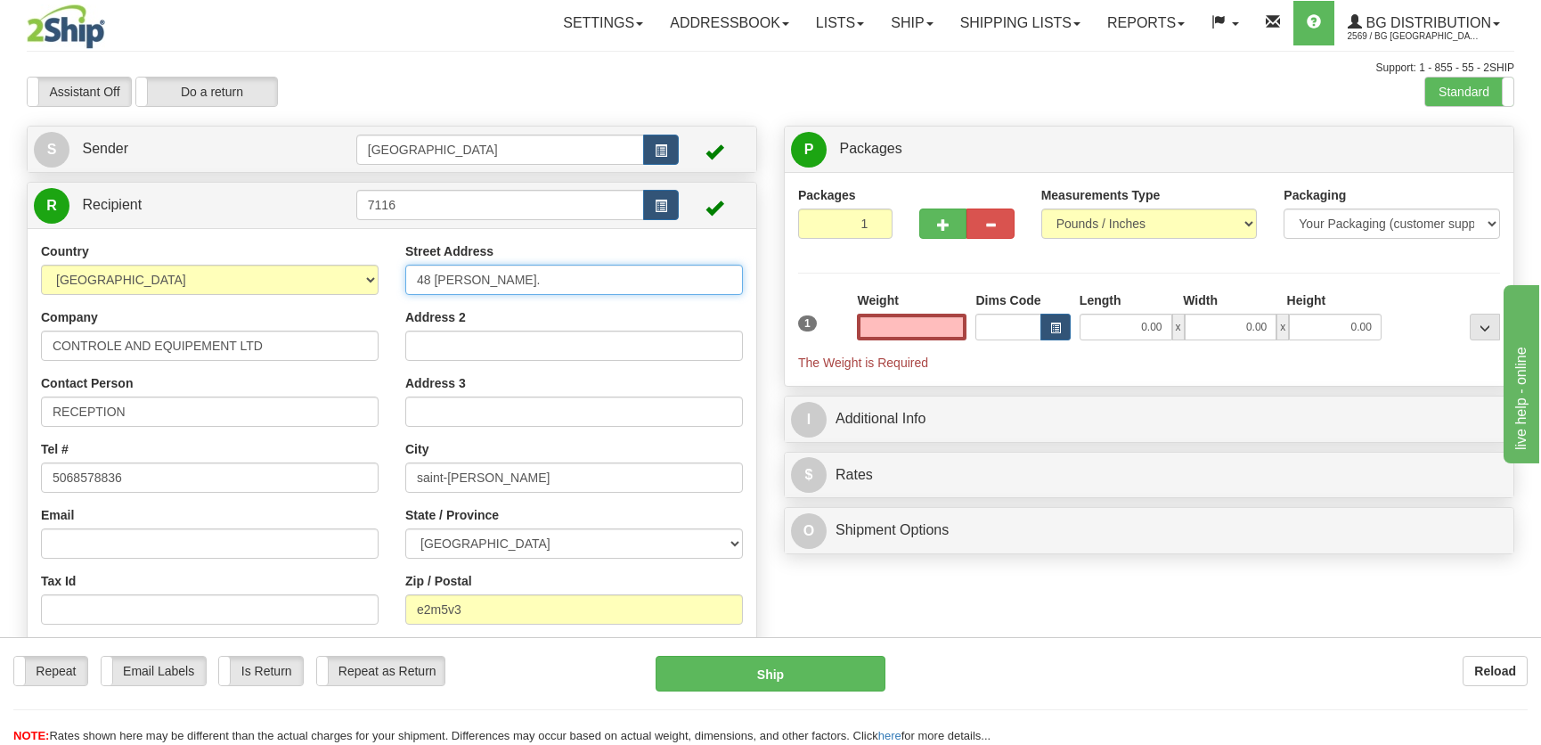
type input "0.00"
drag, startPoint x: 558, startPoint y: 279, endPoint x: 282, endPoint y: 265, distance: 276.5
click at [283, 265] on div "Country AFGHANISTAN ALAND ISLANDS ALBANIA ALGERIA AMERICAN SAMOA ANDORRA ANGOLA…" at bounding box center [392, 481] width 729 height 479
type input "175 Millenium Blvd"
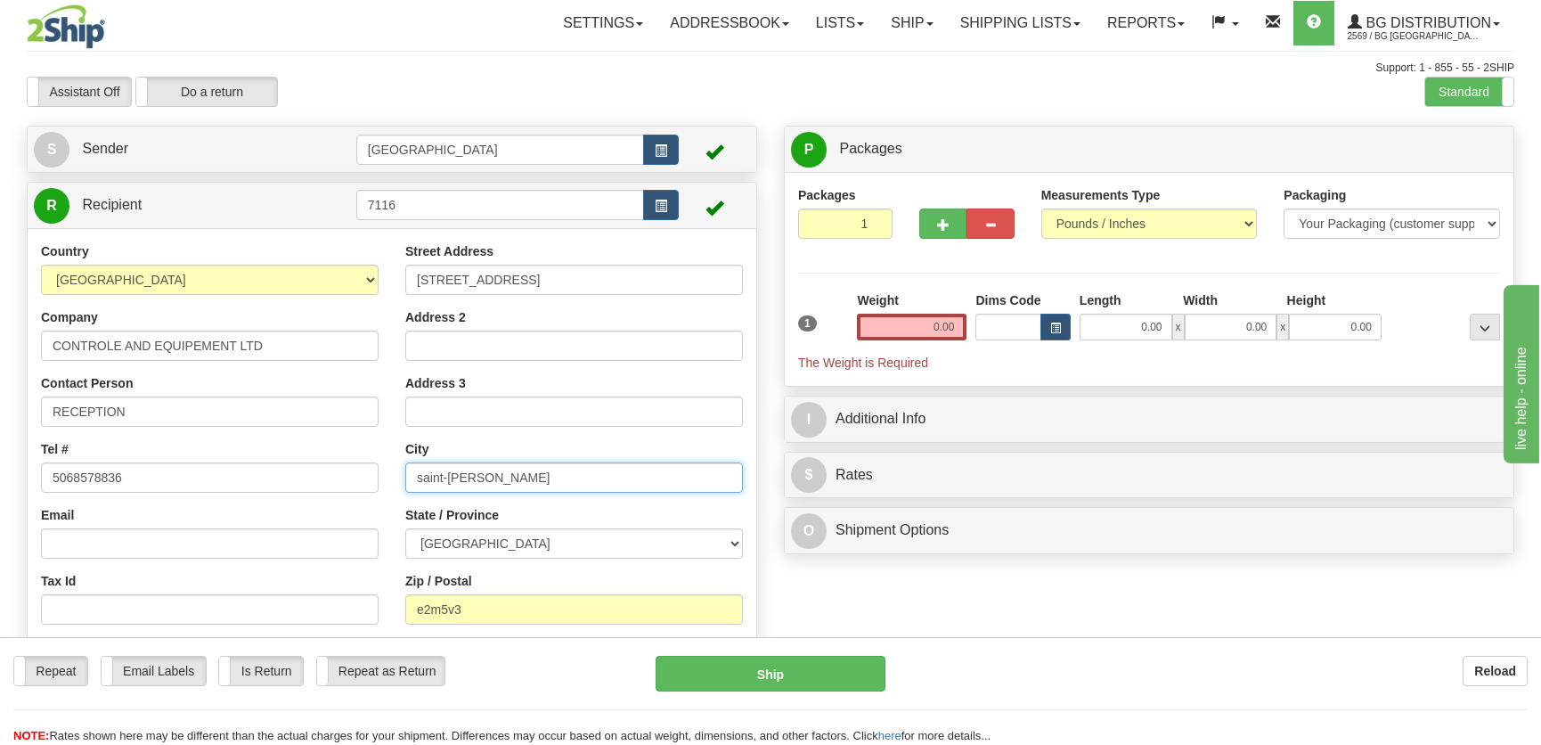
drag, startPoint x: 493, startPoint y: 485, endPoint x: 405, endPoint y: 479, distance: 87.5
click at [405, 479] on input "saint-john" at bounding box center [574, 477] width 338 height 30
type input "Moncton"
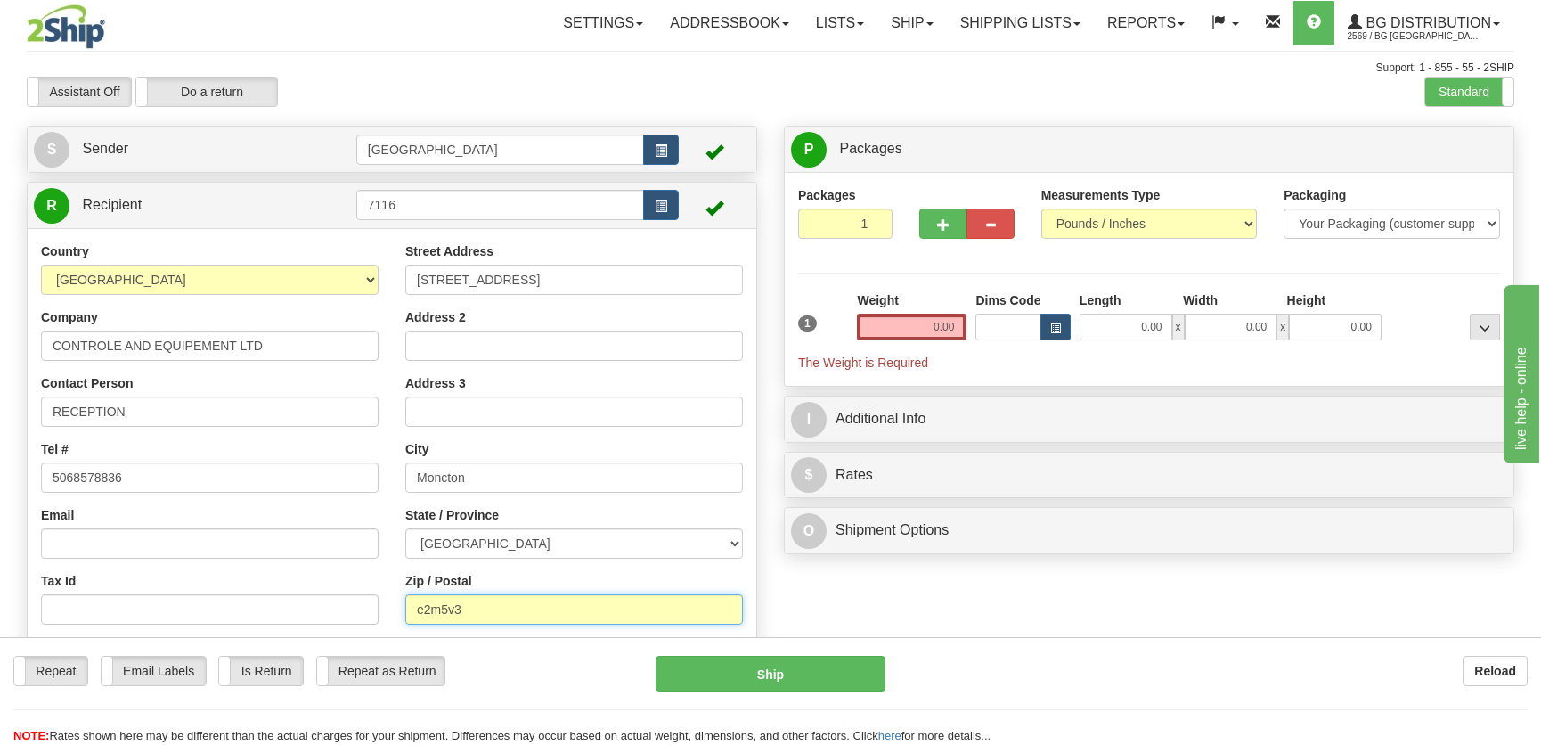
click at [508, 621] on input "e2m5v3" at bounding box center [574, 609] width 338 height 30
click at [491, 610] on input "e2m5v3" at bounding box center [574, 609] width 338 height 30
type input "E1E 2G7"
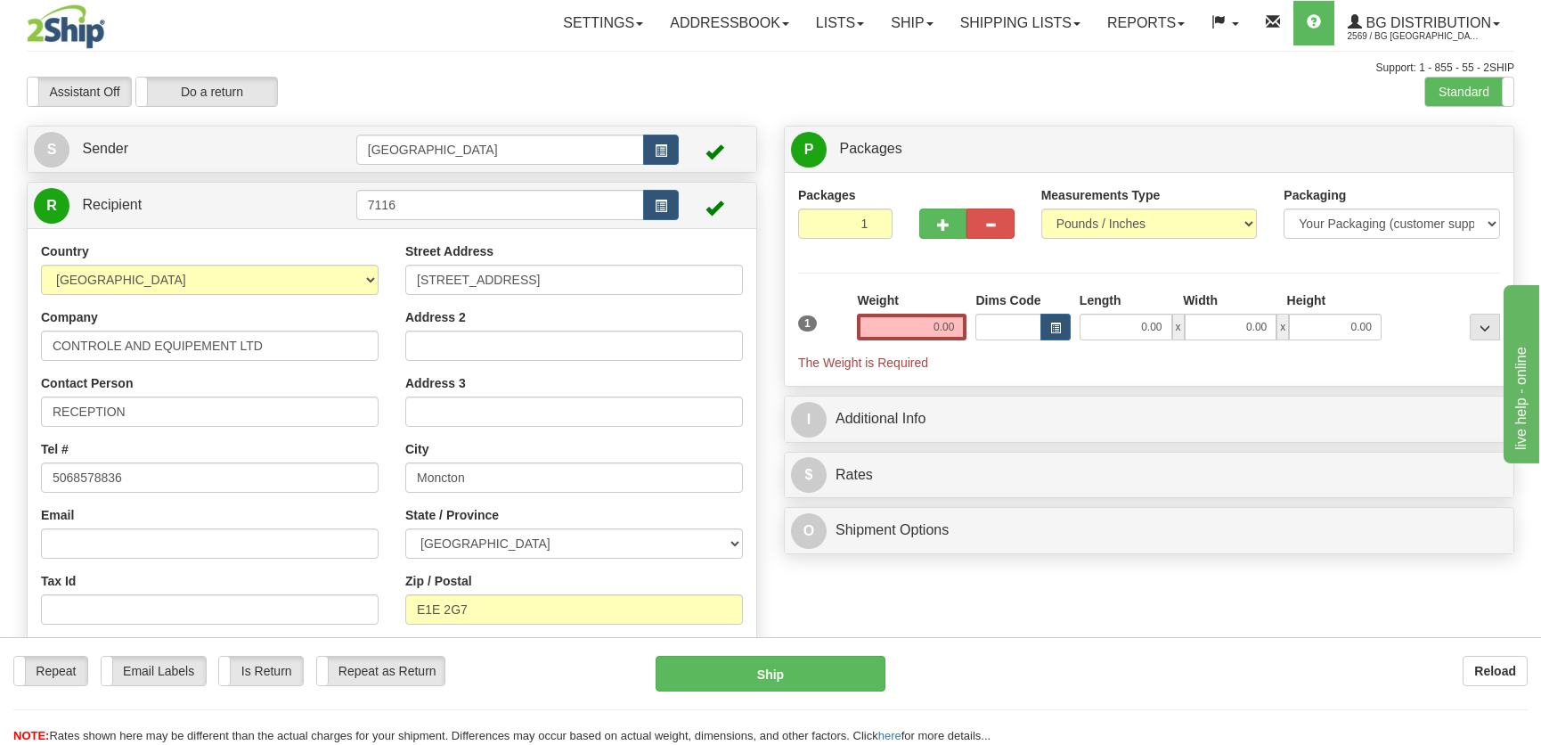
click at [296, 444] on div "Tel # 5068578836" at bounding box center [210, 466] width 338 height 53
drag, startPoint x: 152, startPoint y: 411, endPoint x: -1, endPoint y: 400, distance: 153.6
click at [0, 400] on html "Training Course Close Toggle navigation Settings Shipping Preferences New Sende…" at bounding box center [770, 372] width 1541 height 745
type input "Herman Kamphorst"
click at [1143, 322] on input "0.00" at bounding box center [1125, 326] width 93 height 27
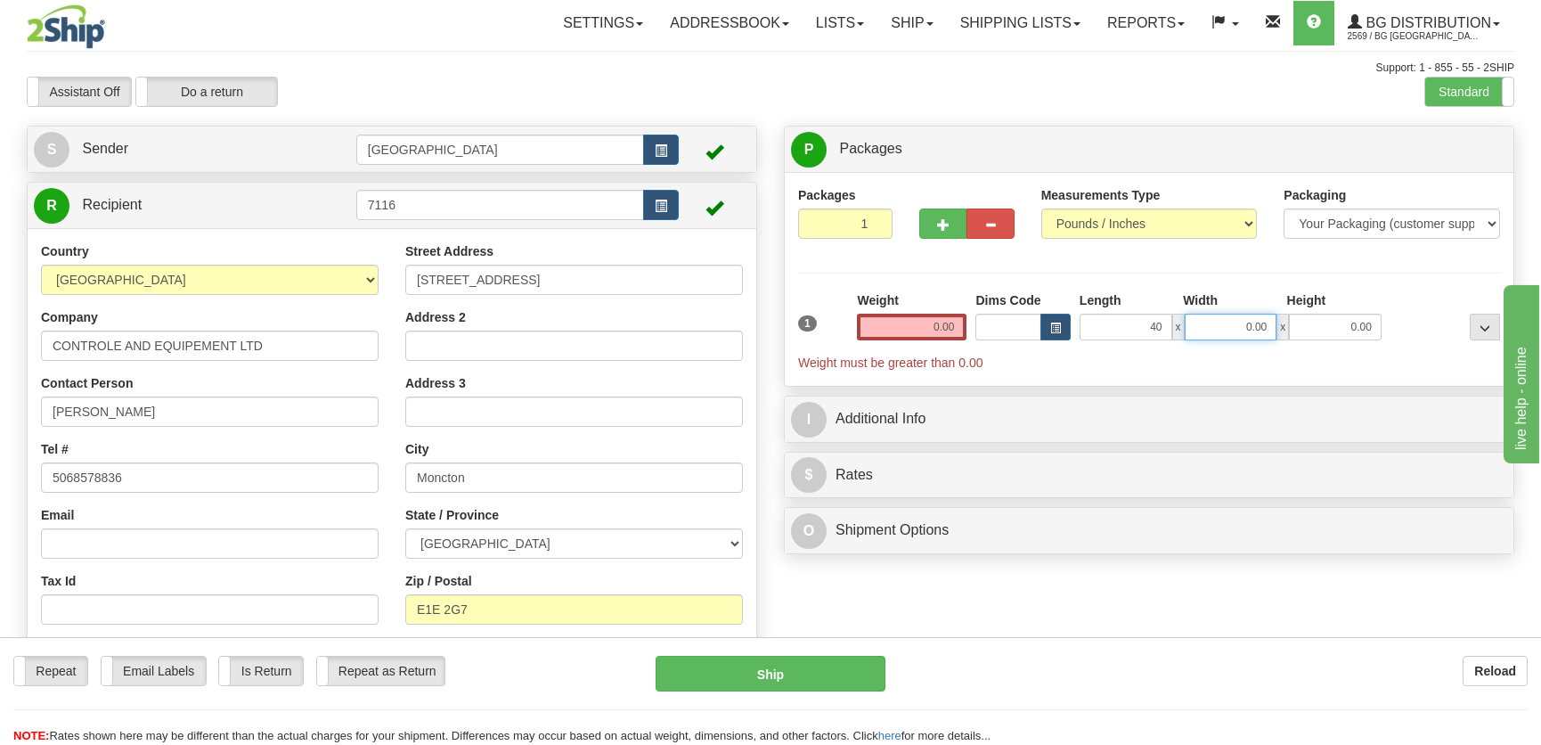
type input "40.00"
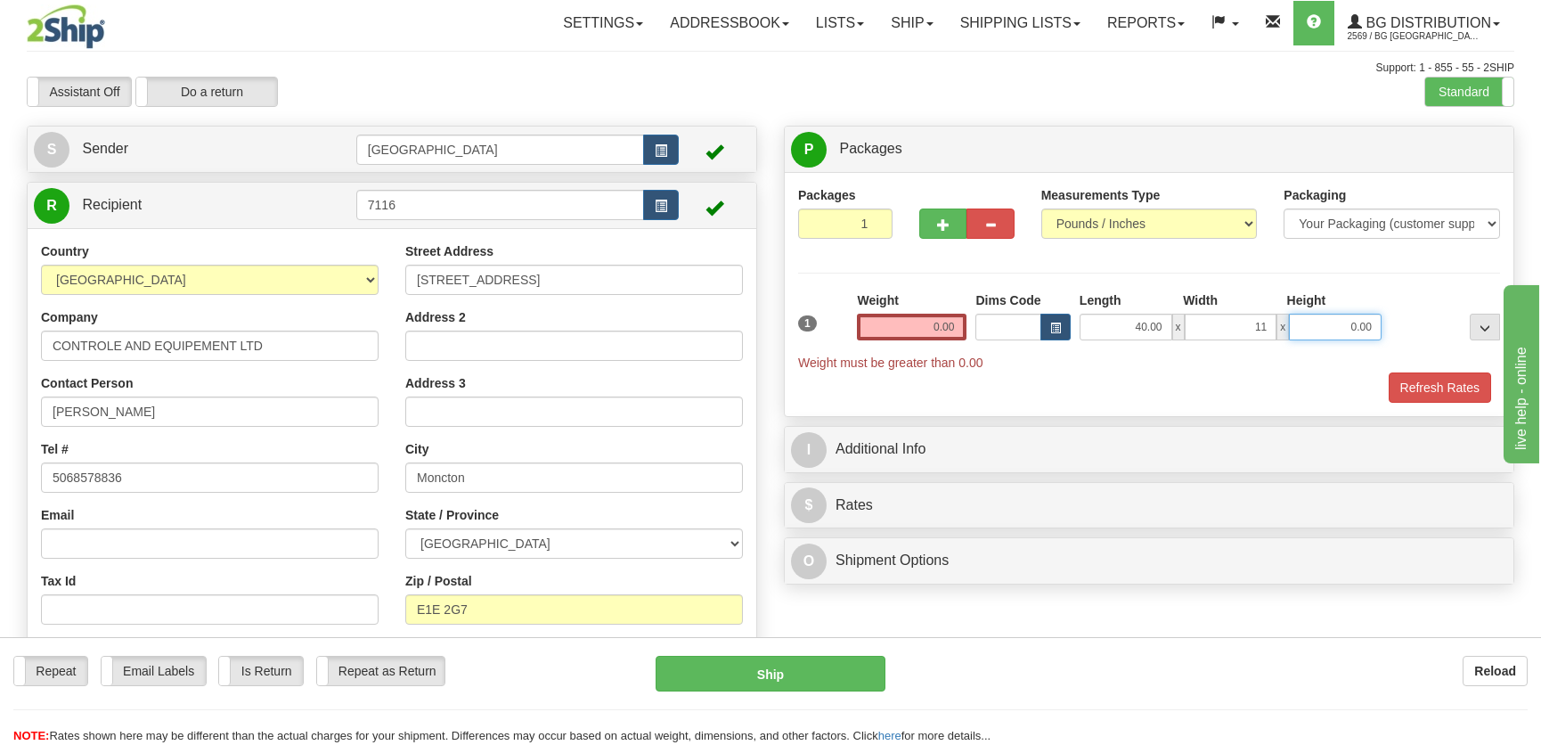
type input "11.00"
type input "5.00"
click at [935, 334] on input "0.00" at bounding box center [912, 326] width 110 height 27
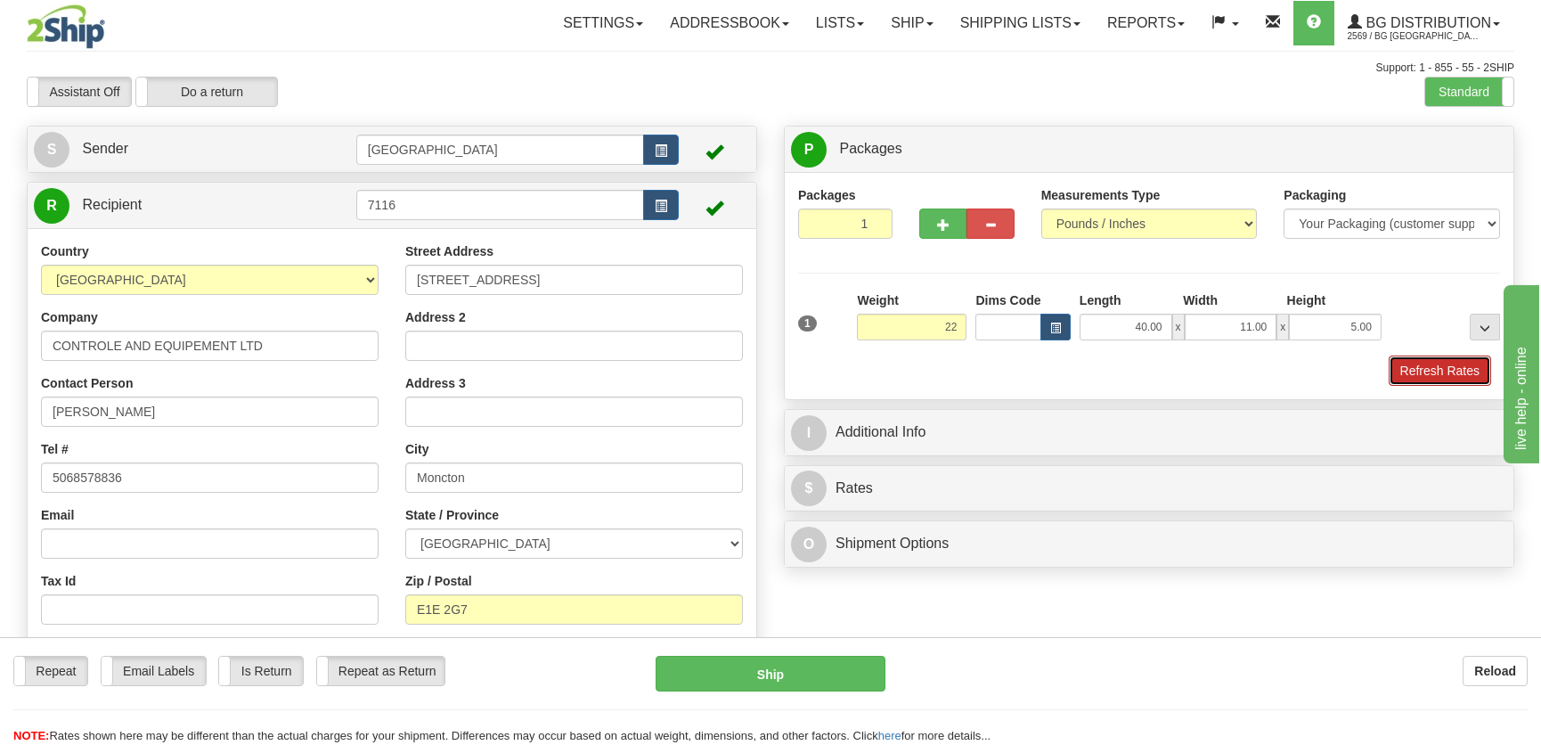
click at [1397, 362] on button "Refresh Rates" at bounding box center [1439, 370] width 102 height 30
type input "22.00"
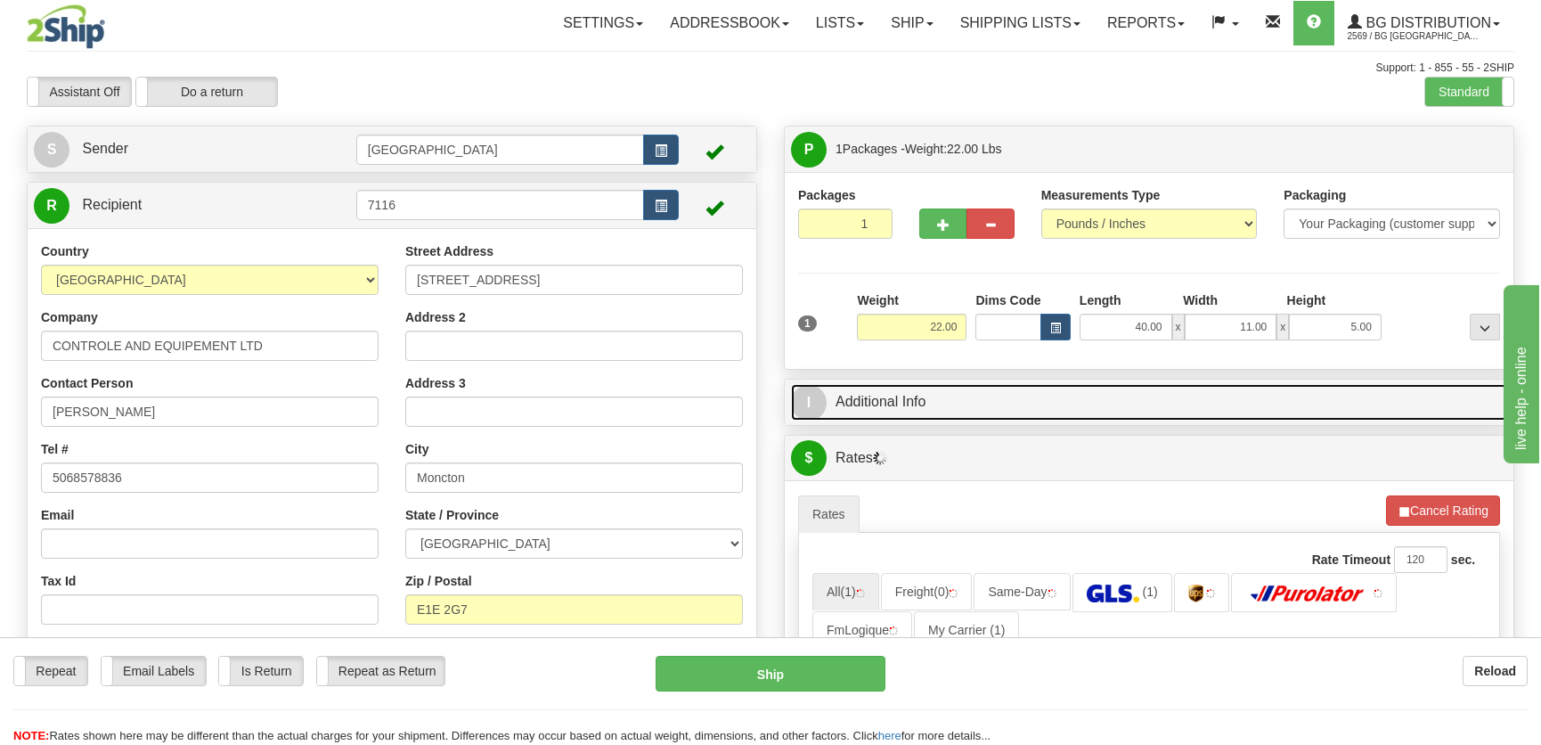
click at [1053, 405] on link "I Additional Info" at bounding box center [1149, 402] width 716 height 37
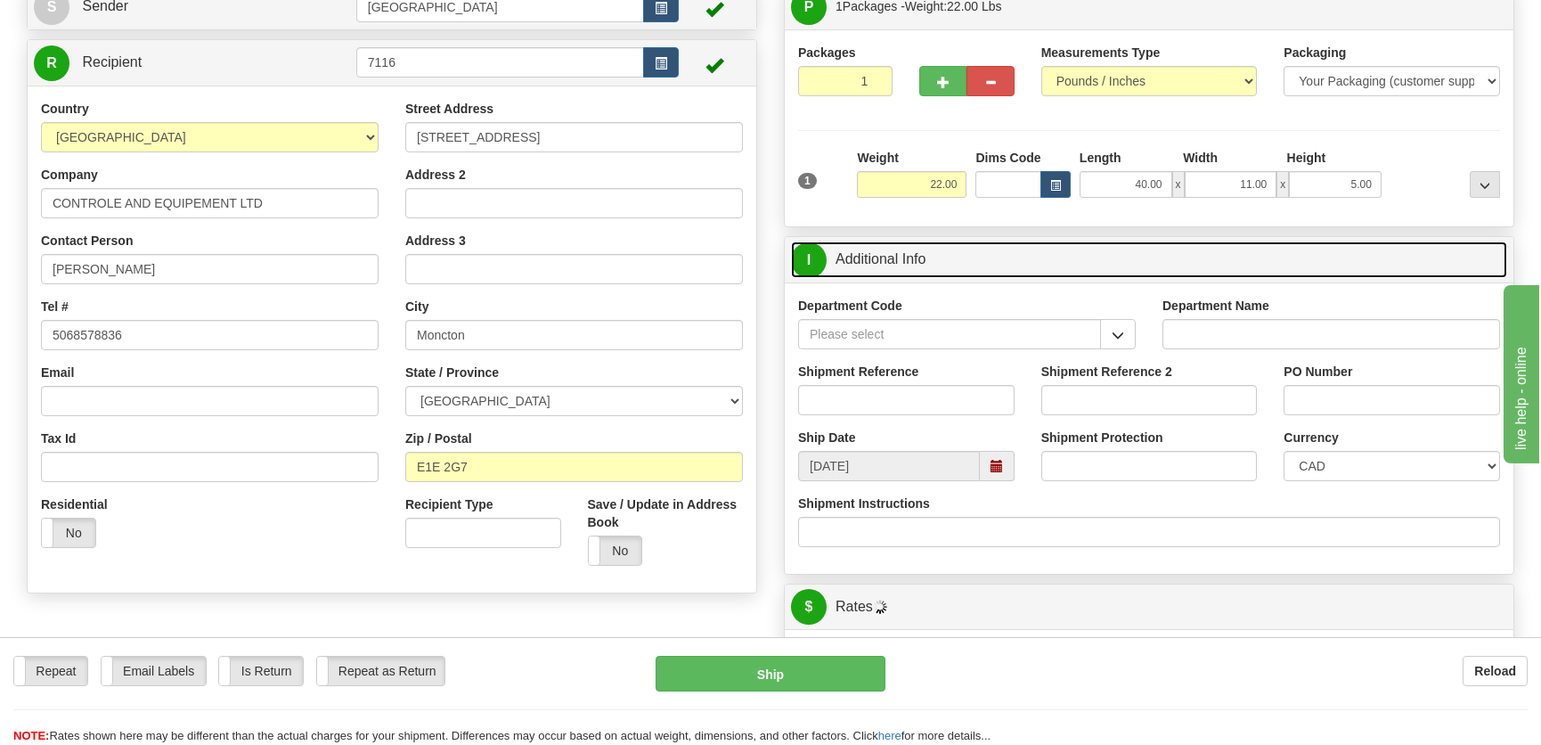
scroll to position [242, 0]
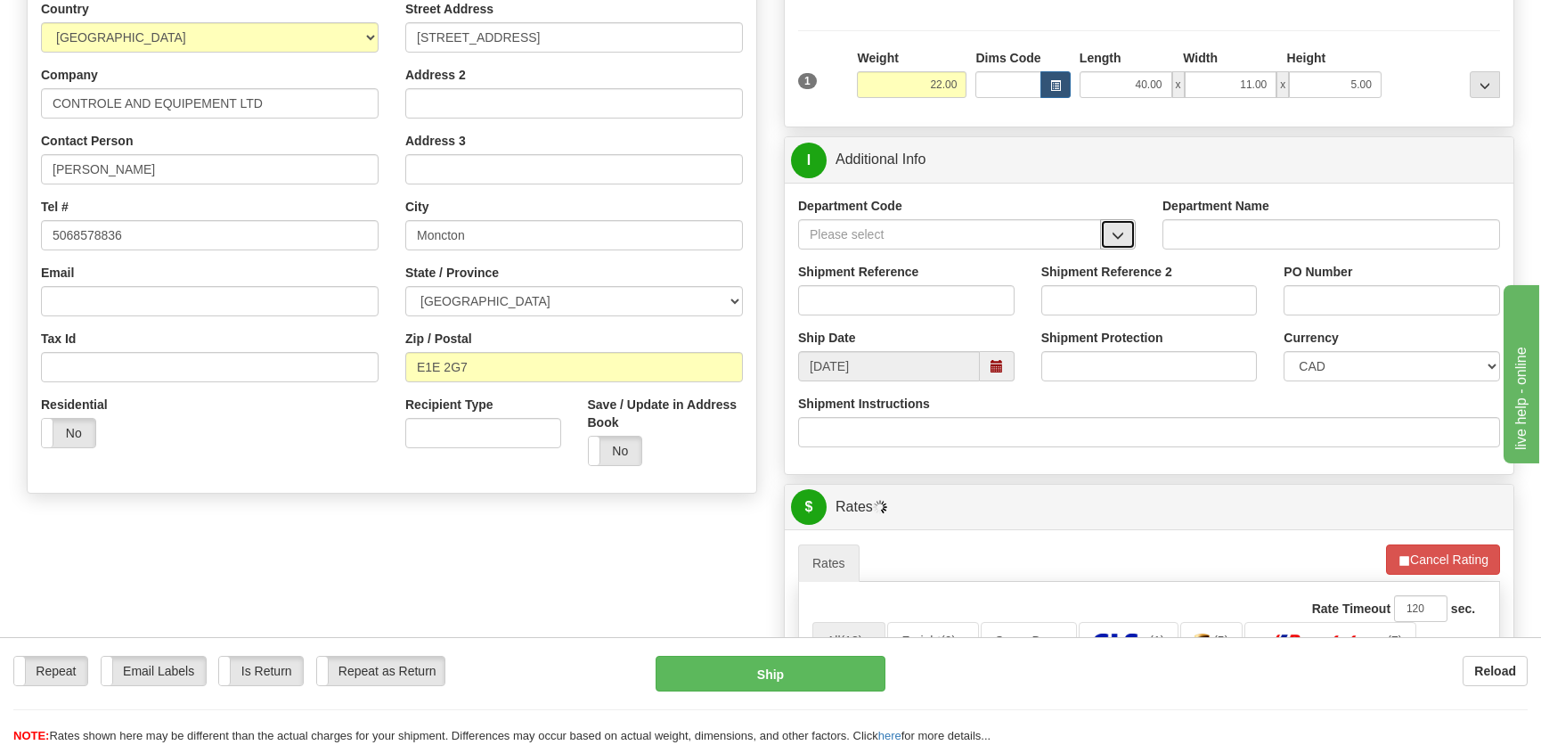
click at [1117, 232] on span "button" at bounding box center [1117, 236] width 12 height 12
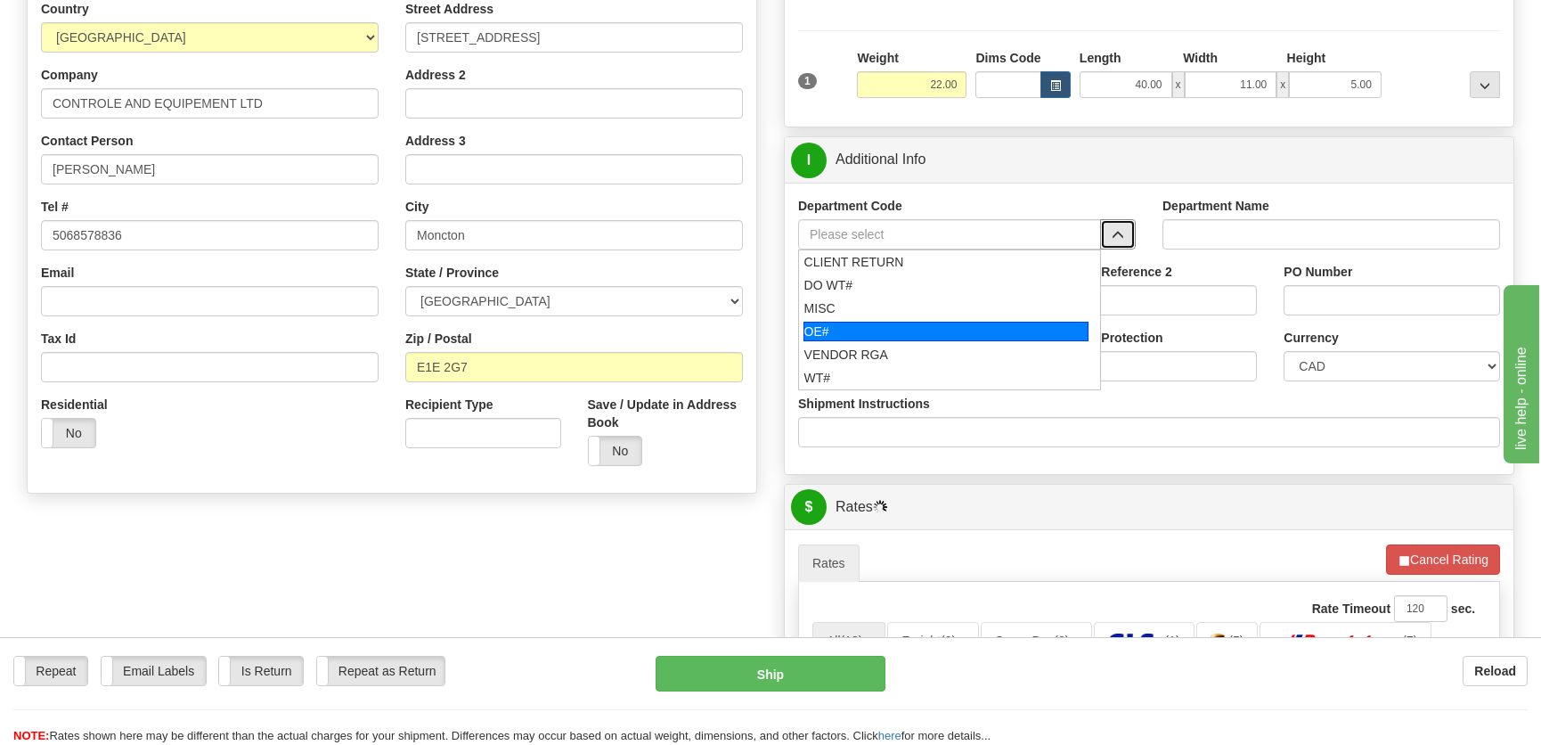
click at [881, 328] on div "OE#" at bounding box center [946, 332] width 286 height 20
type input "OE#"
type input "ORDERS"
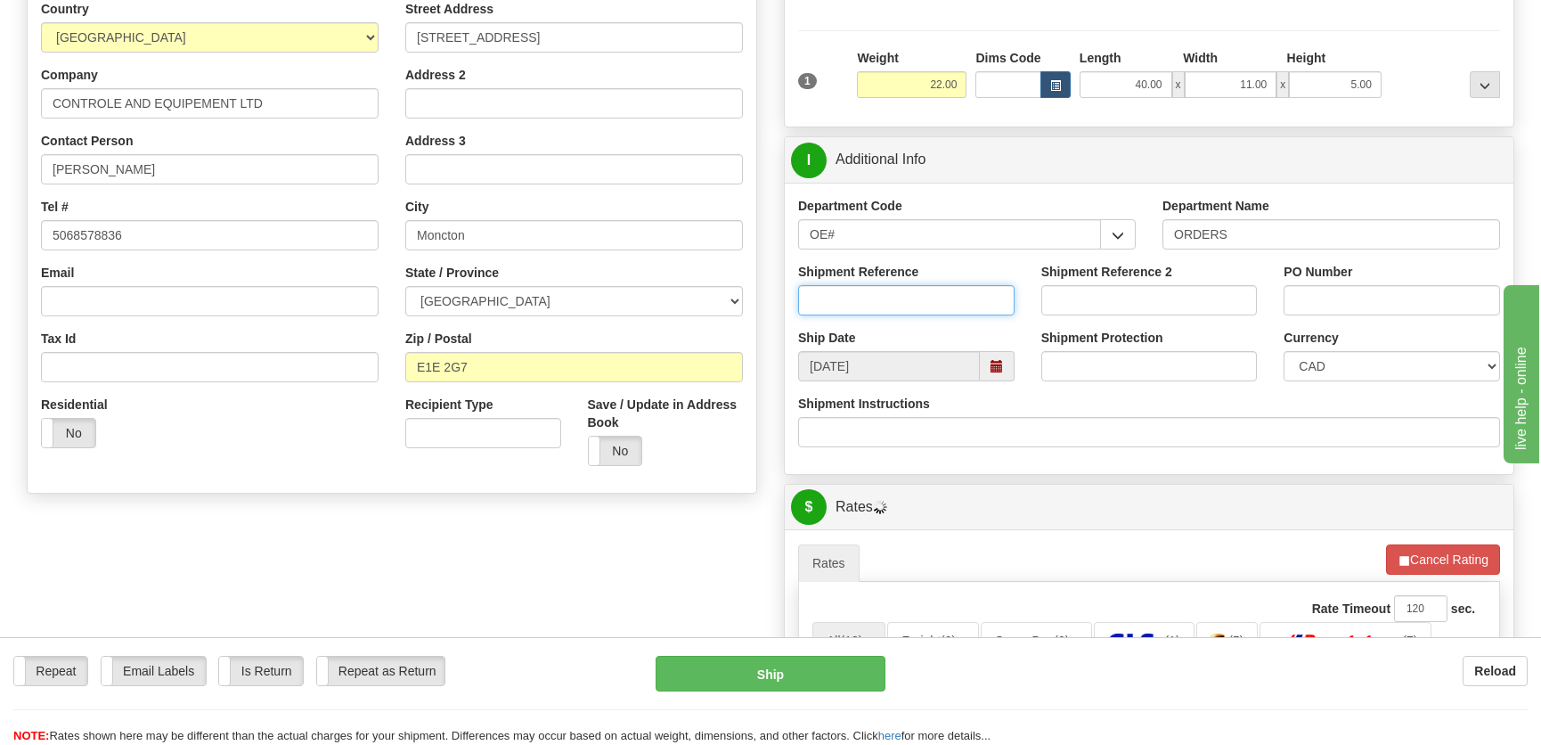
click at [897, 307] on input "Shipment Reference" at bounding box center [906, 300] width 216 height 30
type input "50323446-00"
click at [1401, 293] on input "PO Number" at bounding box center [1391, 300] width 216 height 30
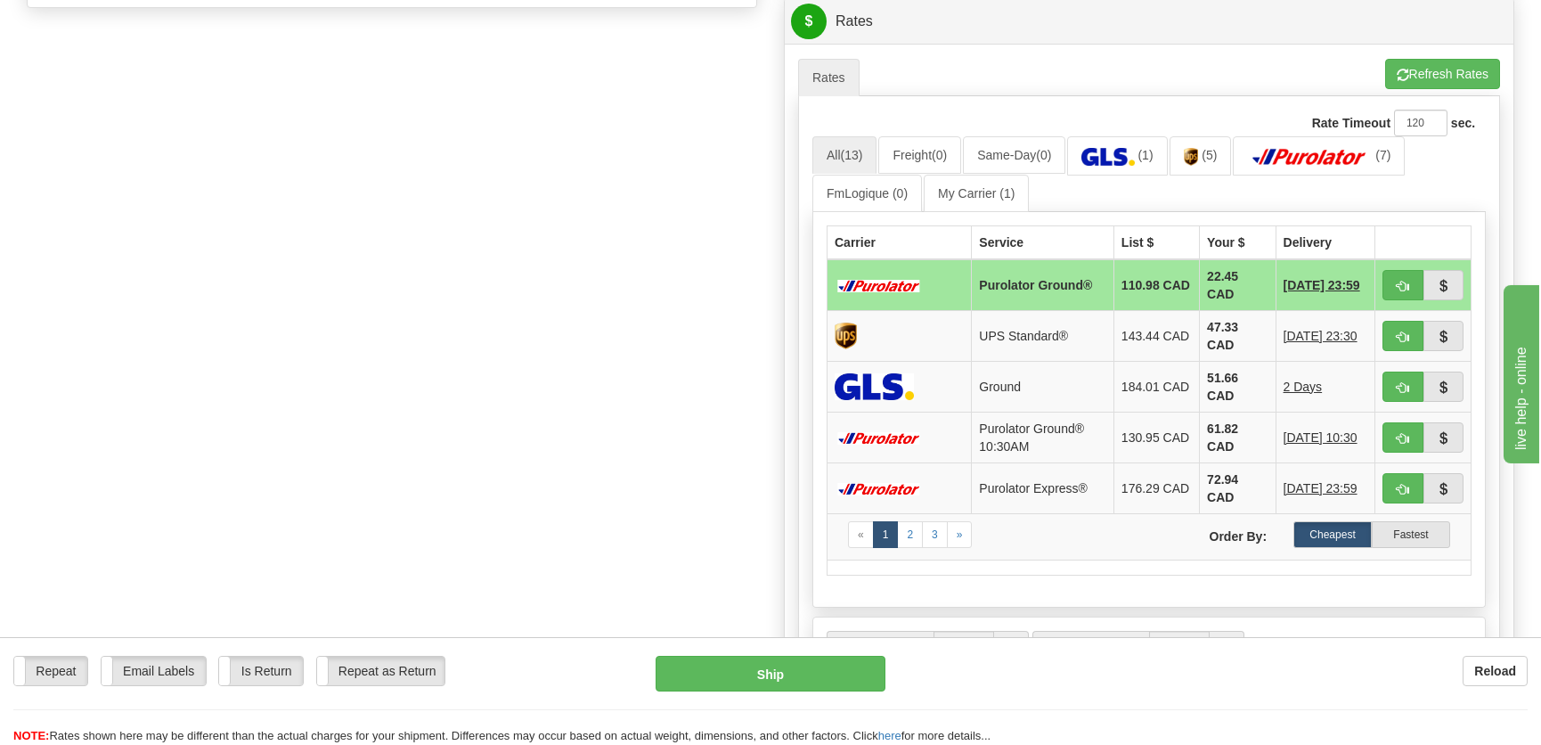
scroll to position [729, 0]
type input "."
click at [1399, 281] on span "button" at bounding box center [1402, 286] width 12 height 12
type input "260"
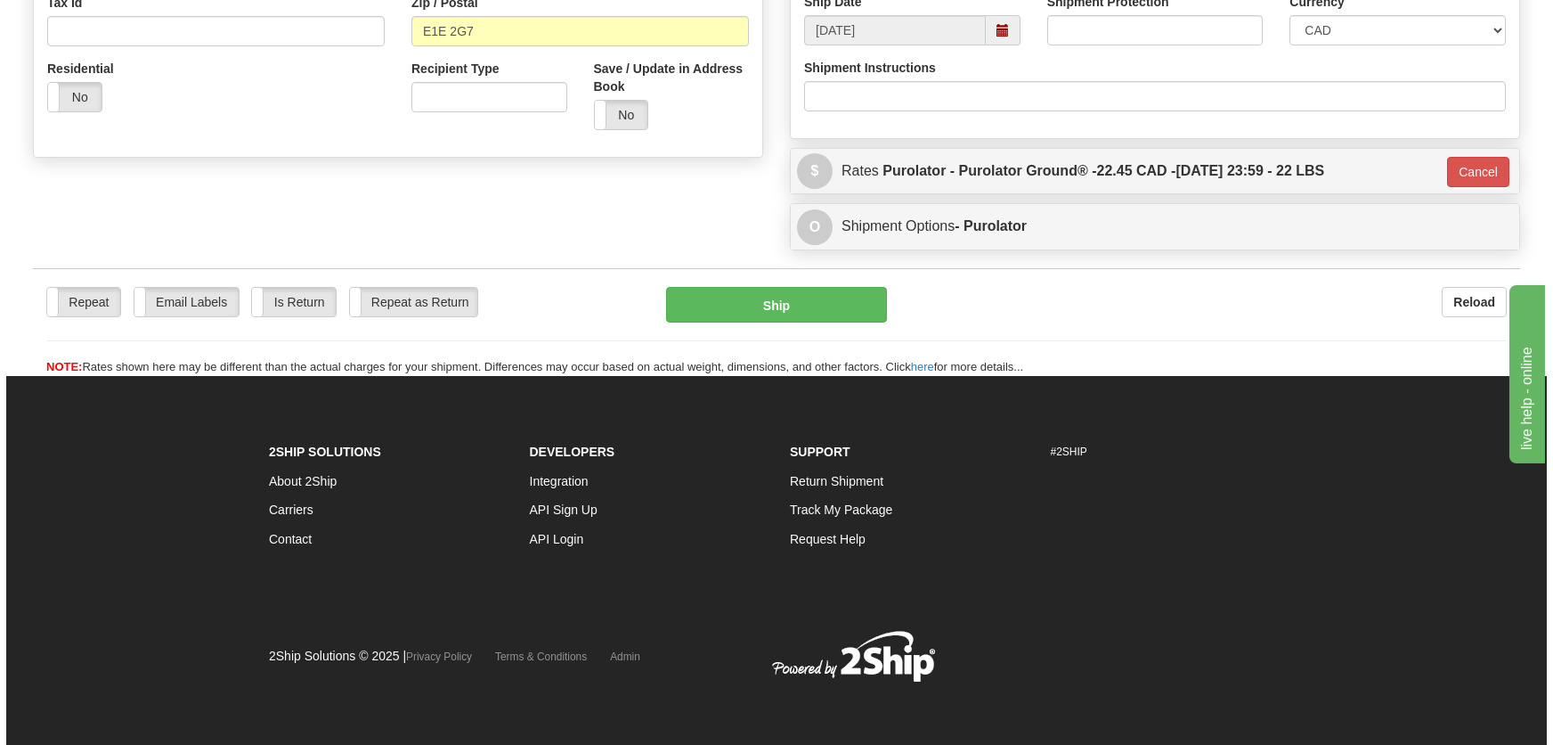
scroll to position [578, 0]
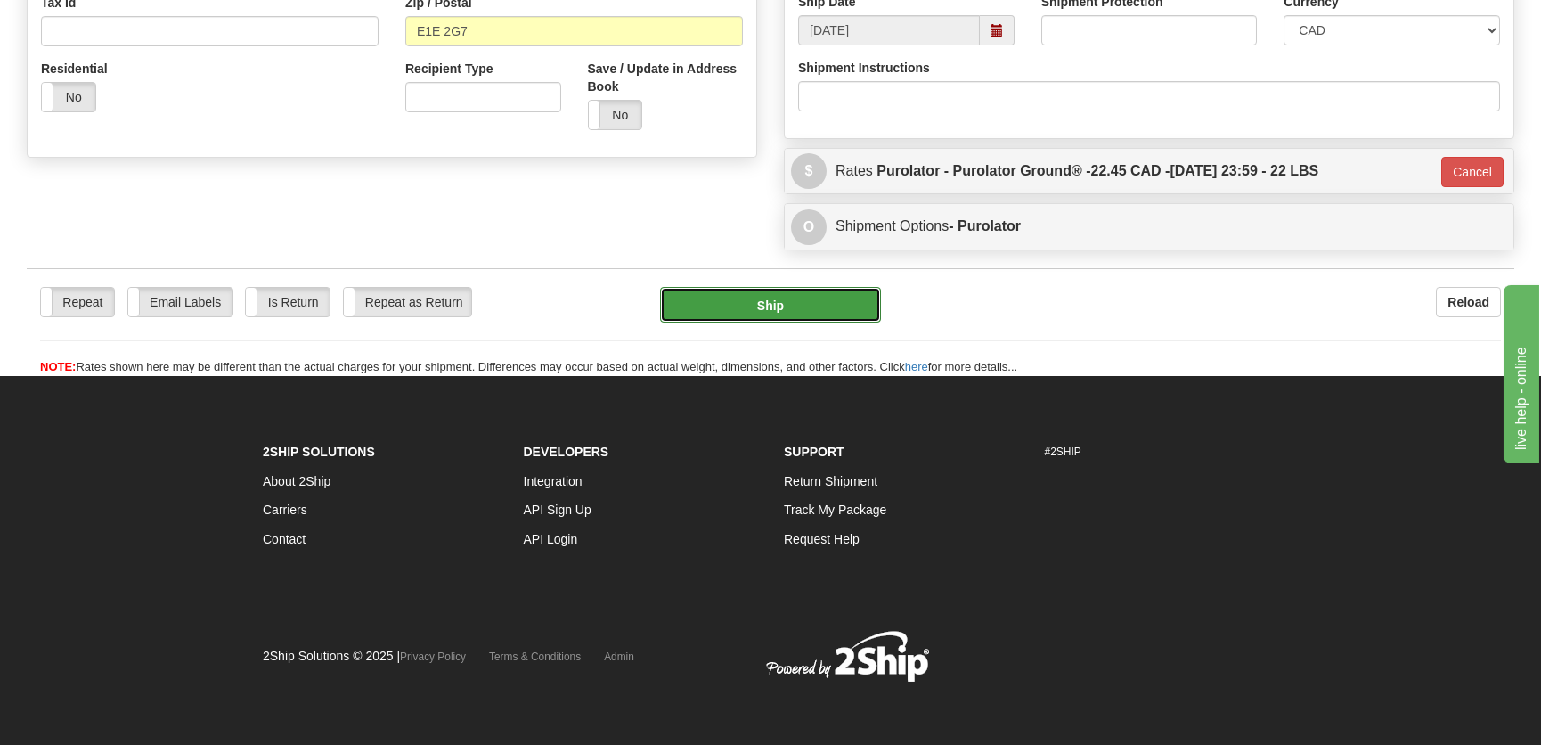
click at [817, 305] on button "Ship" at bounding box center [770, 305] width 221 height 36
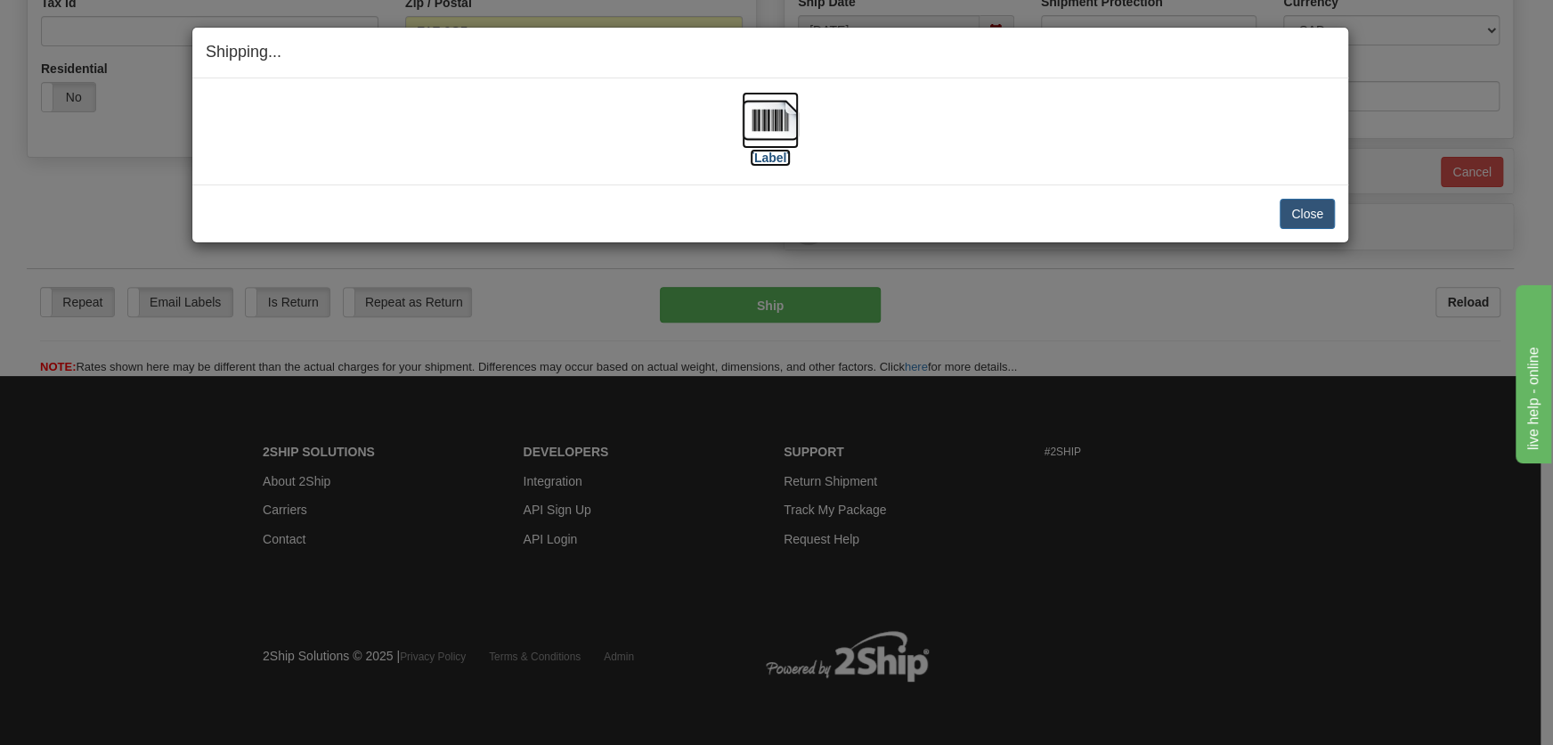
click at [764, 150] on label "[Label]" at bounding box center [770, 158] width 41 height 18
click at [1315, 208] on button "Close" at bounding box center [1307, 214] width 55 height 30
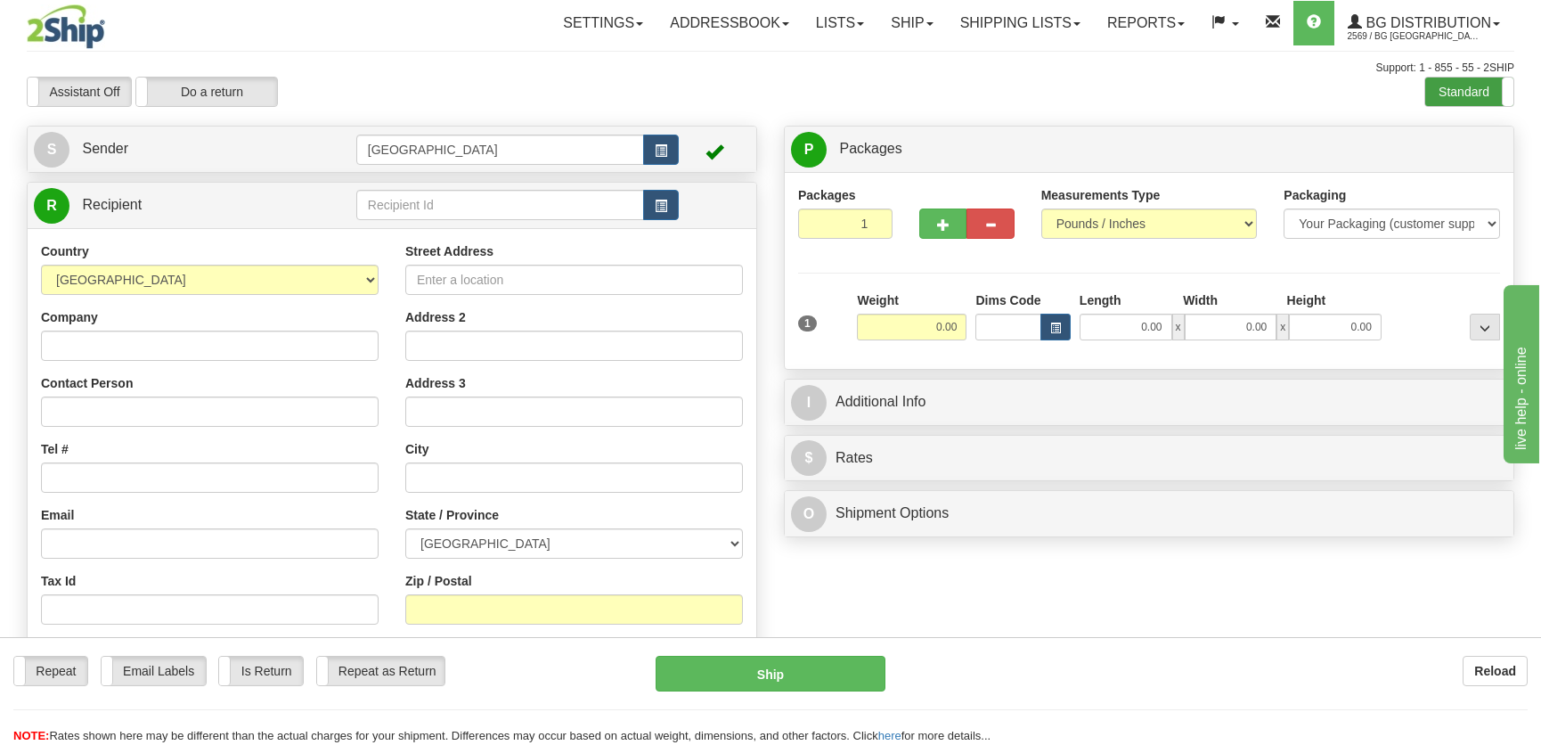
click at [1469, 105] on label "Standard" at bounding box center [1469, 91] width 88 height 28
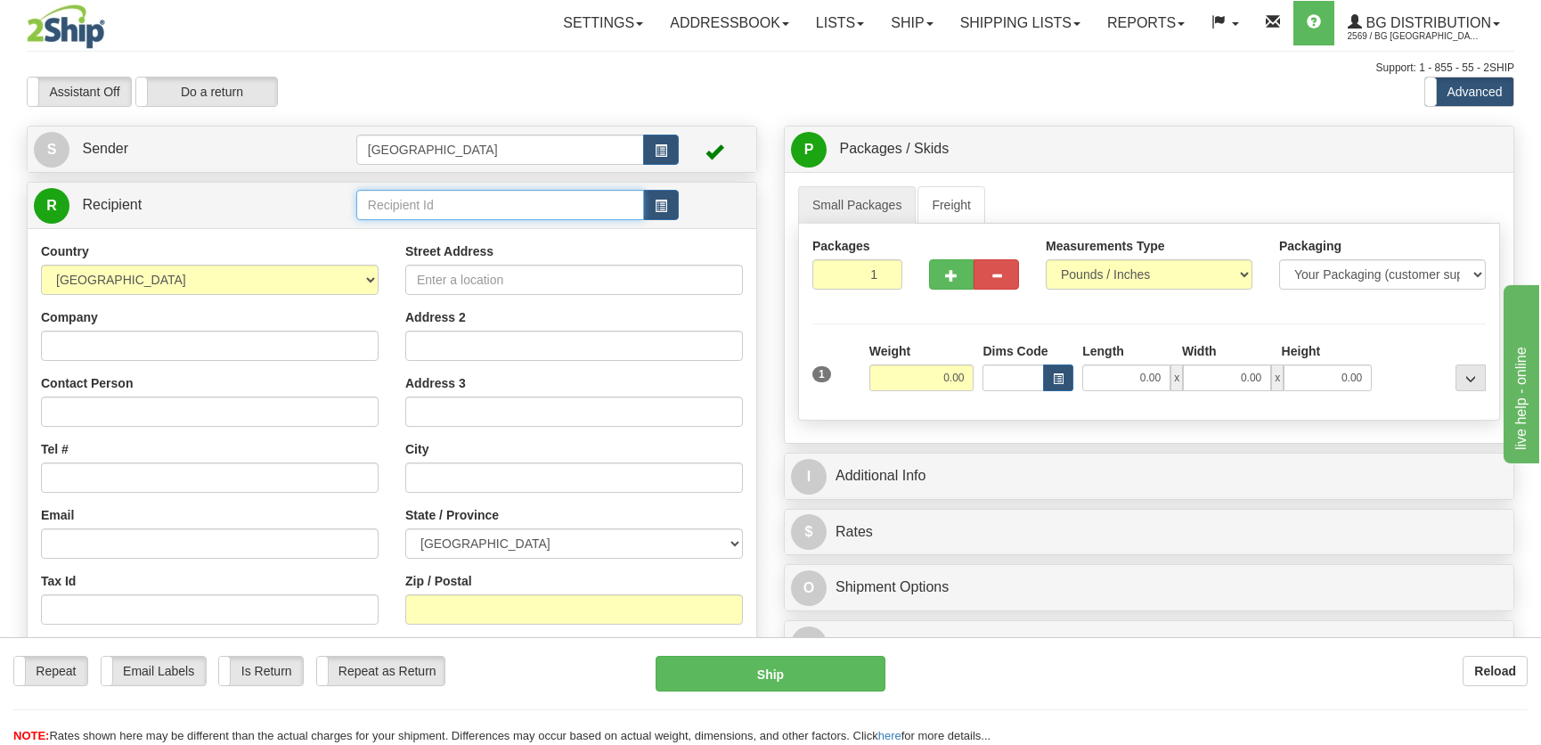
click at [402, 209] on input "text" at bounding box center [500, 205] width 288 height 30
type input "5505"
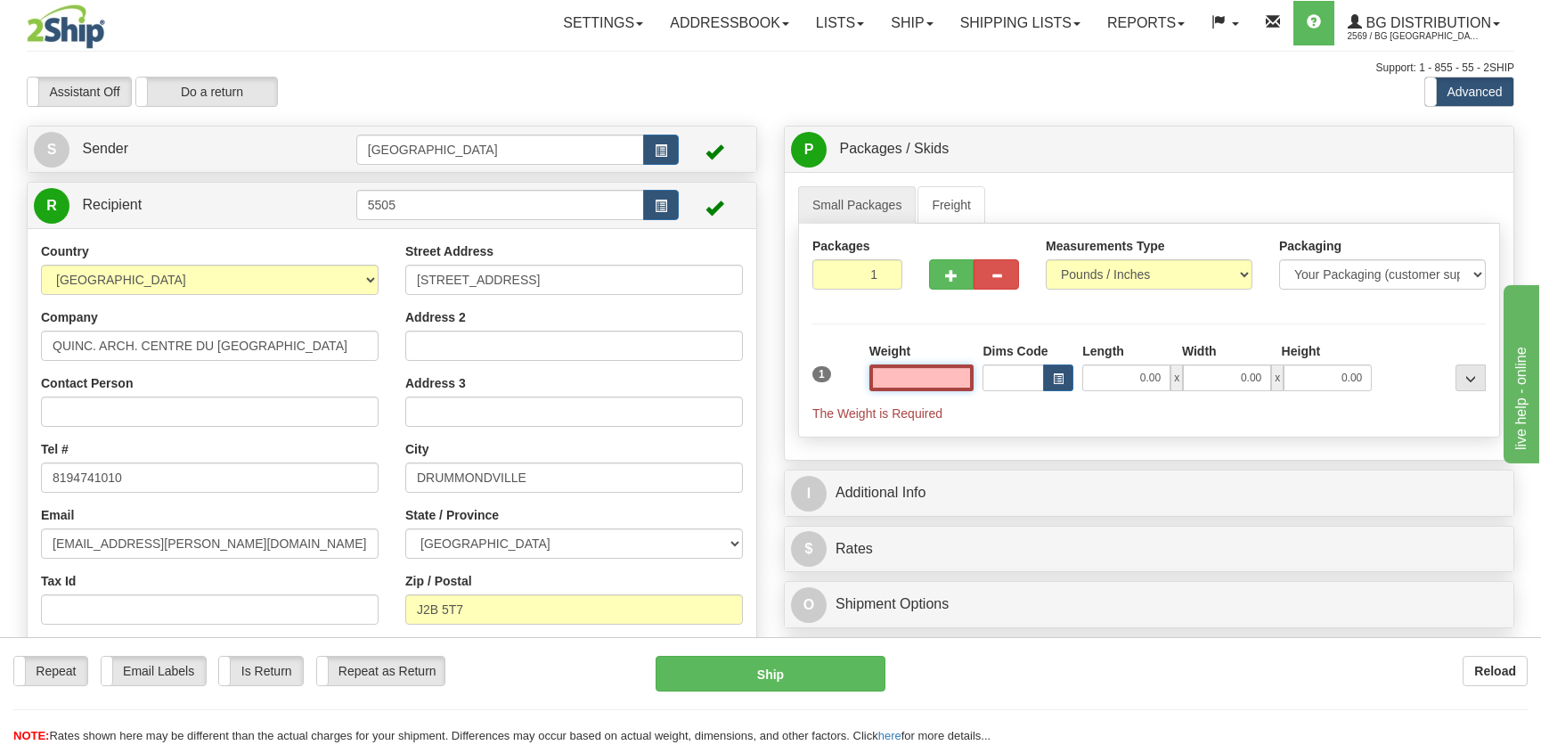
scroll to position [323, 0]
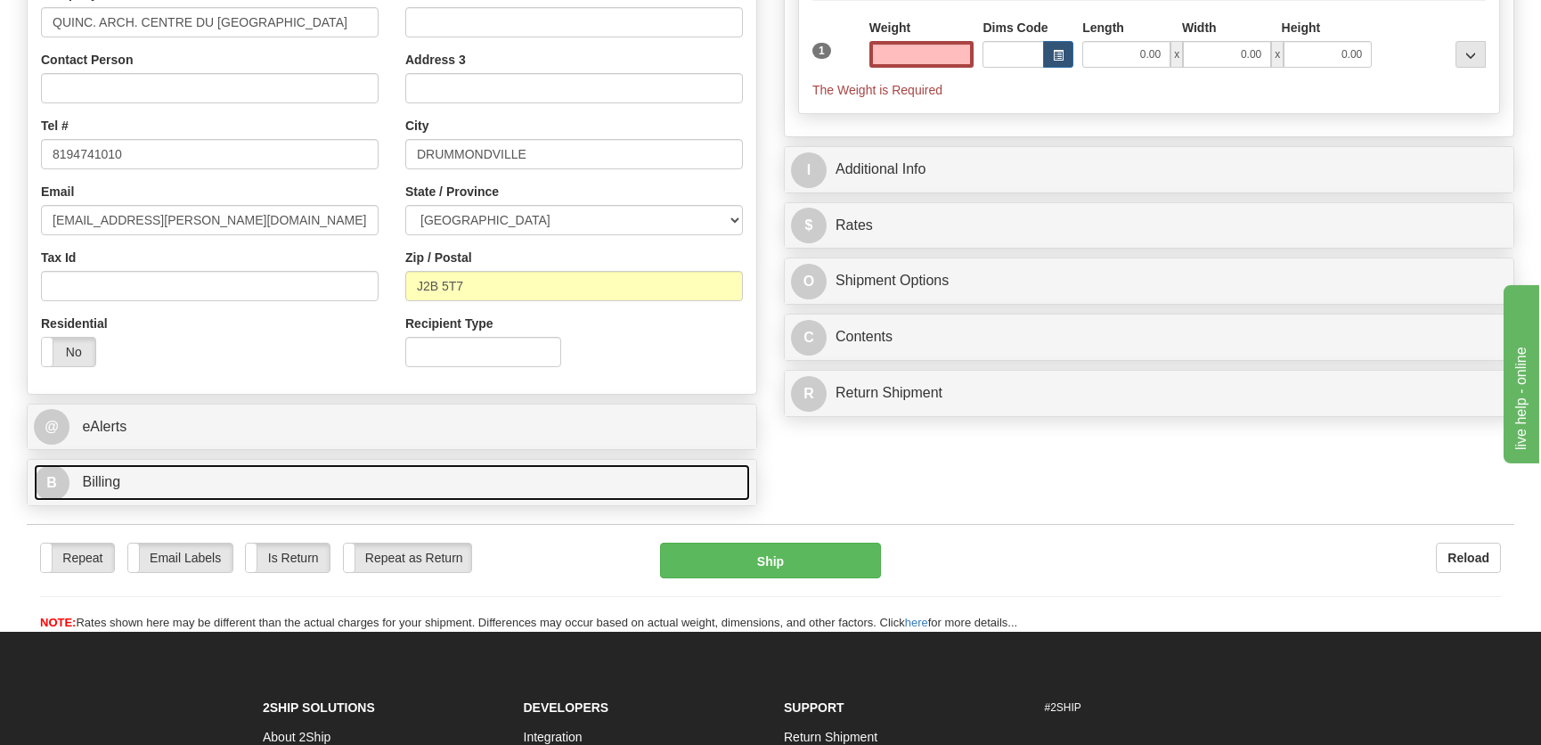
type input "0.00"
click at [338, 482] on link "B Billing" at bounding box center [392, 482] width 716 height 37
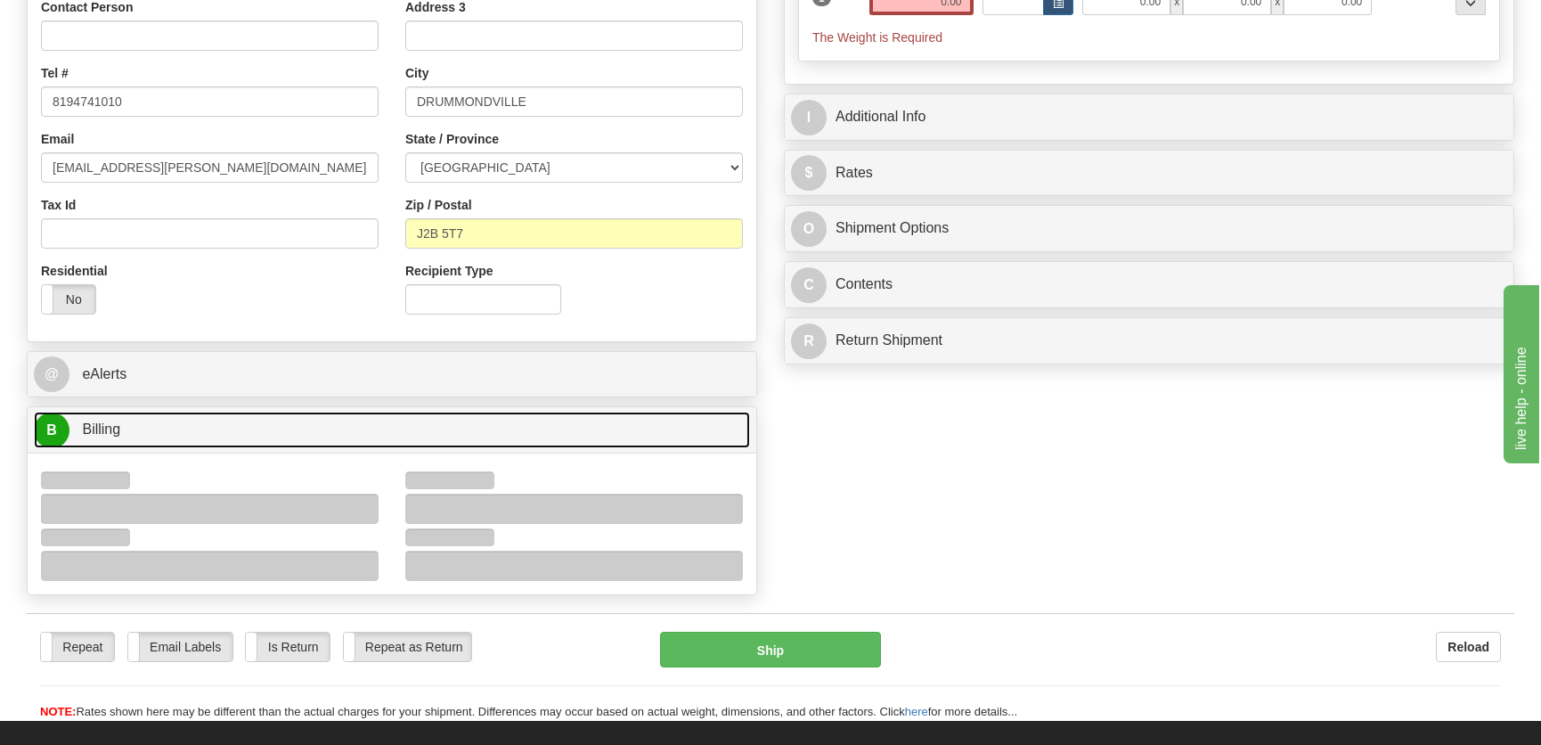
scroll to position [404, 0]
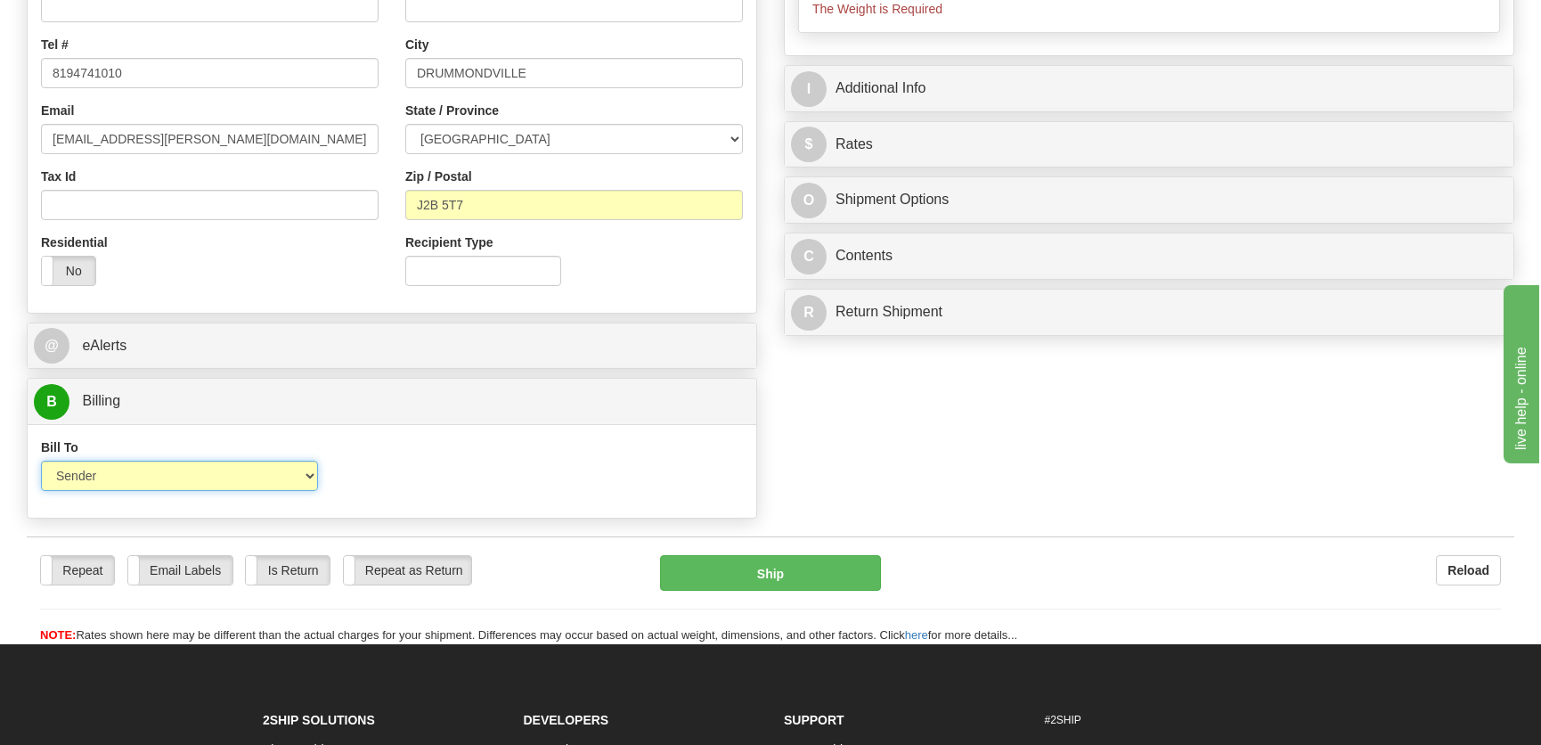
click at [208, 476] on select "Sender Recipient Third Party Collect" at bounding box center [179, 475] width 277 height 30
select select "2"
click at [41, 460] on select "Sender Recipient Third Party Collect" at bounding box center [179, 475] width 277 height 30
click at [419, 492] on div "Account 3rd Party Account List Please select" at bounding box center [483, 471] width 304 height 66
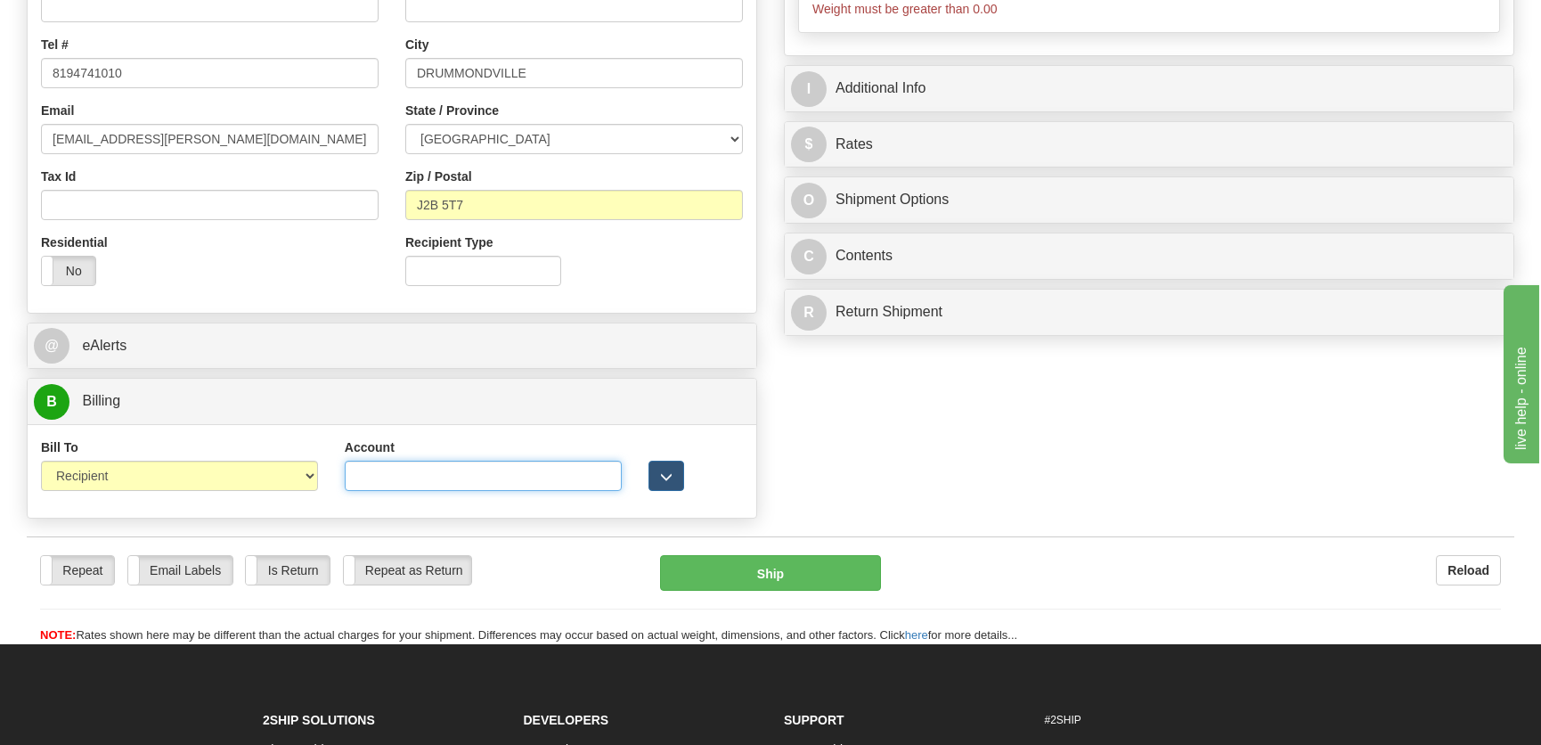
click at [463, 481] on input "Account" at bounding box center [483, 475] width 277 height 30
type input "9"
click at [551, 448] on div "Account" at bounding box center [483, 464] width 277 height 53
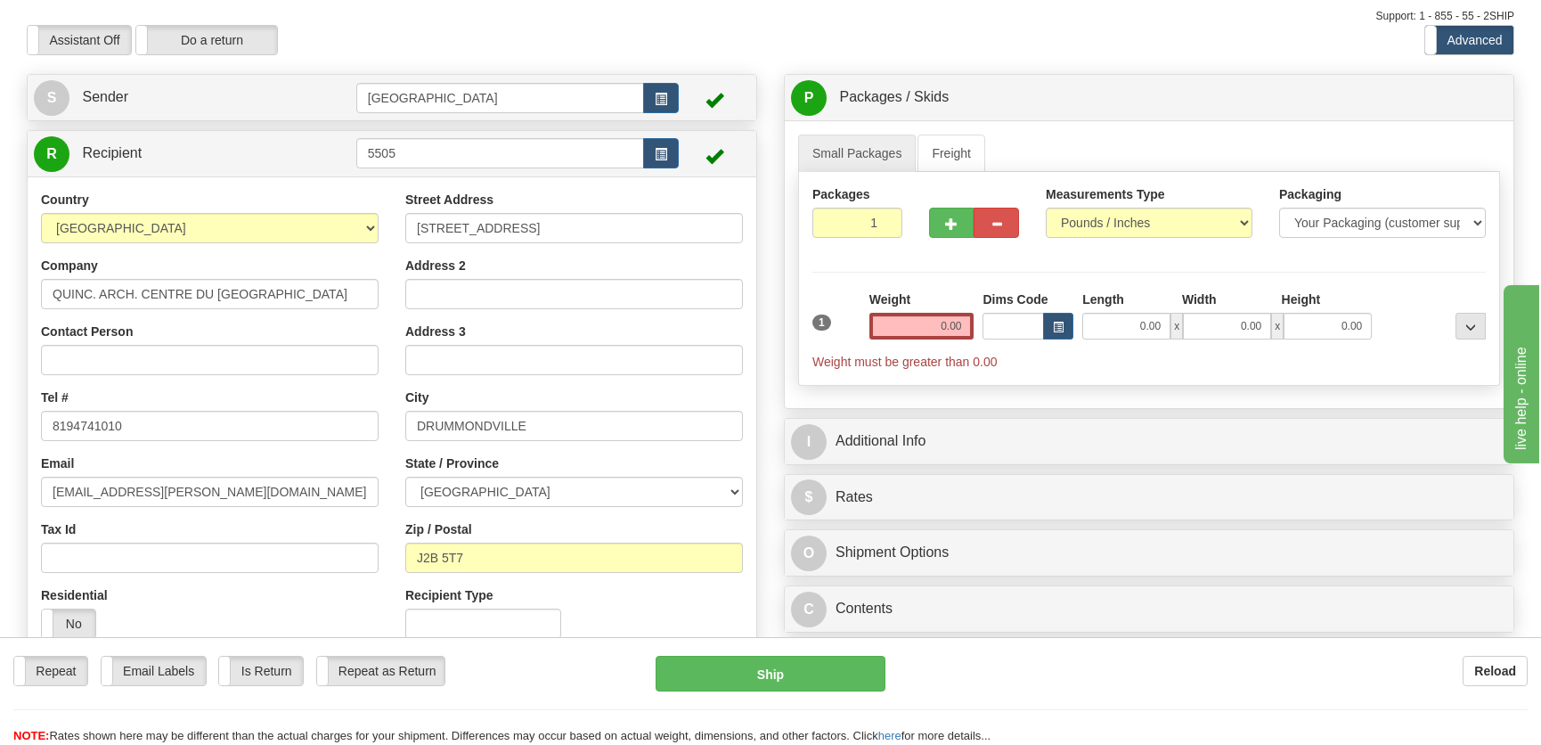
scroll to position [0, 0]
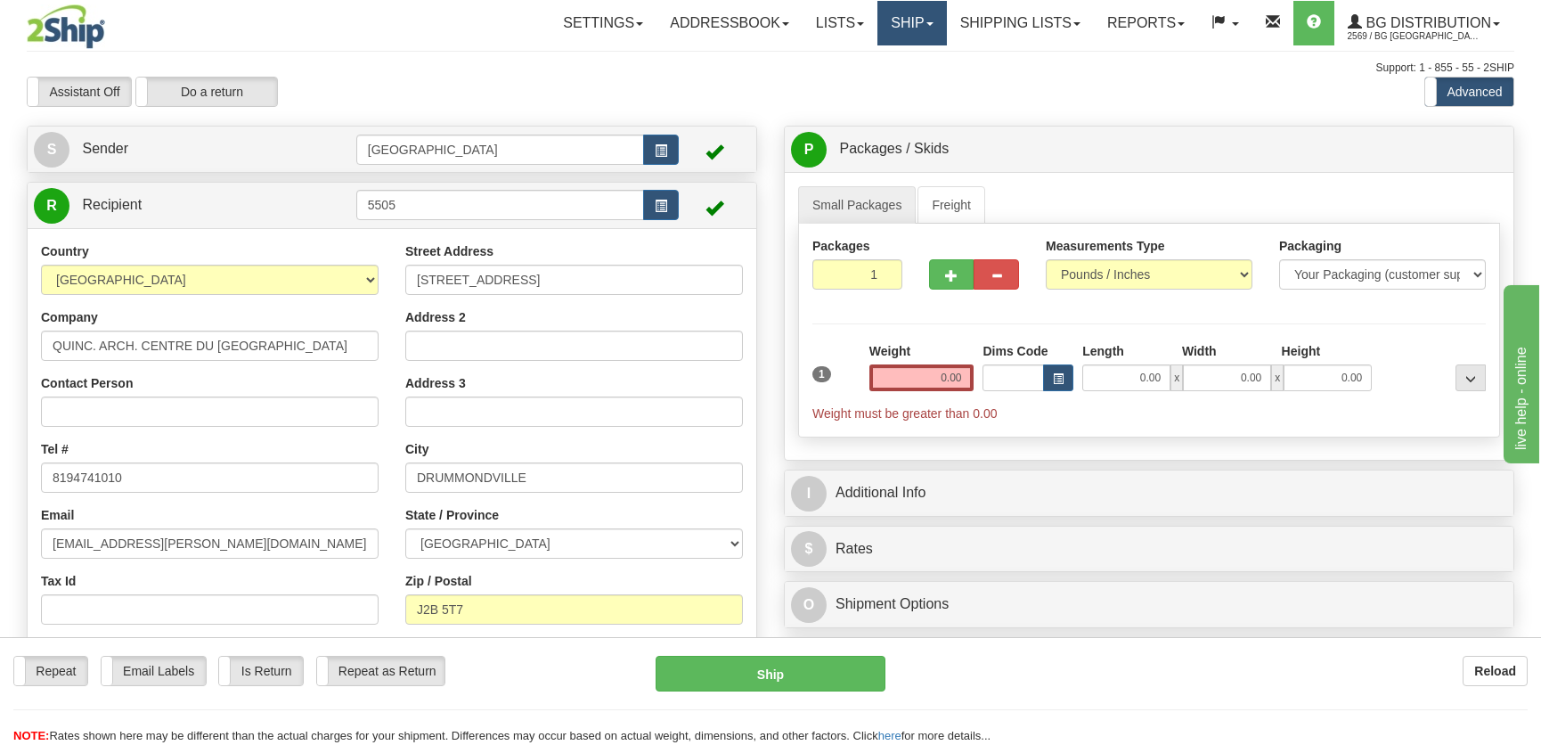
click at [882, 28] on link "Ship" at bounding box center [911, 23] width 69 height 45
click at [853, 69] on link "Ship Screen" at bounding box center [875, 62] width 141 height 23
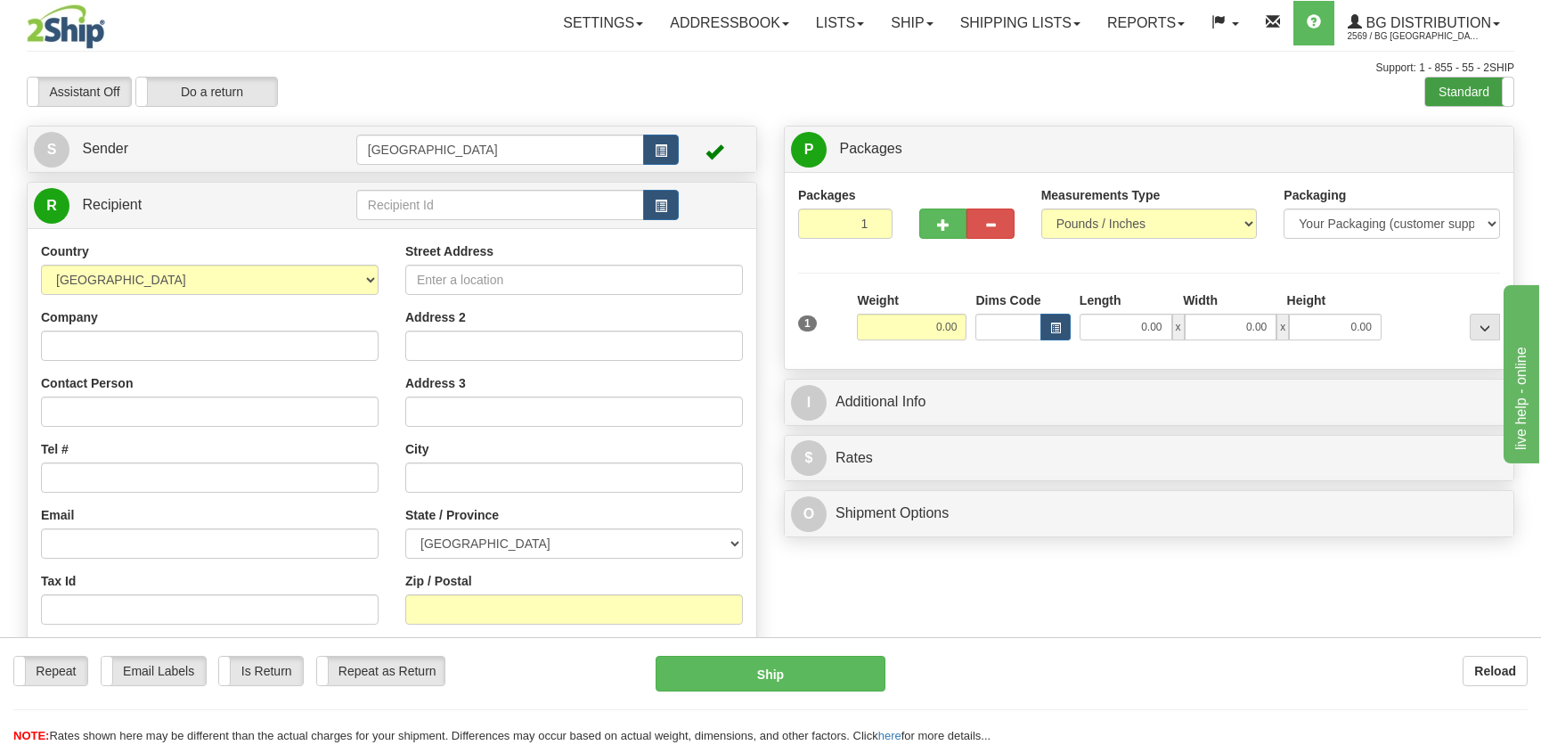
click at [1463, 97] on label "Standard" at bounding box center [1469, 91] width 88 height 28
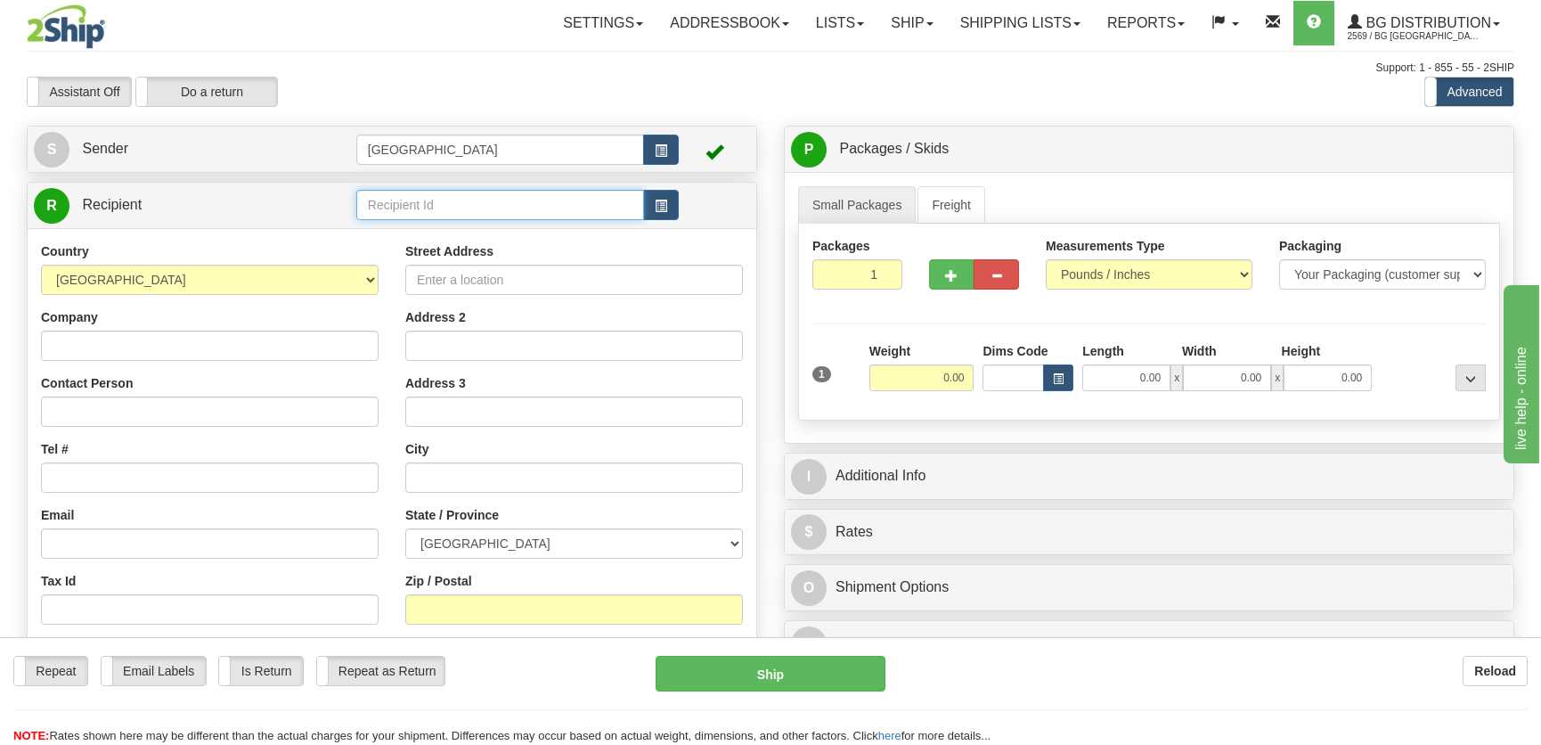
click at [382, 213] on input "text" at bounding box center [500, 205] width 288 height 30
click at [397, 224] on div "5505" at bounding box center [496, 234] width 270 height 20
type input "5505"
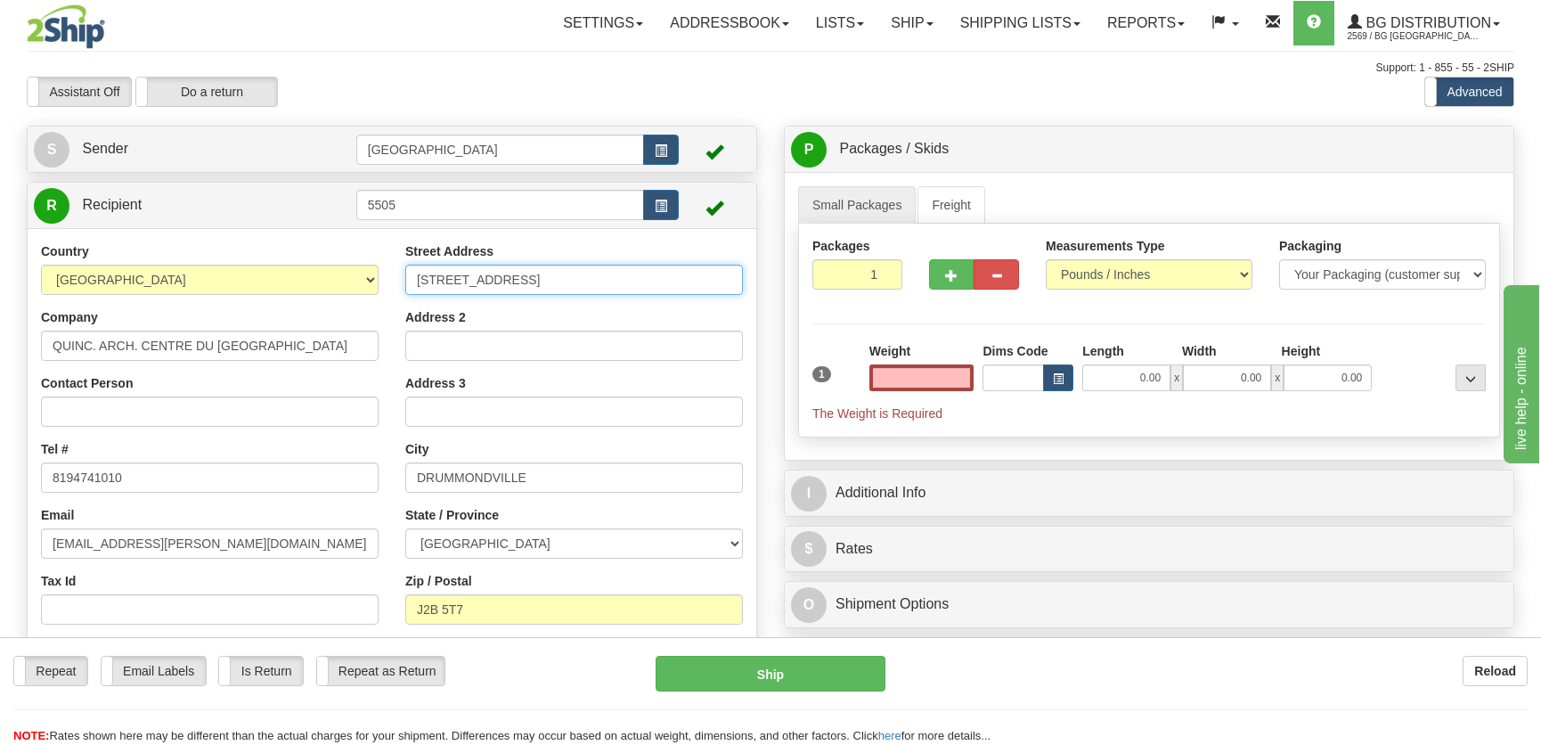
type input "0.00"
drag, startPoint x: 552, startPoint y: 273, endPoint x: 297, endPoint y: 269, distance: 255.6
click at [303, 270] on div "Country AFGHANISTAN ALAND ISLANDS ALBANIA ALGERIA AMERICAN SAMOA ANDORRA ANGOLA…" at bounding box center [392, 472] width 729 height 461
type input "3400 Boul Losch"
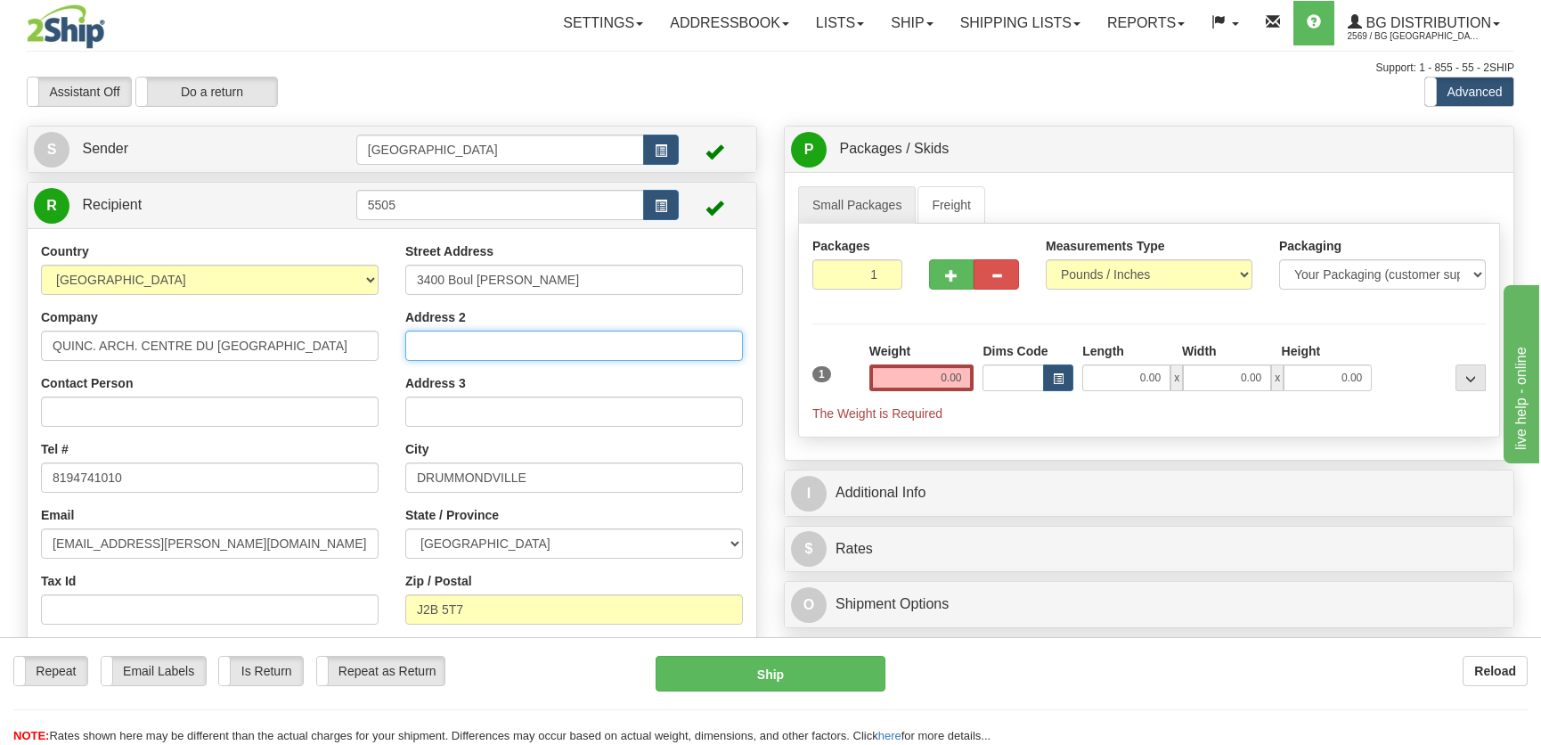
type input "Local 46"
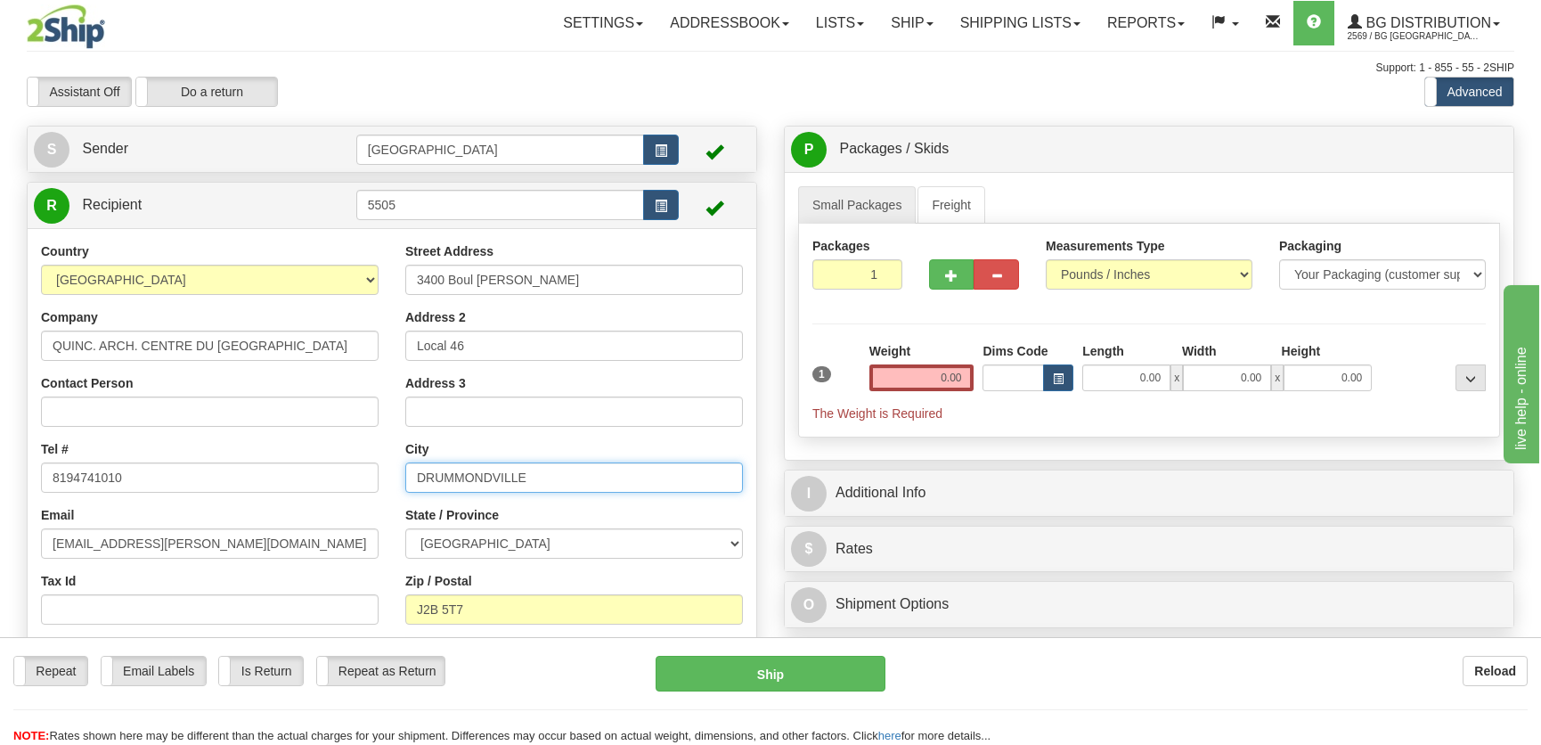
type input "St-Hubert"
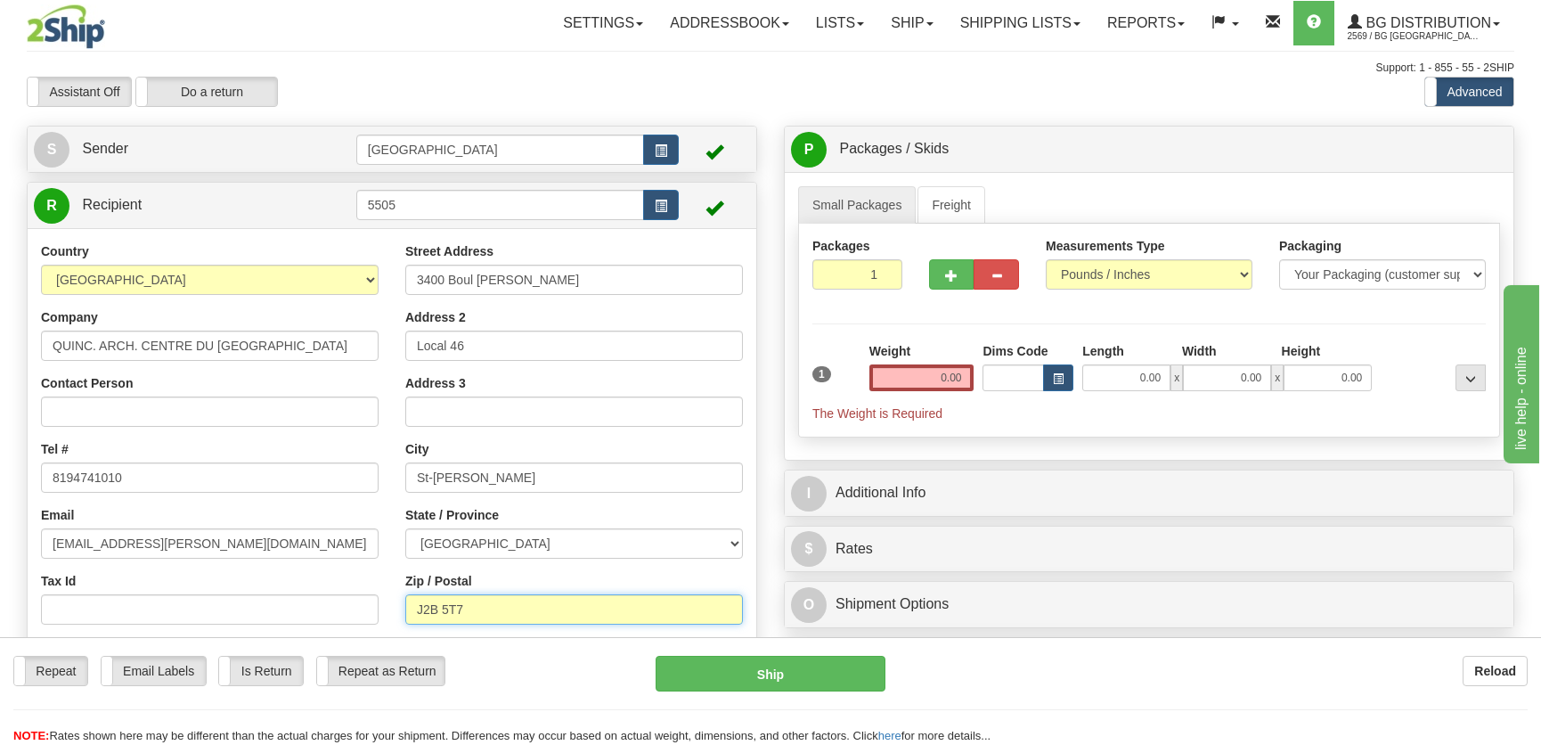
type input "J3Y 5T6"
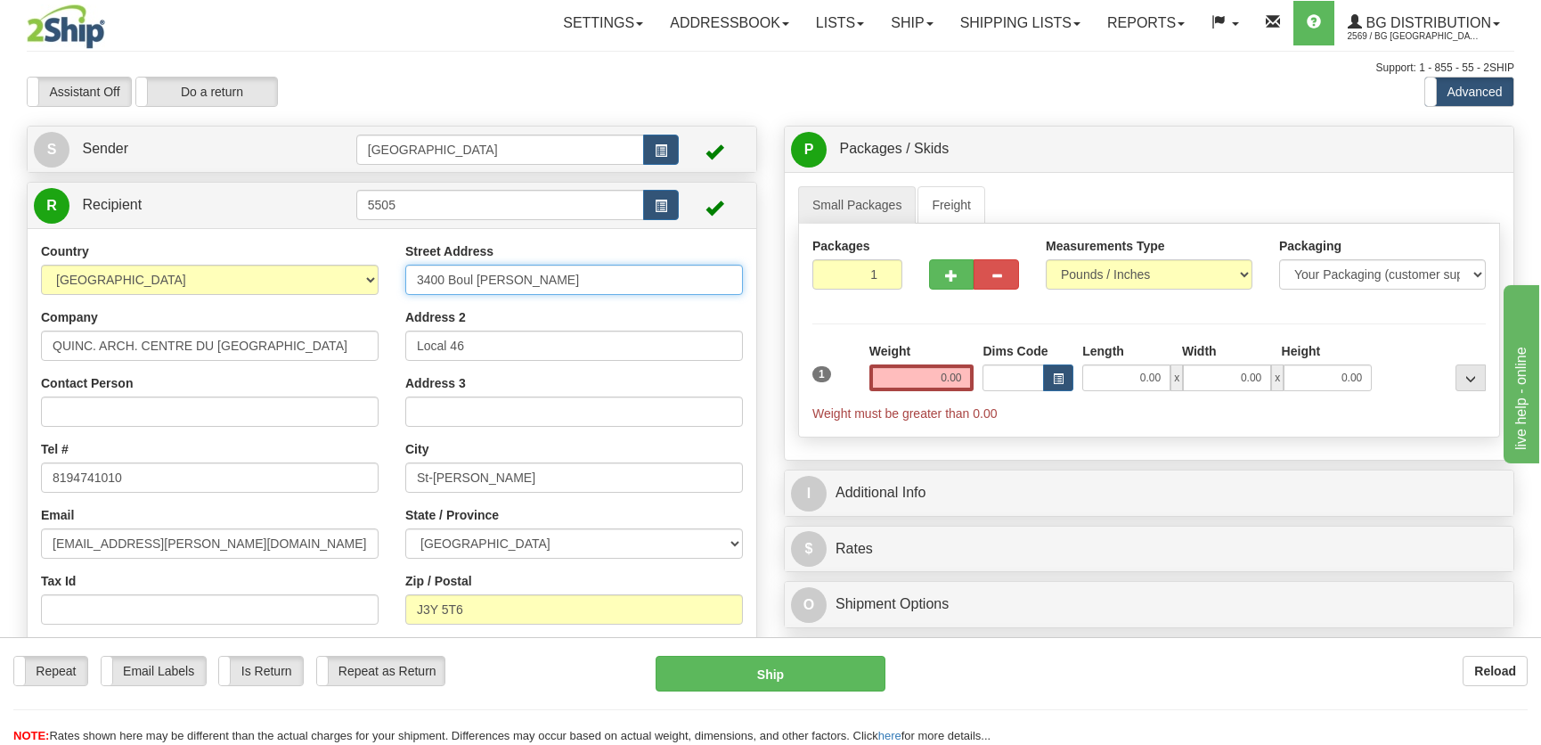
scroll to position [404, 0]
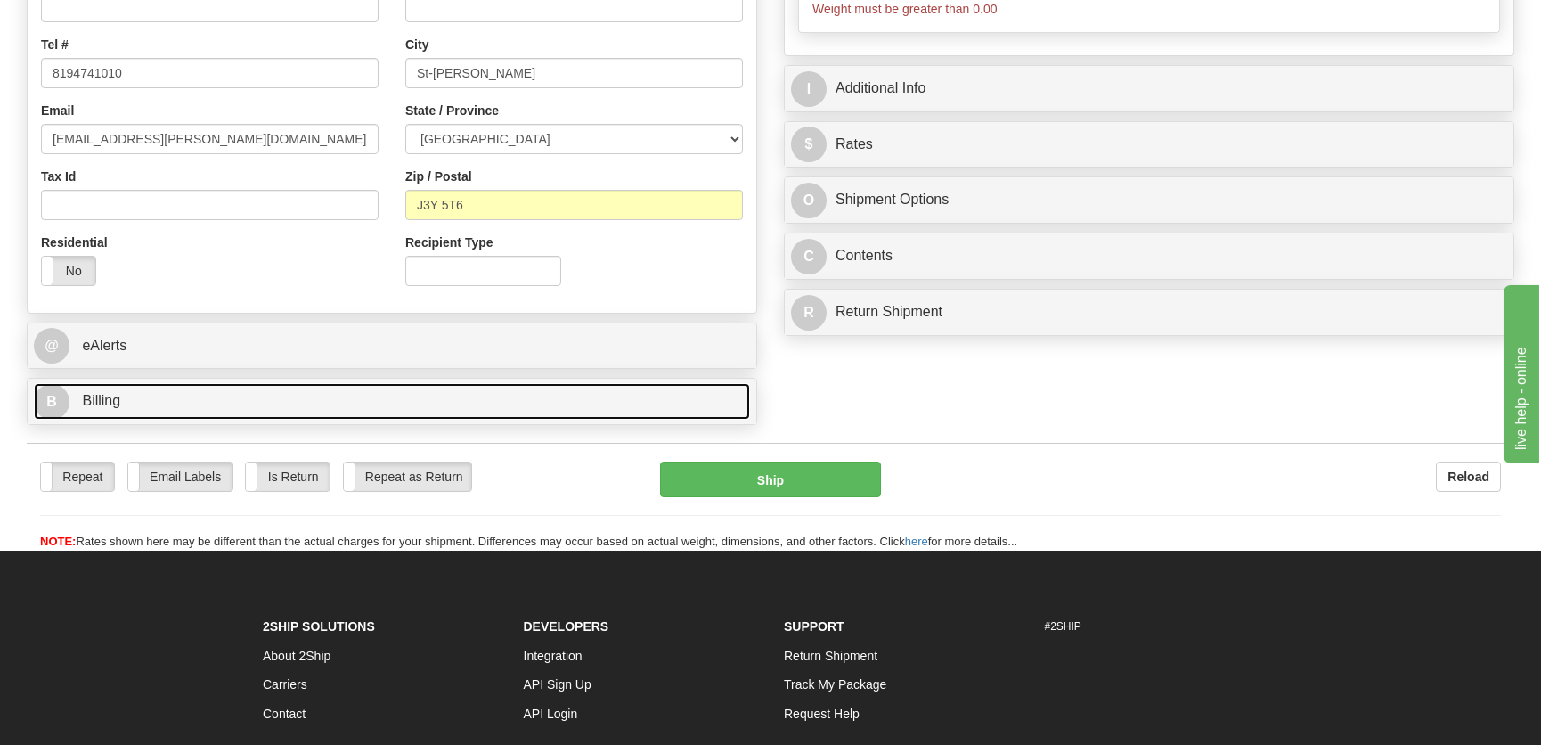
click at [319, 393] on link "B Billing" at bounding box center [392, 401] width 716 height 37
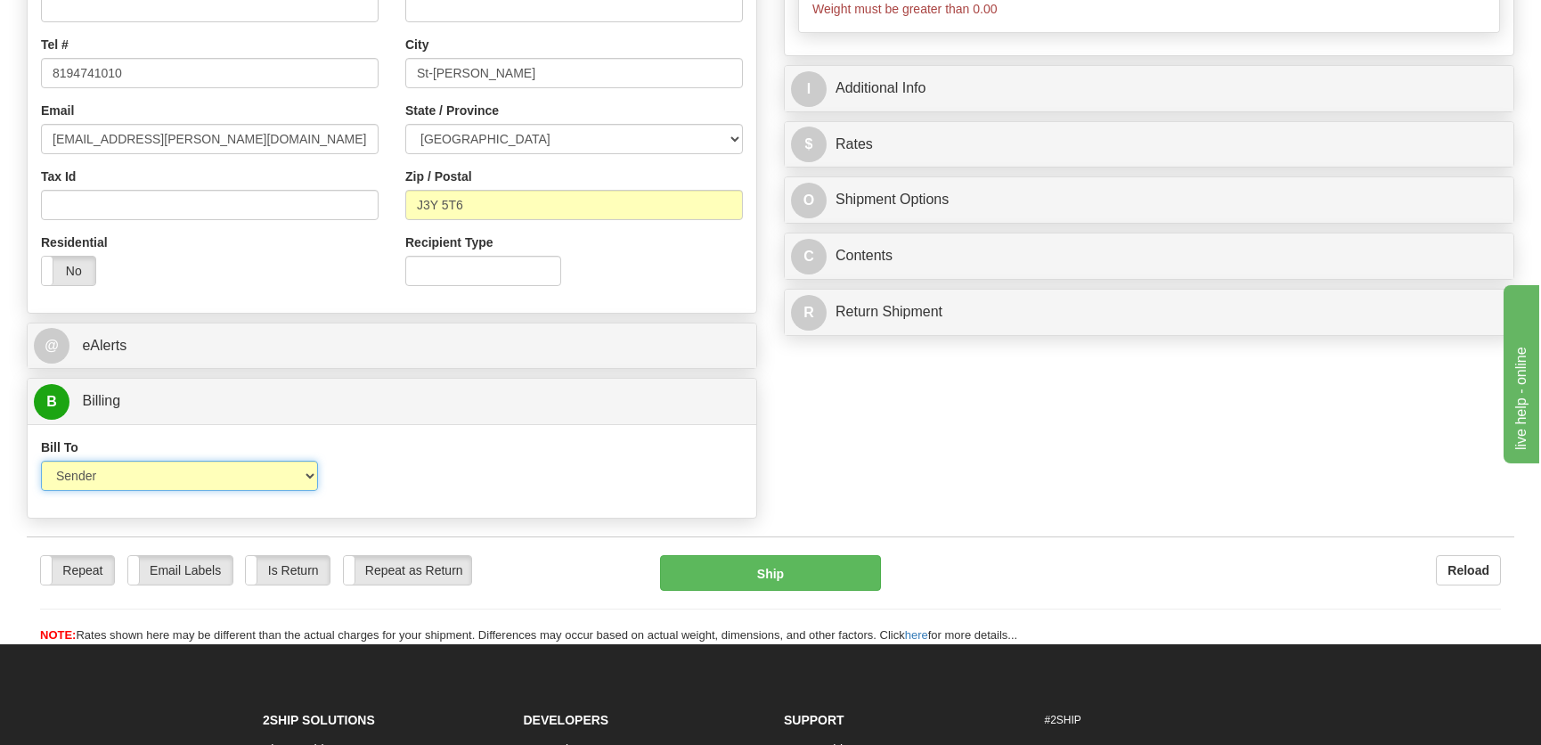
click at [194, 477] on select "Sender Recipient Third Party Collect" at bounding box center [179, 475] width 277 height 30
select select "2"
click at [41, 460] on select "Sender Recipient Third Party Collect" at bounding box center [179, 475] width 277 height 30
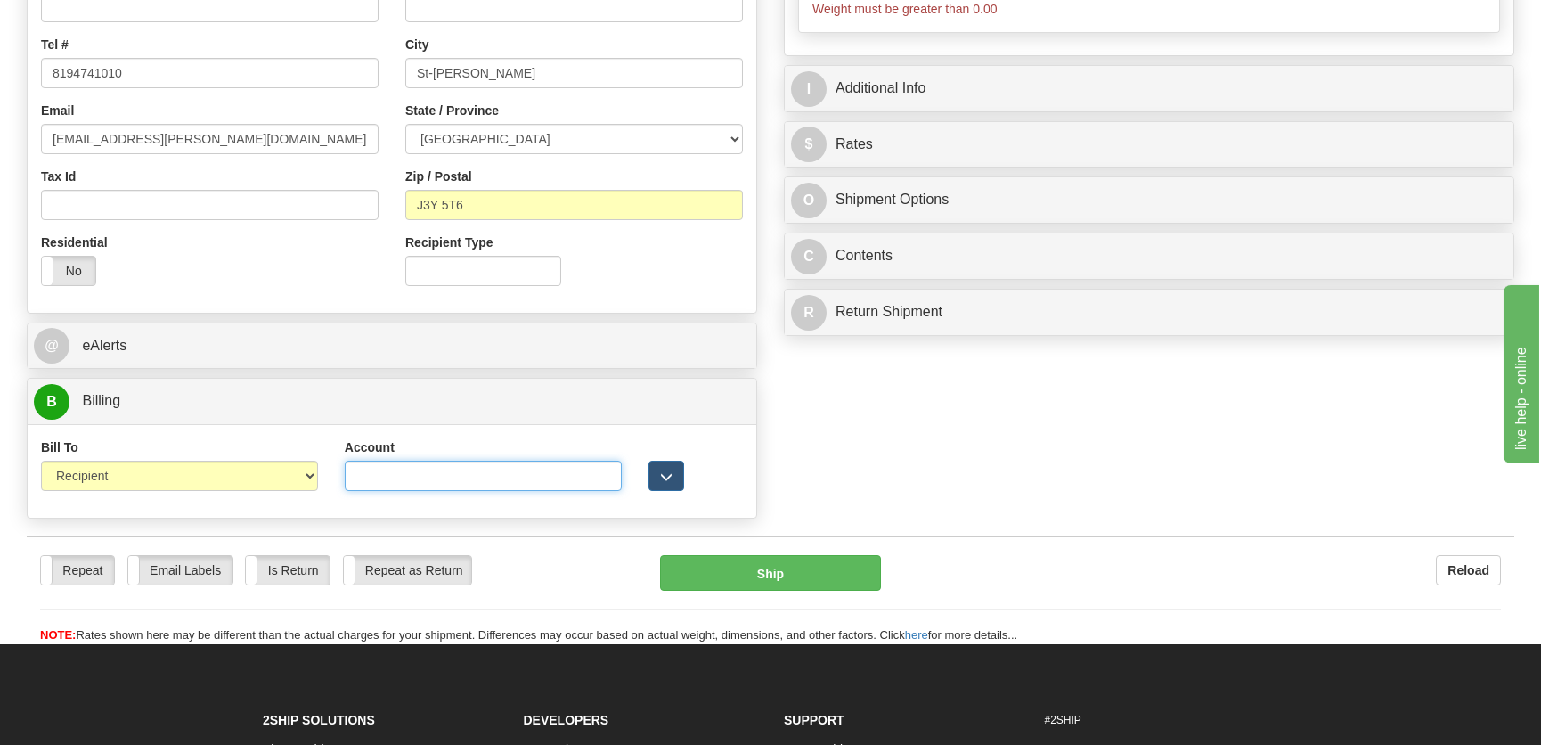
paste input "9243385"
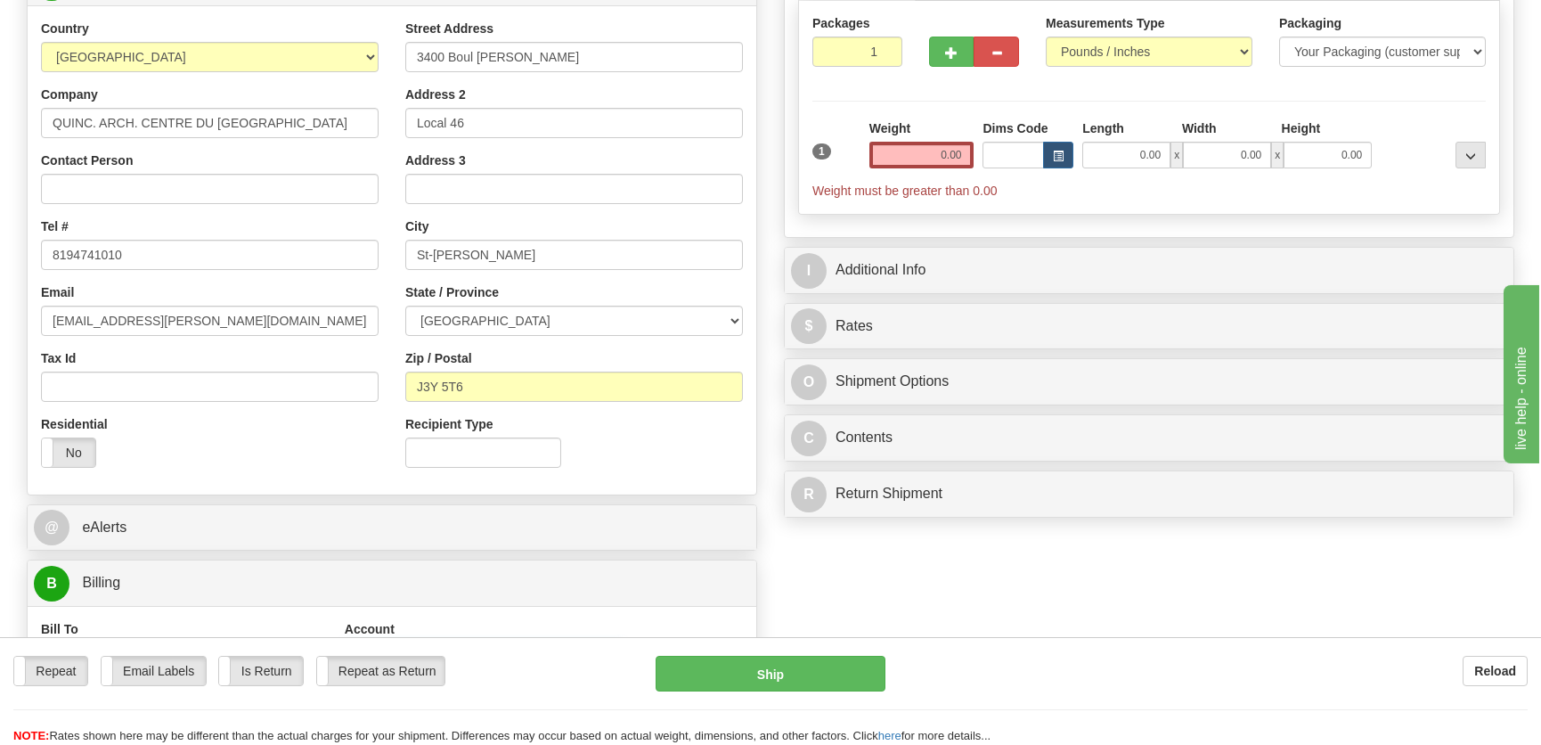
scroll to position [0, 0]
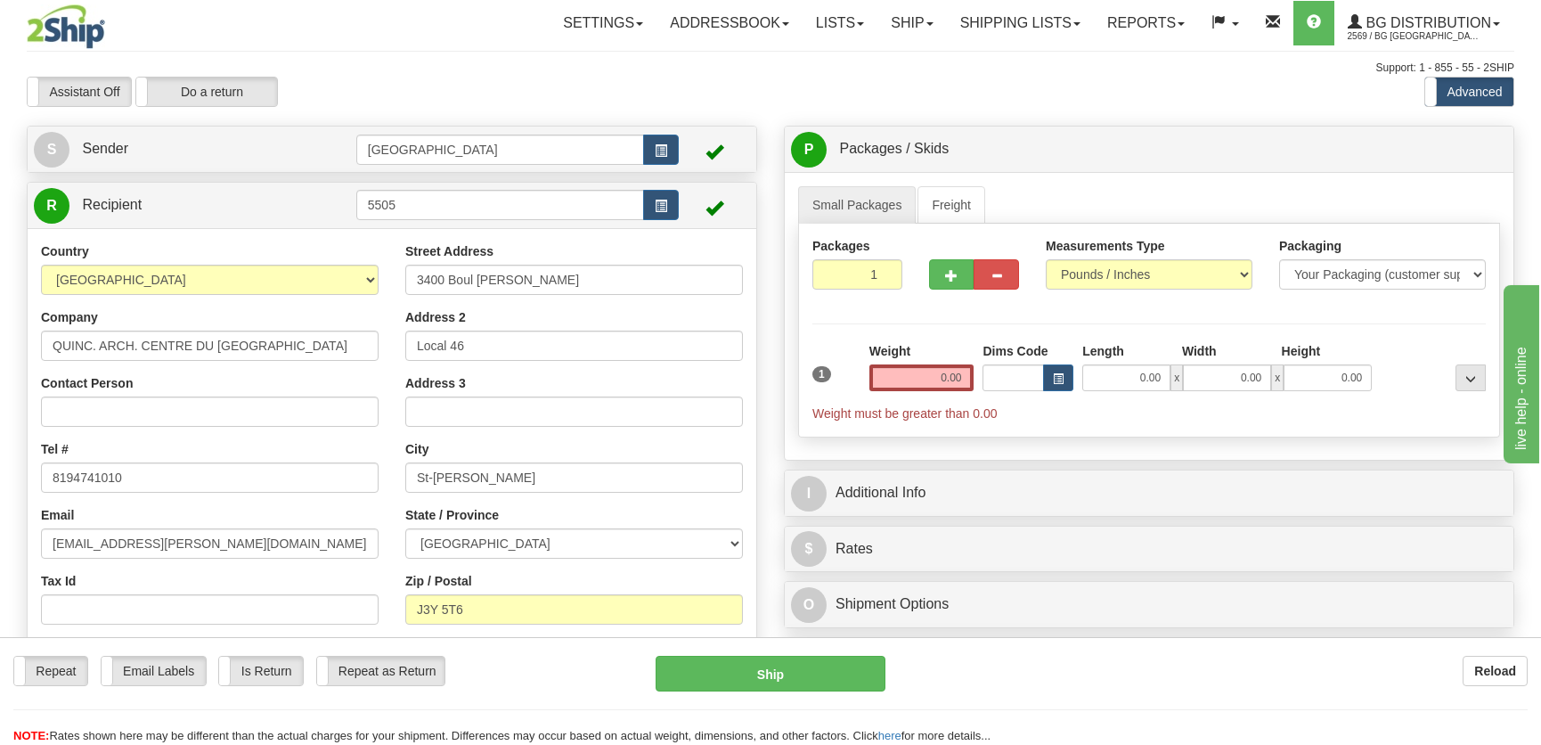
type input "9243385"
click at [1136, 378] on input "0.00" at bounding box center [1126, 377] width 88 height 27
type input "10.00"
click at [1217, 381] on input "0.00" at bounding box center [1227, 377] width 88 height 27
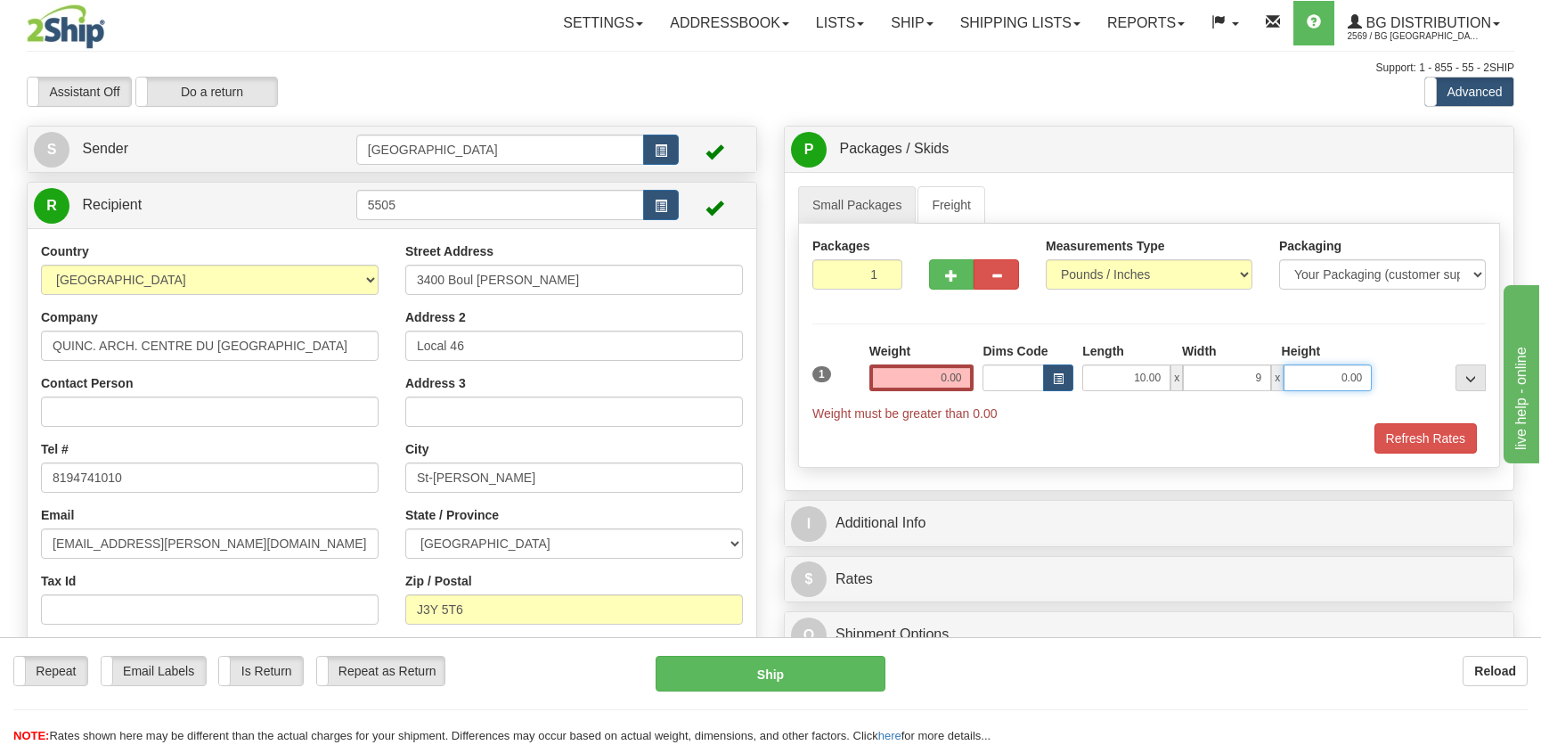
type input "9.00"
click at [1345, 372] on input "0.00" at bounding box center [1327, 377] width 88 height 27
type input "4.00"
click at [897, 373] on input "0.00" at bounding box center [921, 377] width 105 height 27
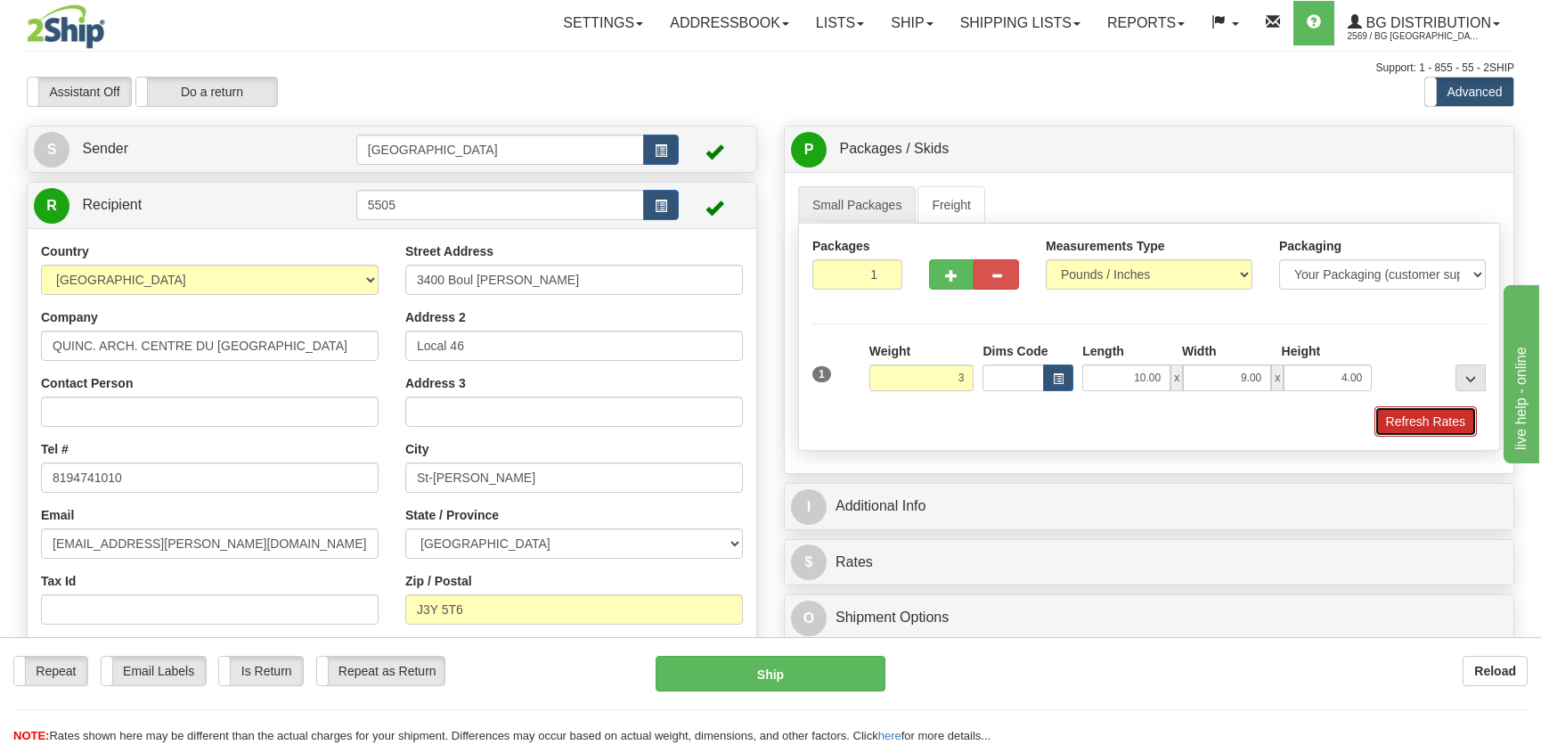
click at [1434, 419] on button "Refresh Rates" at bounding box center [1425, 421] width 102 height 30
type input "3.00"
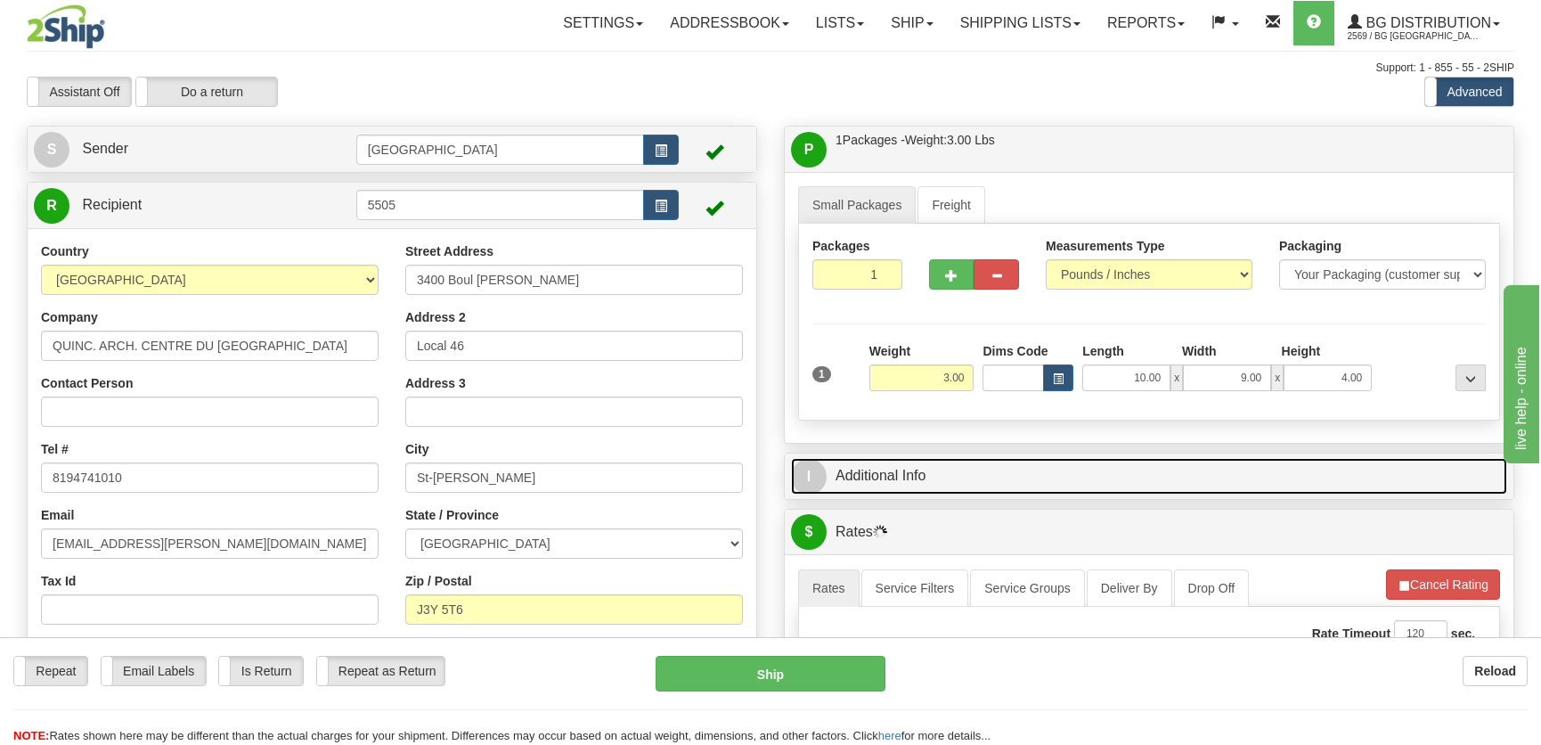
click at [1303, 475] on link "I Additional Info" at bounding box center [1149, 476] width 716 height 37
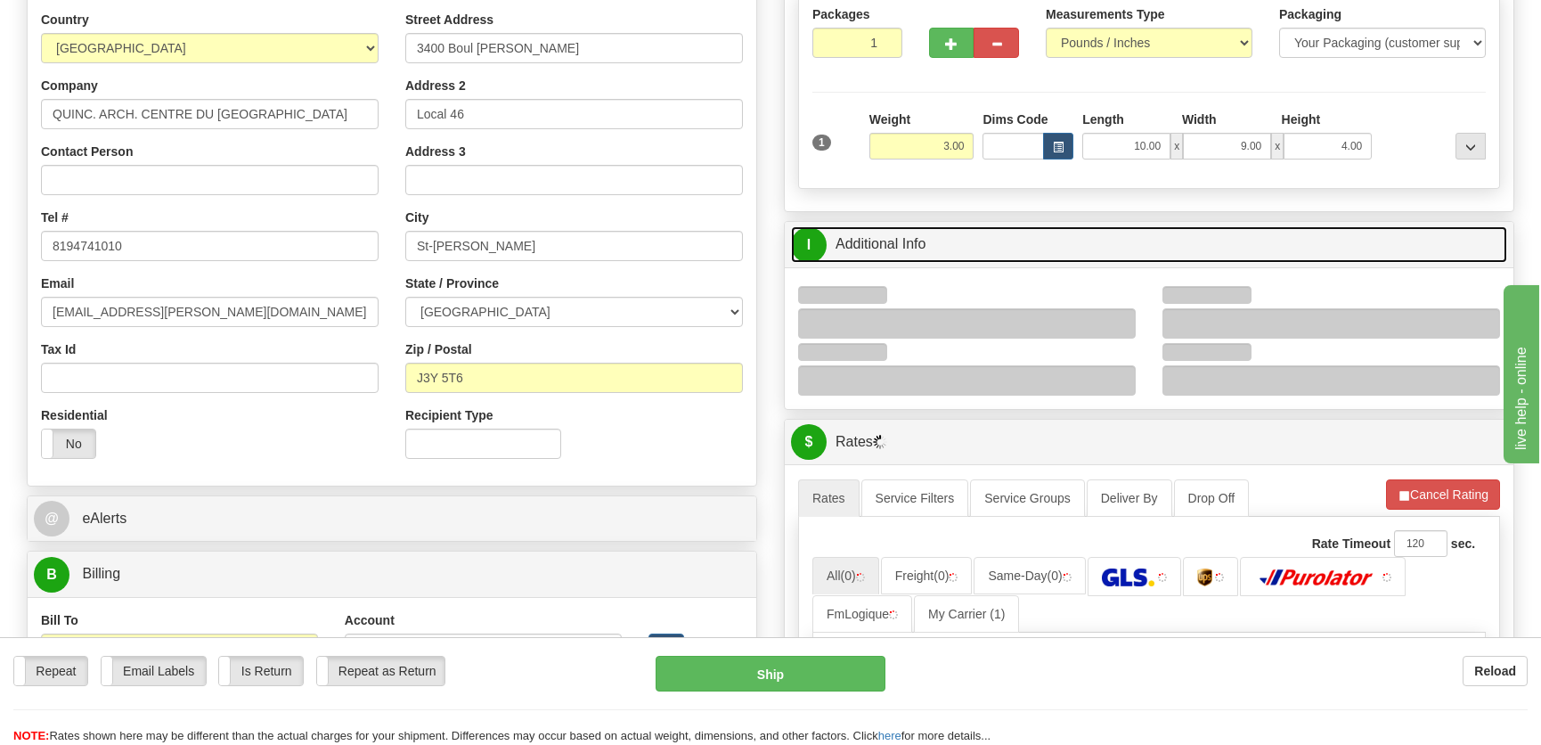
scroll to position [242, 0]
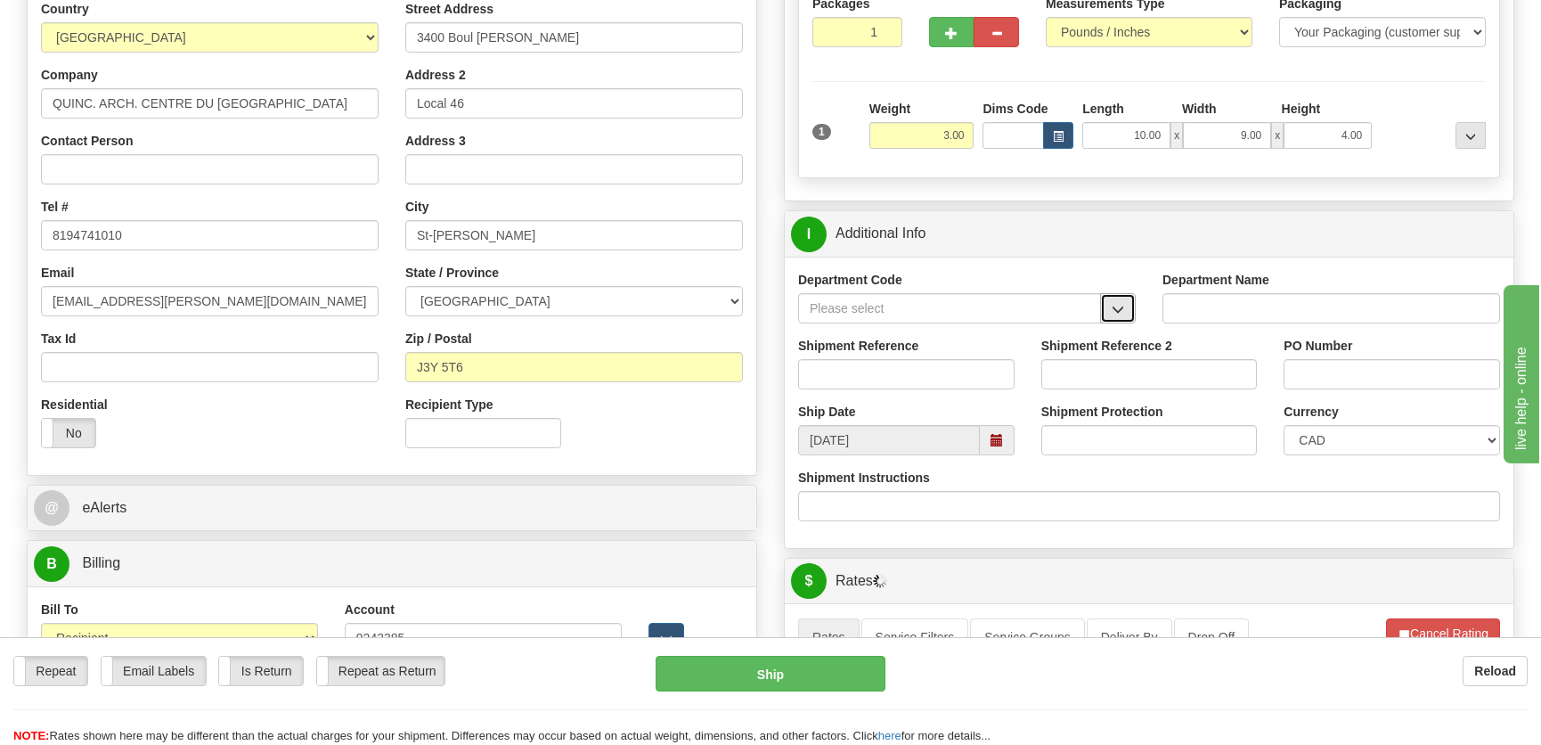
click at [1122, 306] on span "button" at bounding box center [1117, 310] width 12 height 12
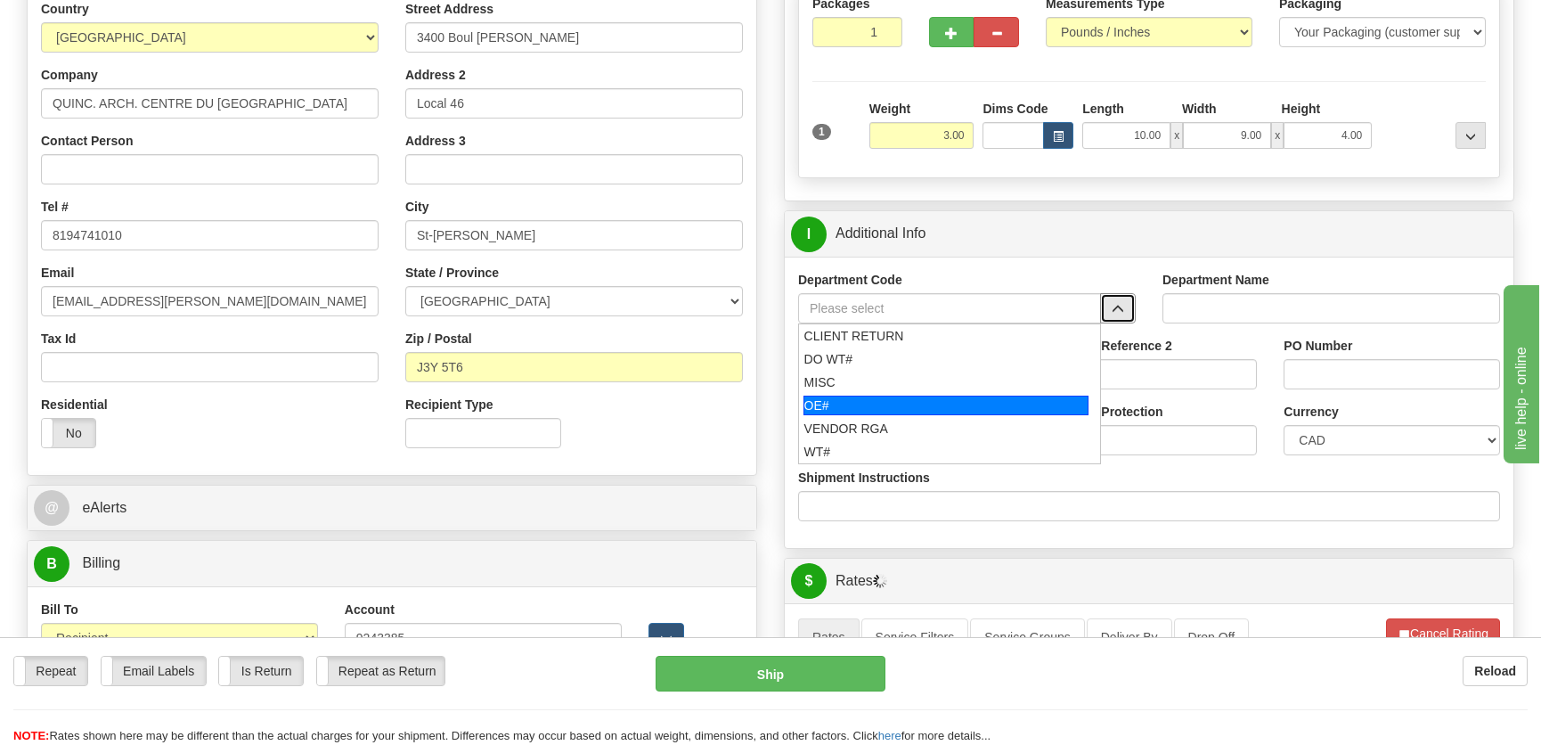
click at [836, 400] on div "OE#" at bounding box center [946, 405] width 286 height 20
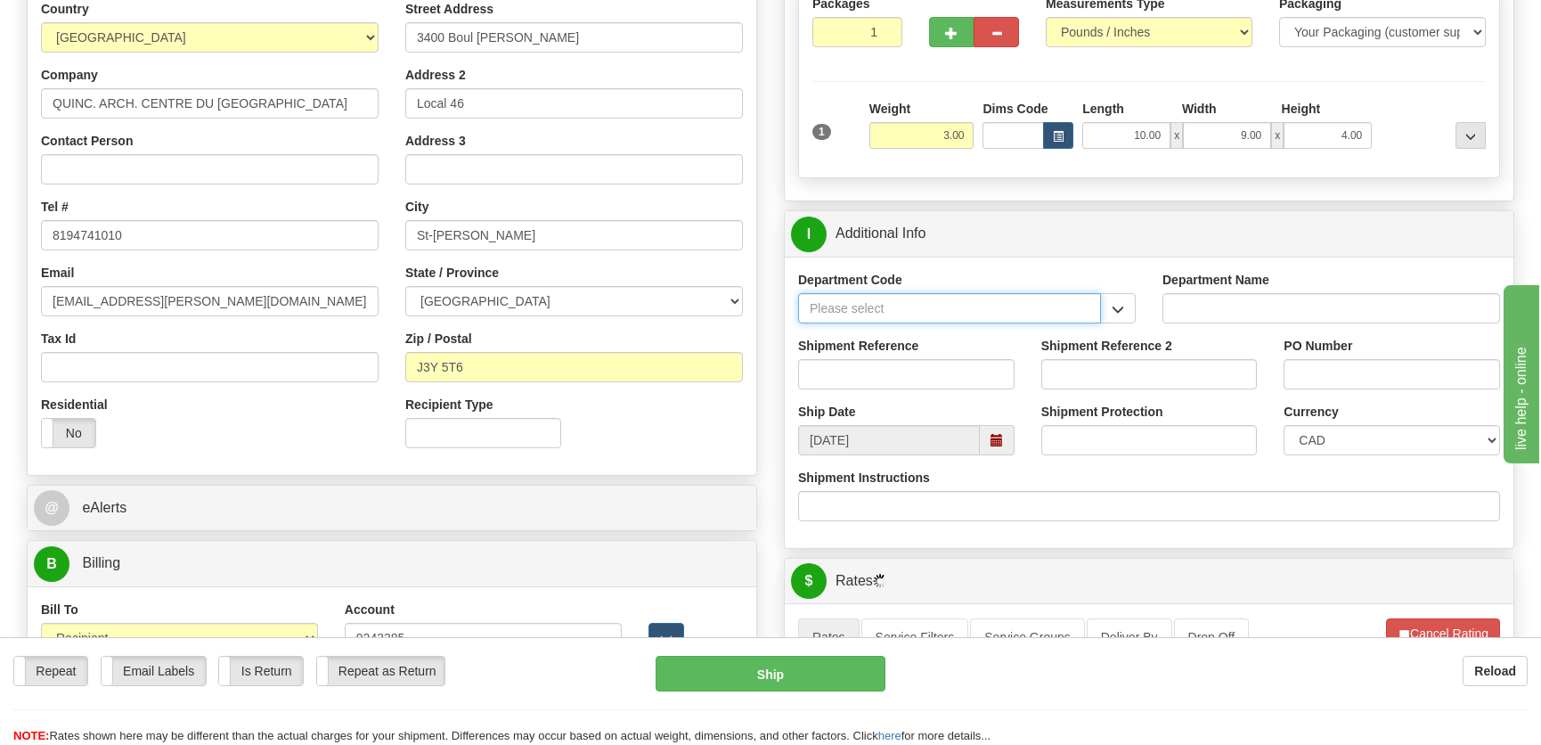
type input "OE#"
type input "ORDERS"
click at [856, 376] on input "Shipment Reference" at bounding box center [906, 374] width 216 height 30
type input "50322790-01"
click at [1358, 364] on input "PO Number" at bounding box center [1391, 374] width 216 height 30
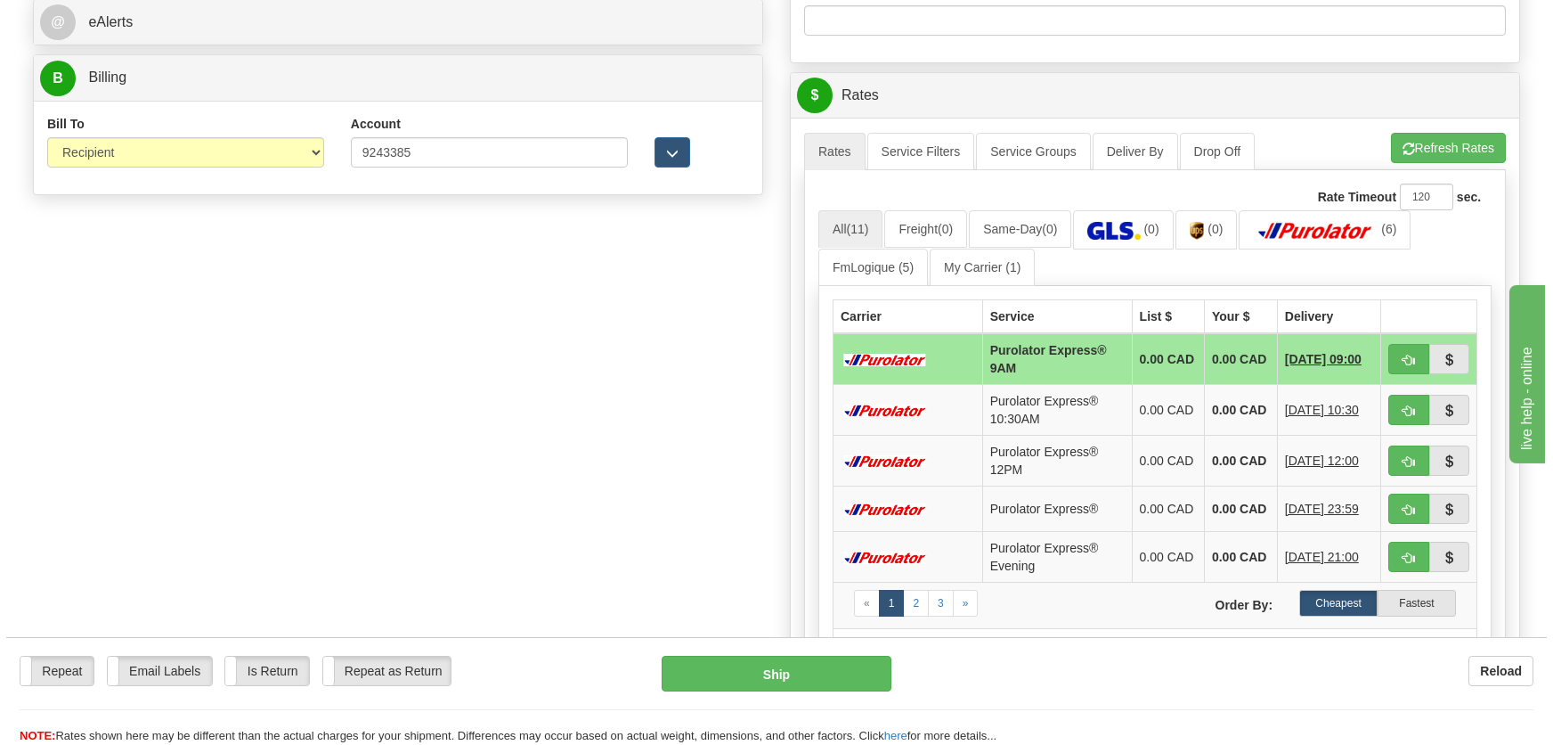
scroll to position [729, 0]
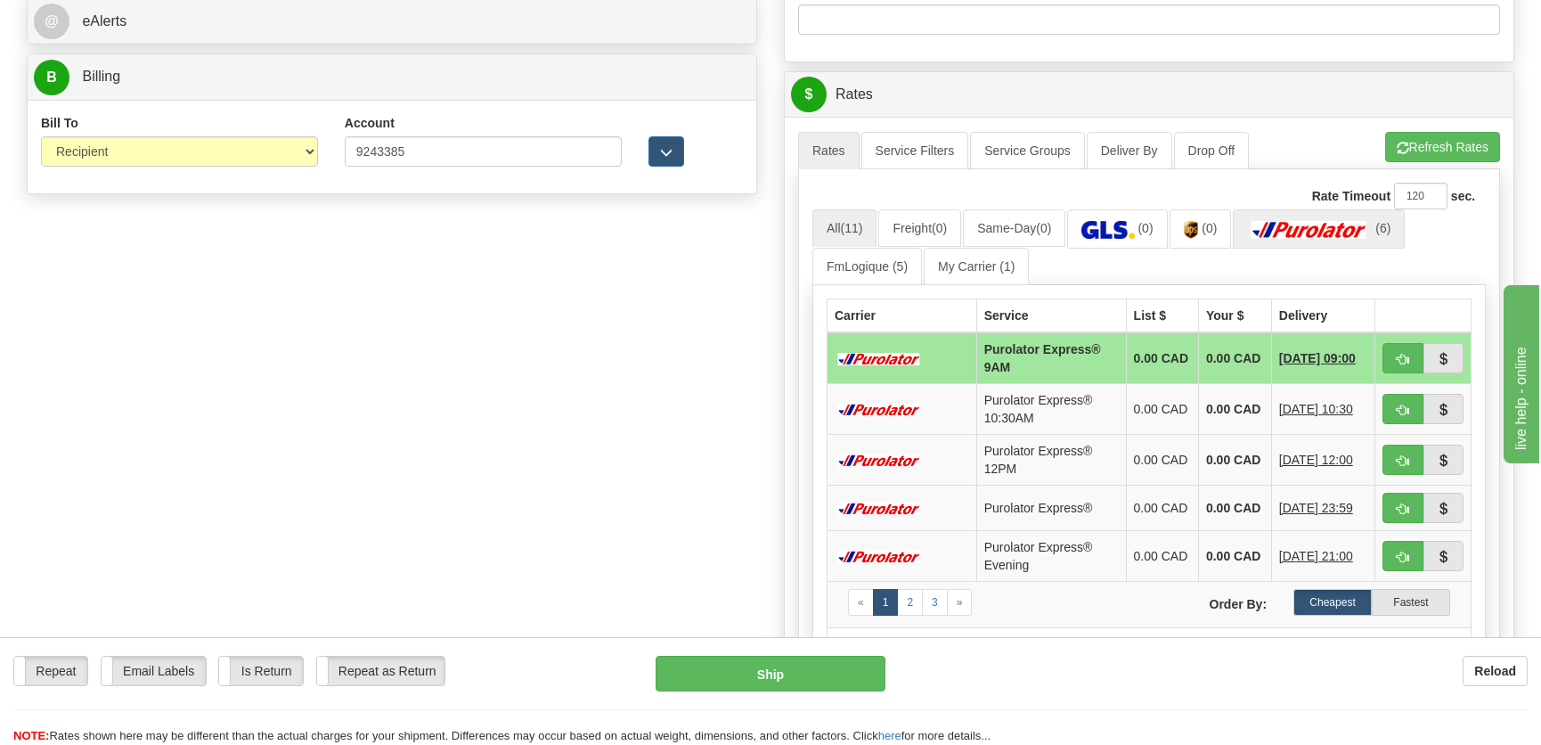
type input "."
click at [1352, 232] on img at bounding box center [1309, 230] width 125 height 18
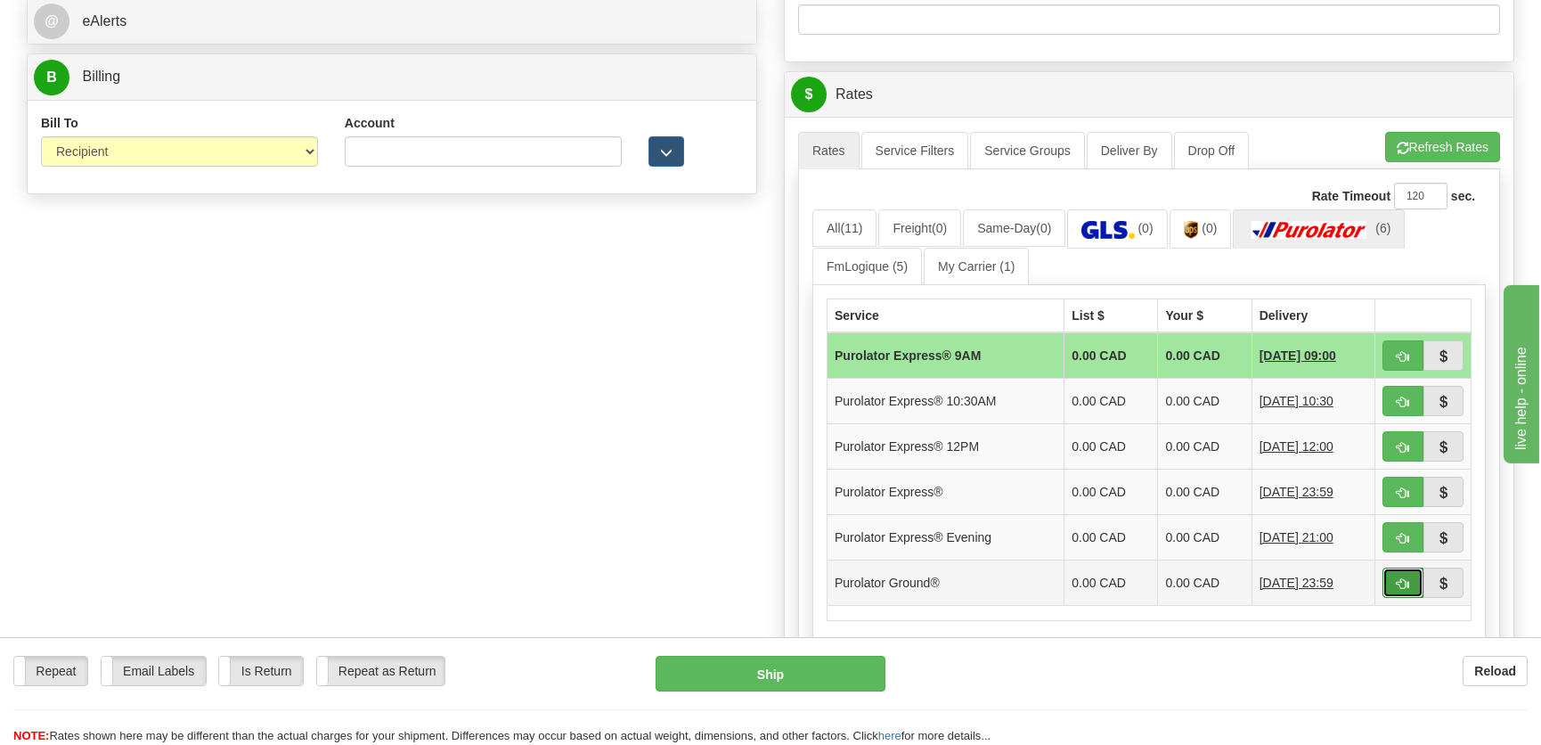
click at [1394, 575] on button "button" at bounding box center [1402, 582] width 41 height 30
type input "260"
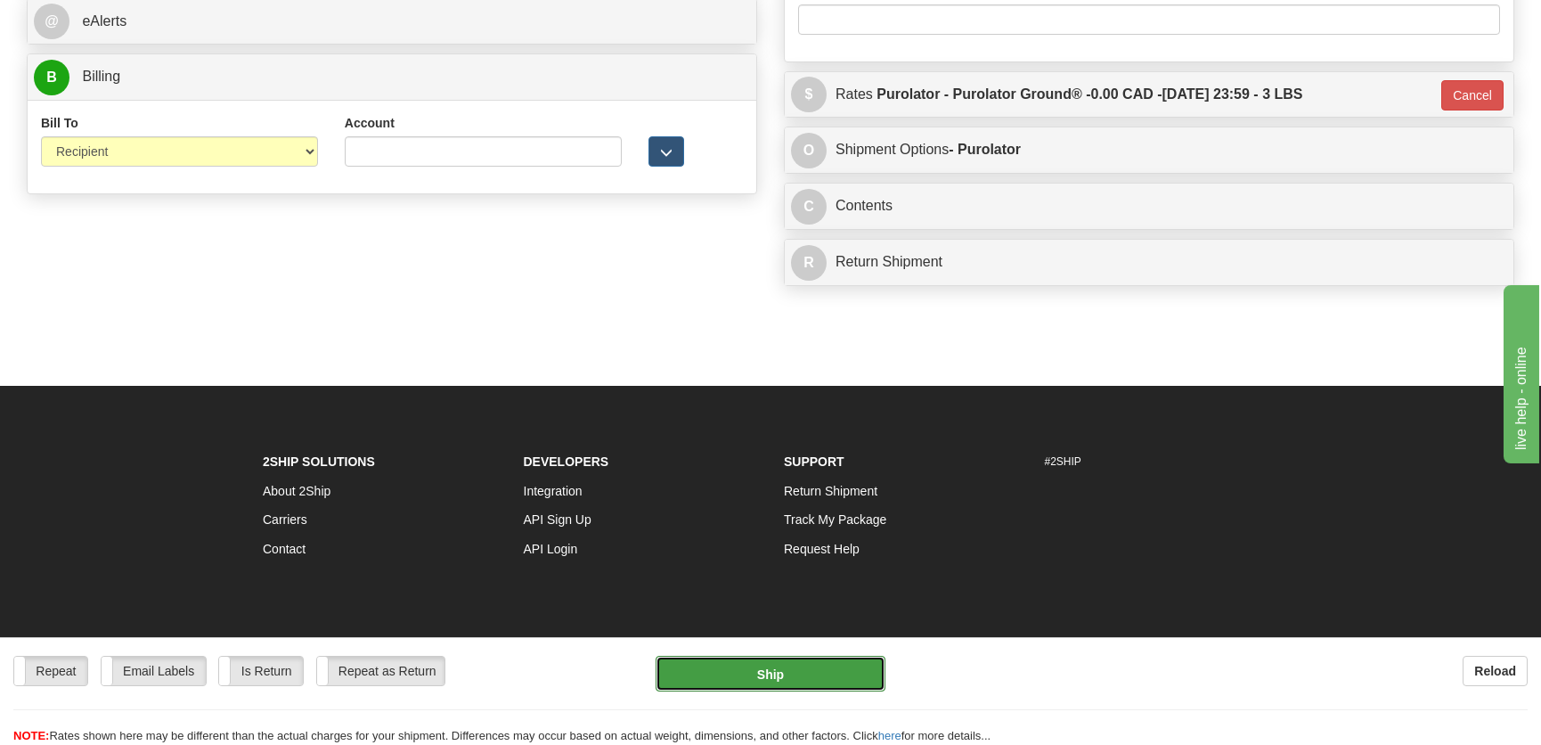
click at [823, 672] on button "Ship" at bounding box center [770, 673] width 230 height 36
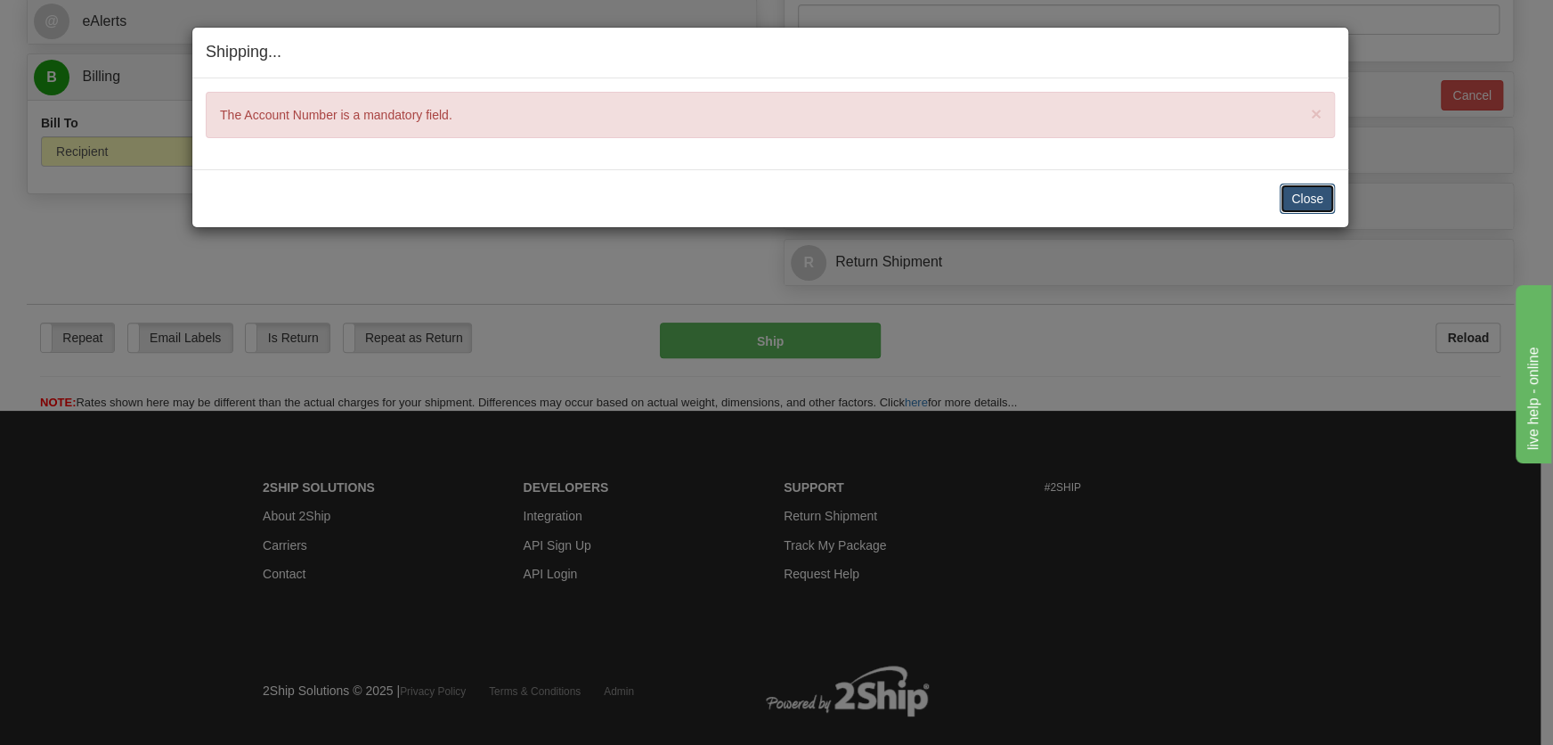
click at [1319, 200] on button "Close" at bounding box center [1307, 198] width 55 height 30
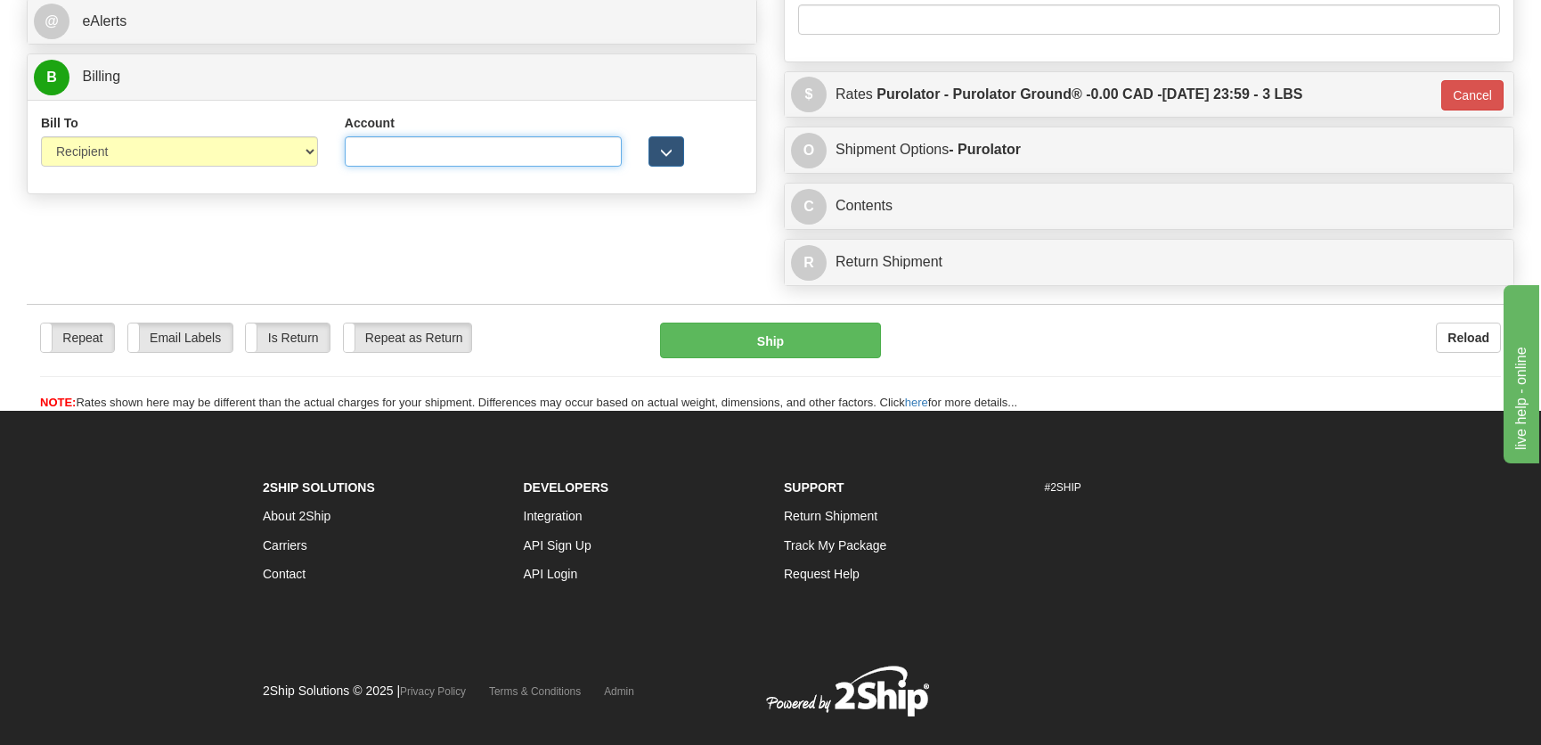
click at [412, 153] on input "Account" at bounding box center [483, 151] width 277 height 30
paste input "9243385"
type input "9243385"
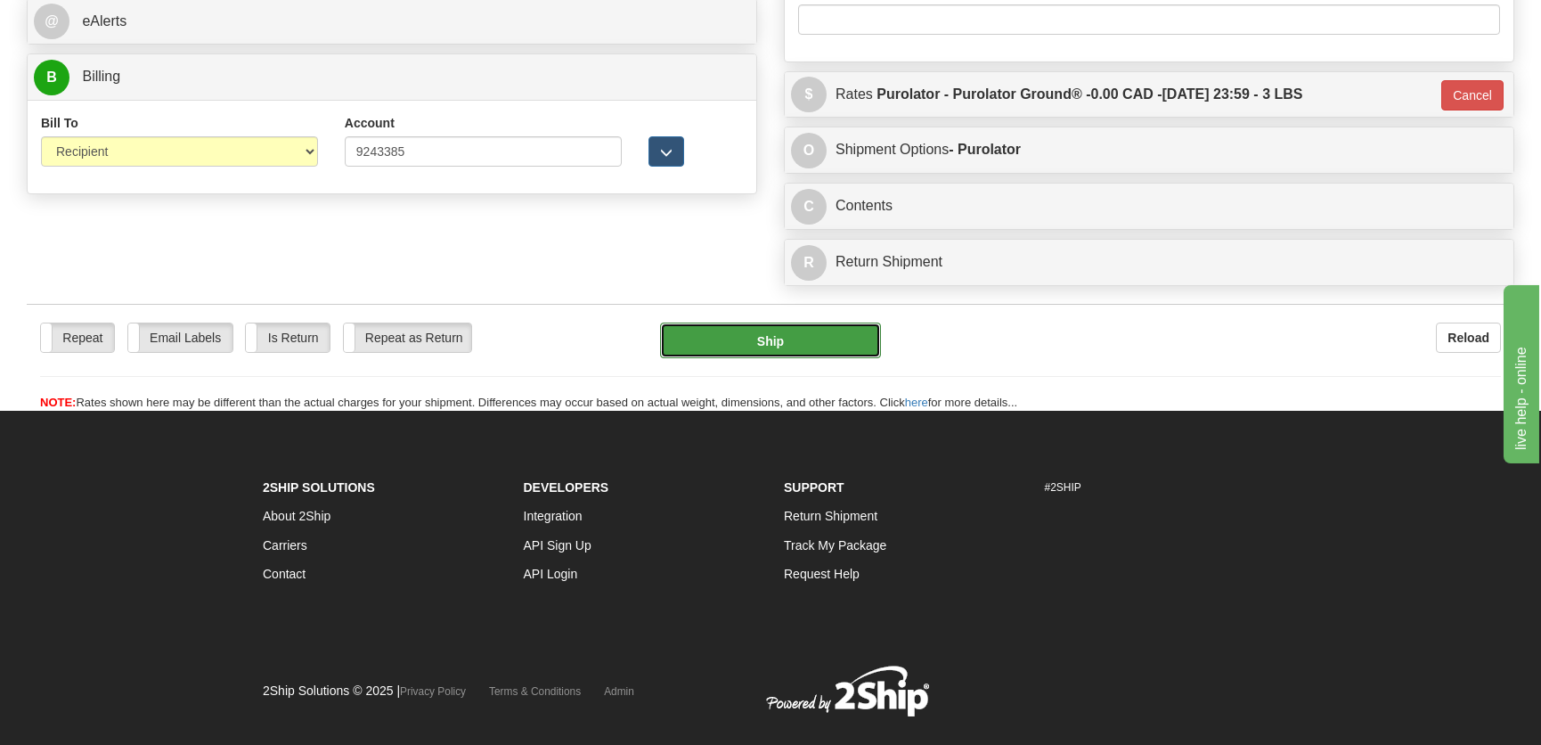
click at [811, 356] on button "Ship" at bounding box center [770, 340] width 221 height 36
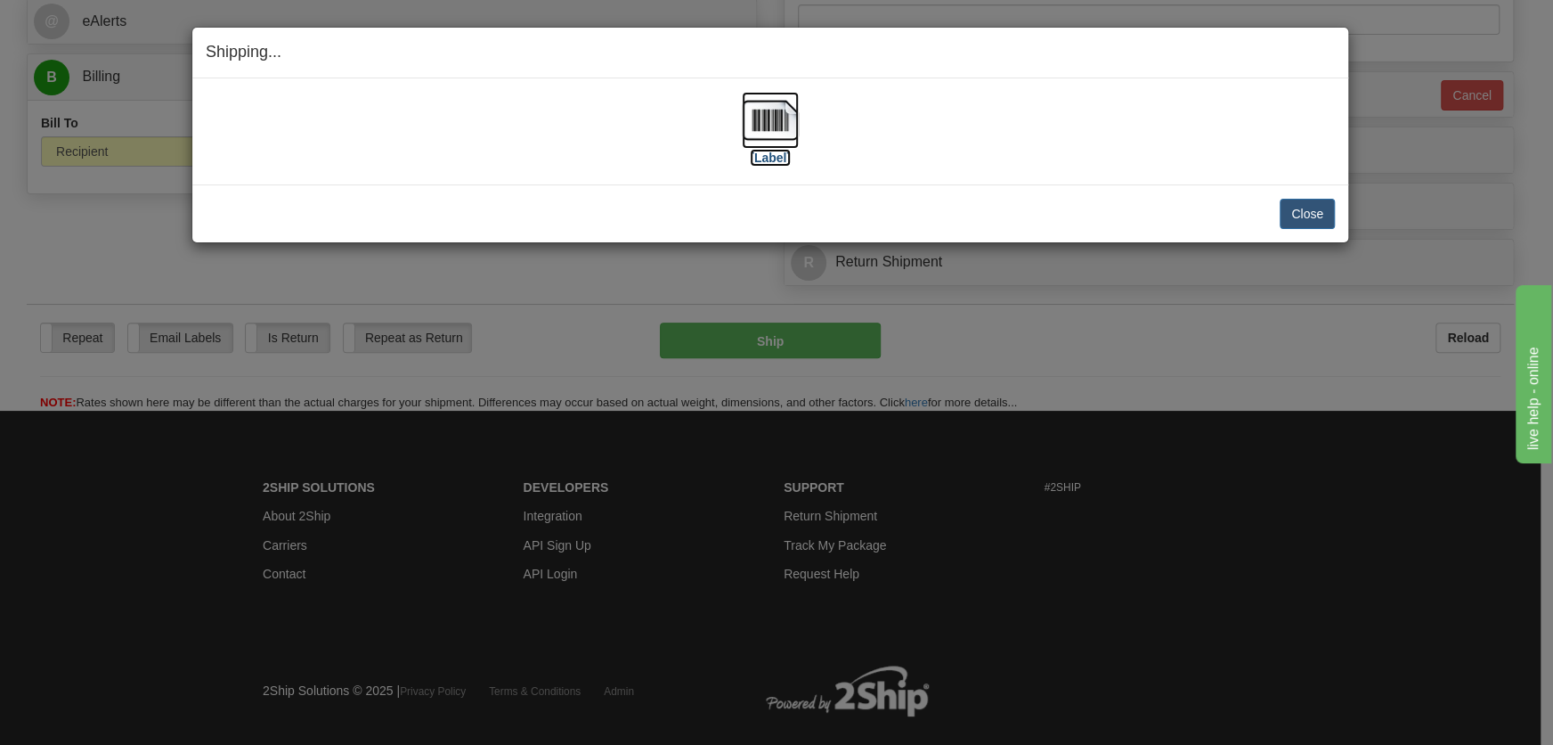
click at [780, 125] on img at bounding box center [770, 120] width 57 height 57
click at [1294, 215] on button "Close" at bounding box center [1307, 214] width 55 height 30
